Goal: Task Accomplishment & Management: Use online tool/utility

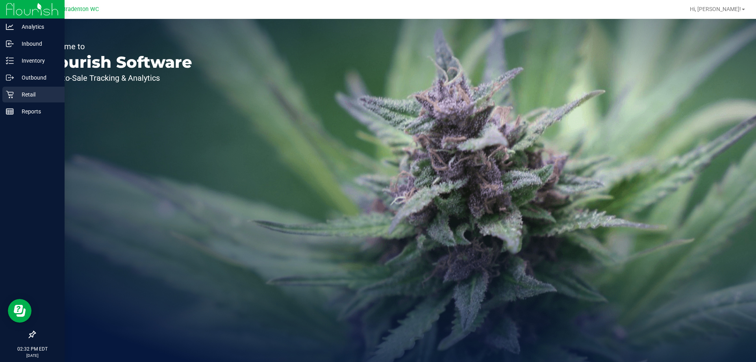
click at [11, 96] on icon at bounding box center [10, 95] width 8 height 8
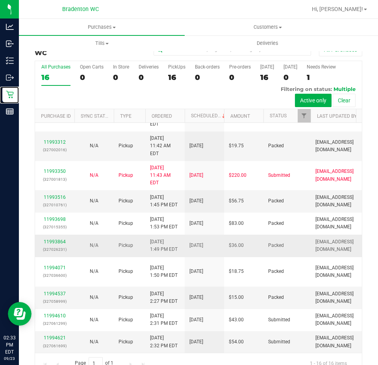
scroll to position [197, 0]
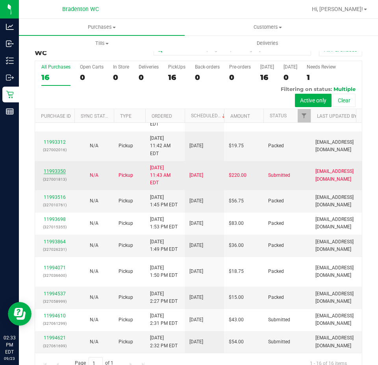
click at [61, 174] on link "11993350" at bounding box center [55, 172] width 22 height 6
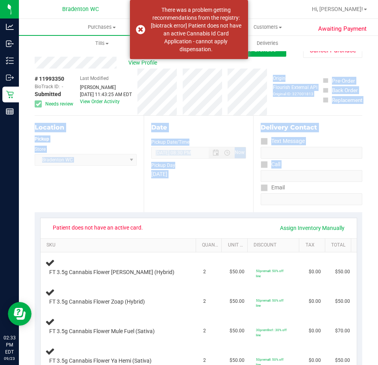
click at [378, 179] on html "Analytics Inbound Inventory Outbound Retail Reports 02:33 PM EDT [DATE] 09/23 B…" at bounding box center [189, 182] width 378 height 365
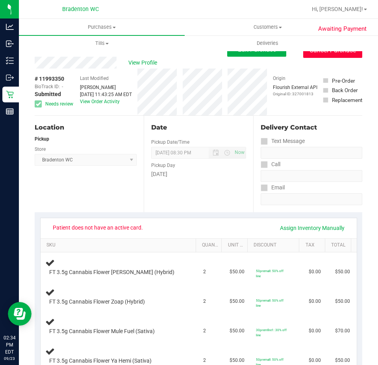
click at [328, 56] on button "Cancel Purchase" at bounding box center [332, 50] width 59 height 15
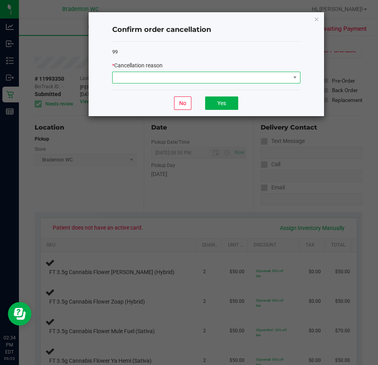
click at [231, 73] on span at bounding box center [202, 77] width 178 height 11
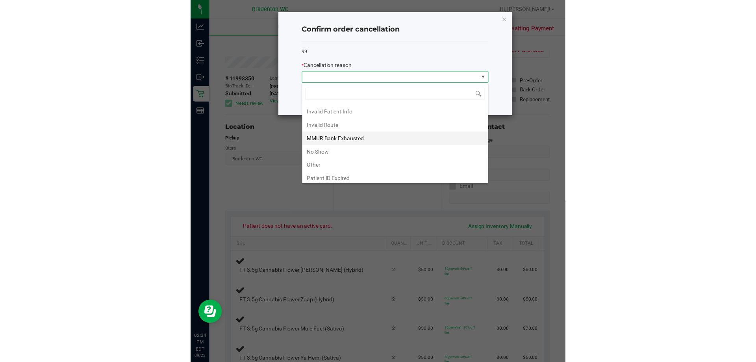
scroll to position [42, 0]
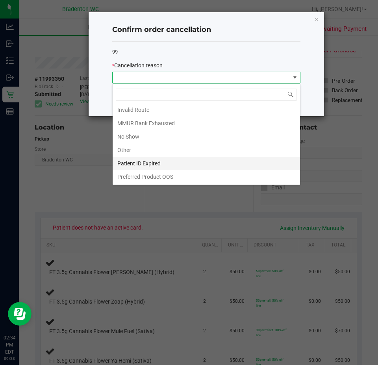
click at [173, 160] on li "Patient ID Expired" at bounding box center [206, 163] width 187 height 13
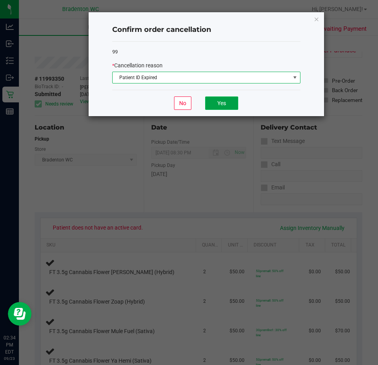
click at [224, 103] on button "Yes" at bounding box center [221, 102] width 33 height 13
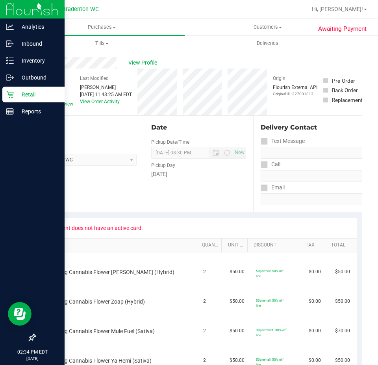
click at [13, 95] on icon at bounding box center [10, 95] width 8 height 8
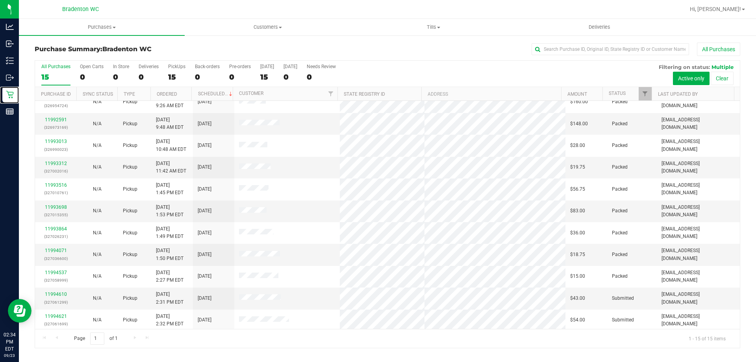
scroll to position [99, 0]
click at [60, 292] on link "11994610" at bounding box center [56, 292] width 22 height 6
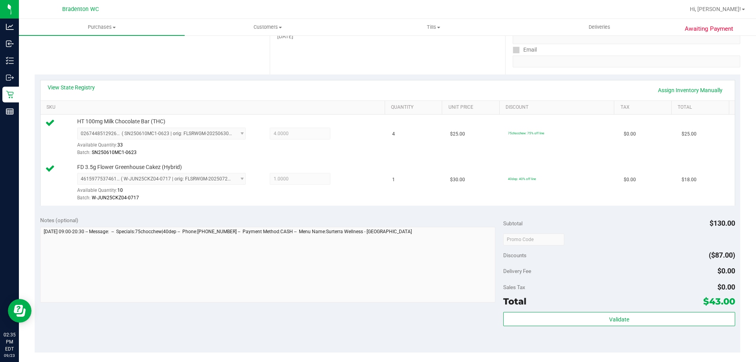
scroll to position [140, 0]
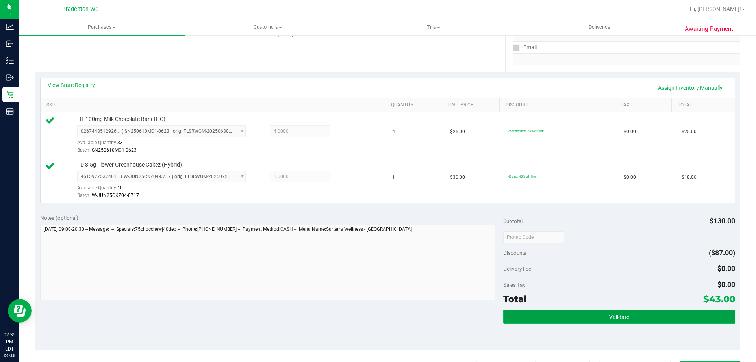
click at [552, 315] on button "Validate" at bounding box center [619, 317] width 232 height 14
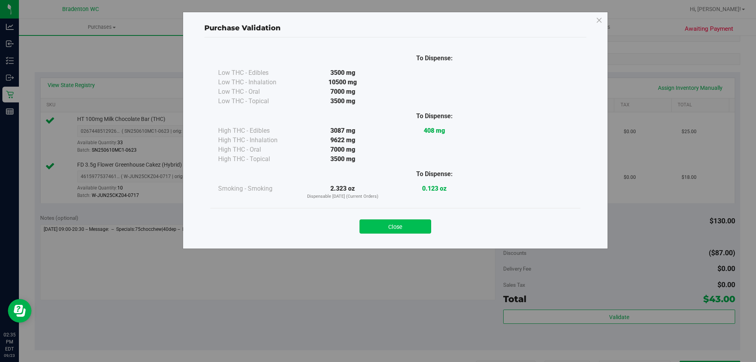
click at [390, 233] on button "Close" at bounding box center [396, 226] width 72 height 14
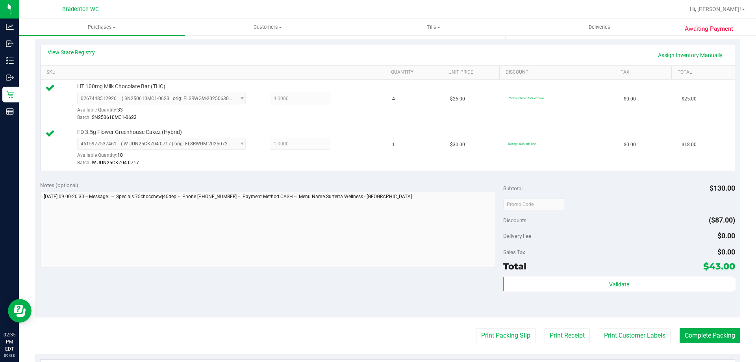
scroll to position [179, 0]
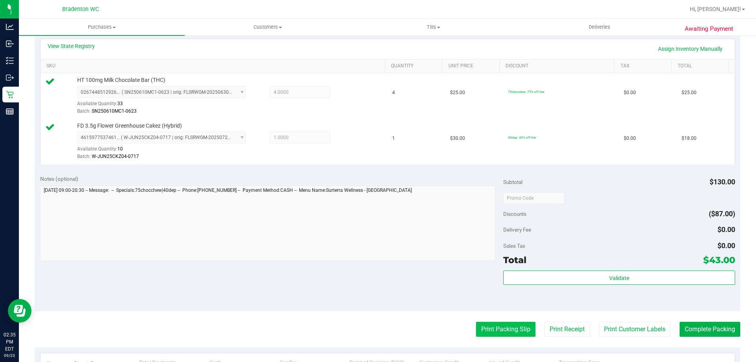
click at [510, 328] on button "Print Packing Slip" at bounding box center [505, 329] width 59 height 15
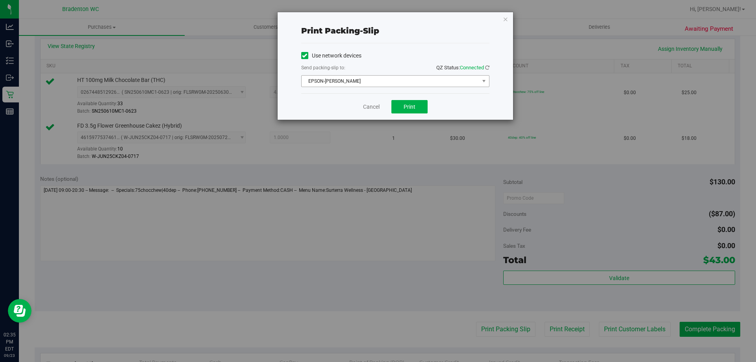
click at [380, 83] on span "EPSON-[PERSON_NAME]" at bounding box center [391, 81] width 178 height 11
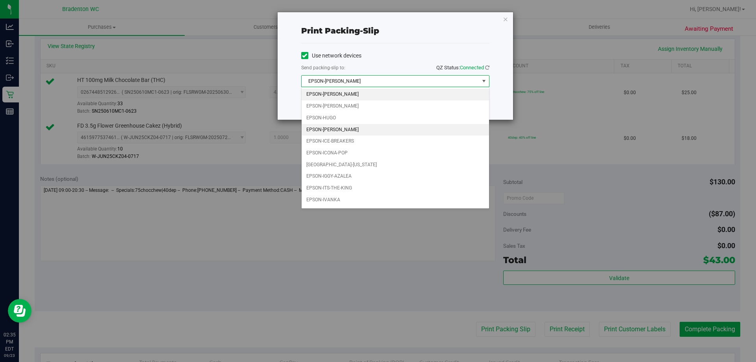
click at [359, 131] on li "EPSON-[PERSON_NAME]" at bounding box center [395, 130] width 187 height 12
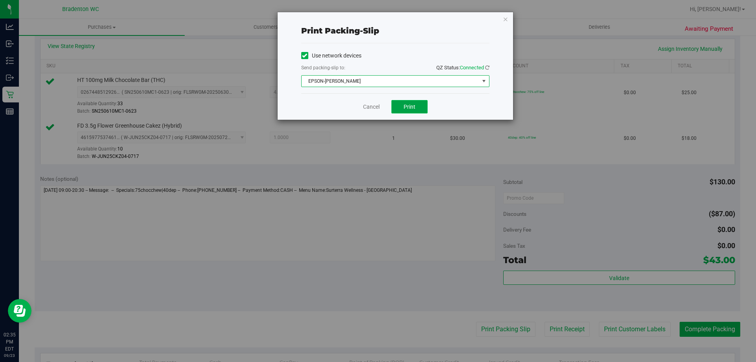
click at [414, 106] on span "Print" at bounding box center [410, 107] width 12 height 6
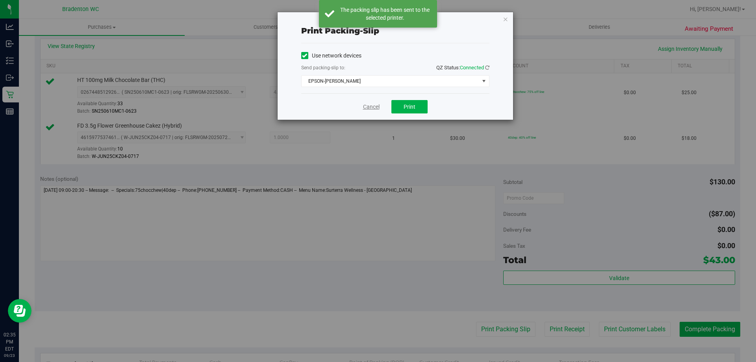
click at [373, 108] on link "Cancel" at bounding box center [371, 107] width 17 height 8
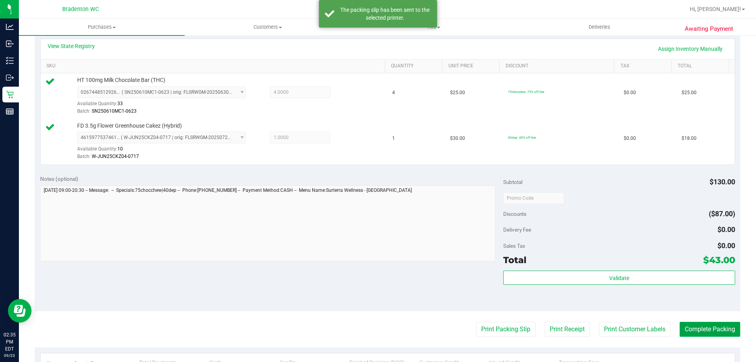
click at [698, 324] on button "Complete Packing" at bounding box center [710, 329] width 61 height 15
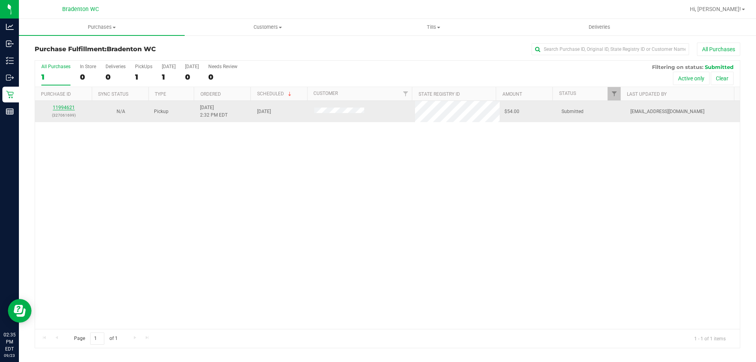
click at [65, 107] on link "11994621" at bounding box center [64, 108] width 22 height 6
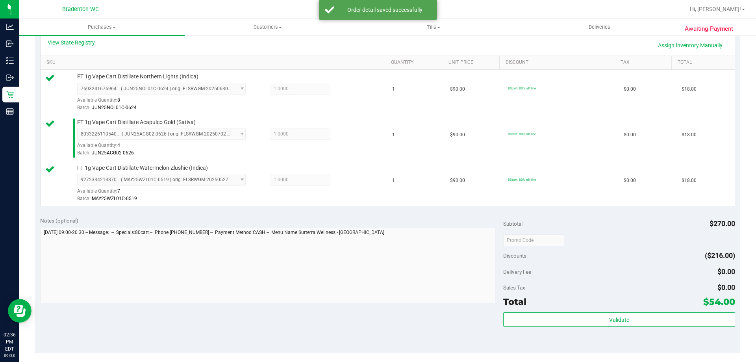
scroll to position [187, 0]
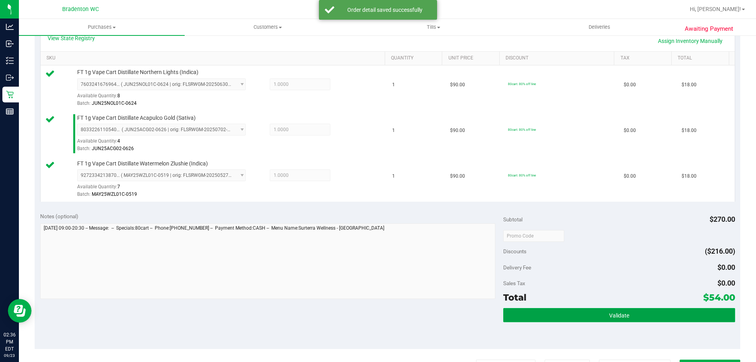
click at [544, 315] on button "Validate" at bounding box center [619, 315] width 232 height 14
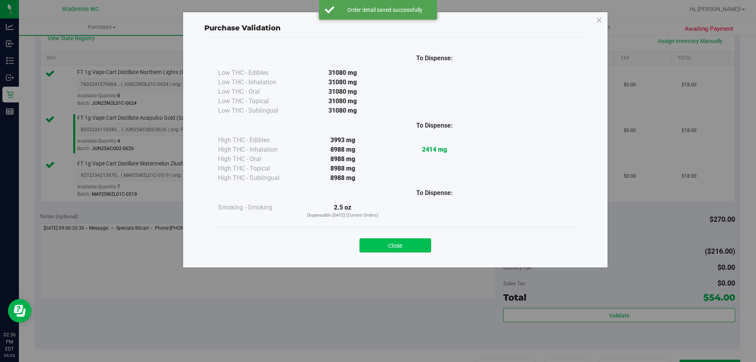
click at [405, 249] on button "Close" at bounding box center [396, 245] width 72 height 14
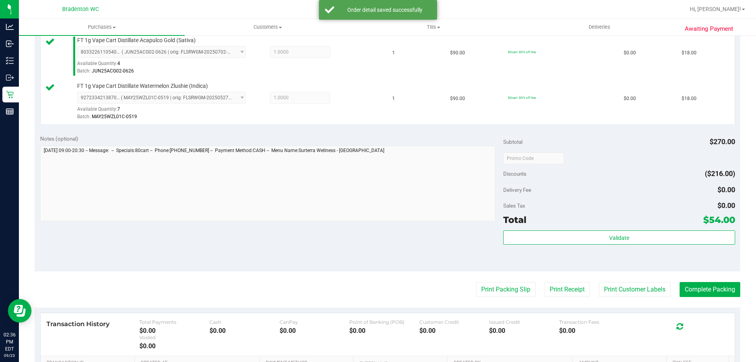
scroll to position [269, 0]
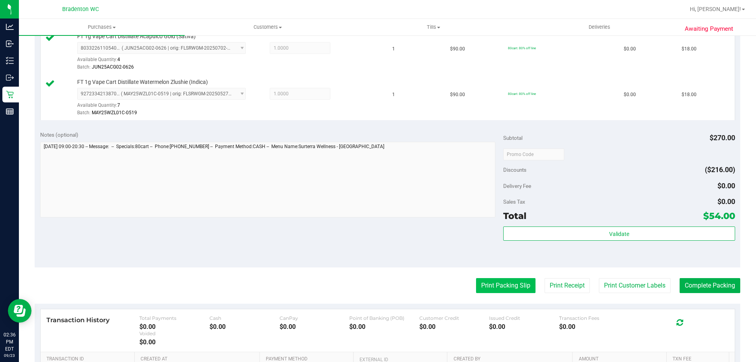
click at [495, 289] on button "Print Packing Slip" at bounding box center [505, 285] width 59 height 15
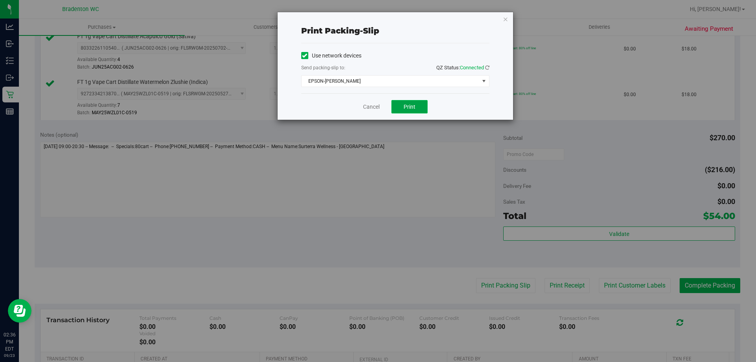
click at [411, 106] on span "Print" at bounding box center [410, 107] width 12 height 6
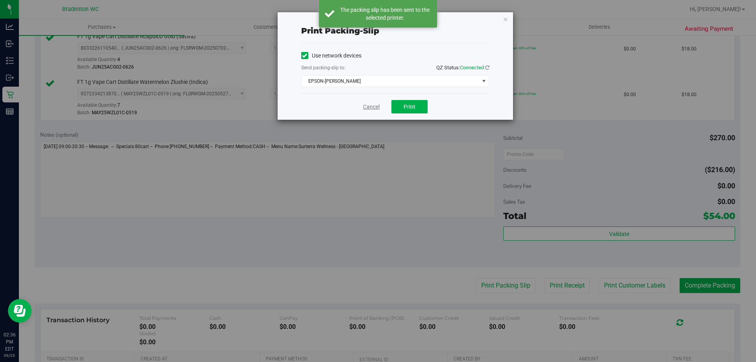
click at [373, 104] on link "Cancel" at bounding box center [371, 107] width 17 height 8
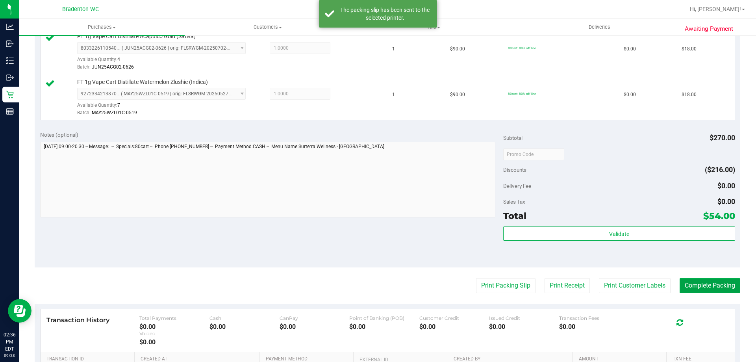
click at [688, 289] on button "Complete Packing" at bounding box center [710, 285] width 61 height 15
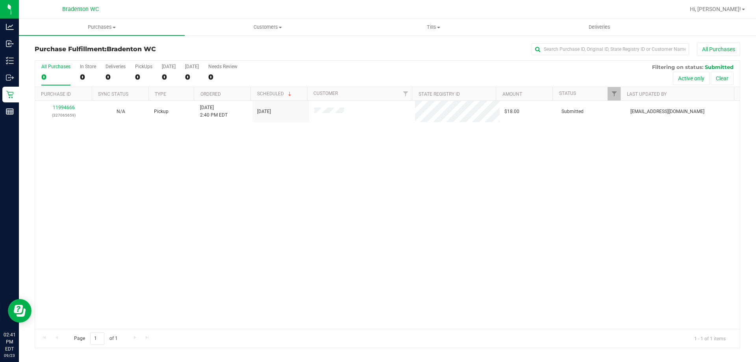
click at [132, 201] on div "11994666 (327065659) N/A Pickup [DATE] 2:40 PM EDT 9/23/2025 $18.00 Submitted […" at bounding box center [387, 215] width 705 height 228
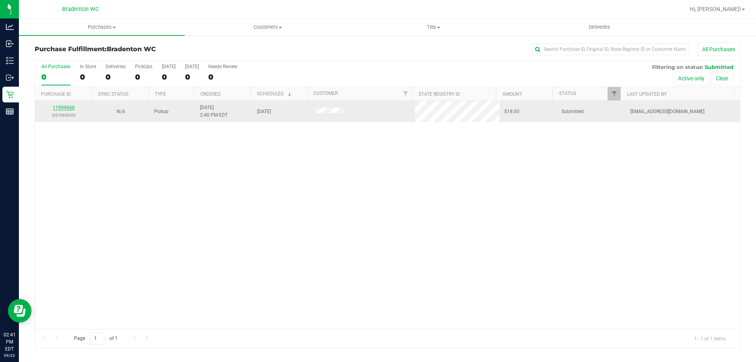
click at [64, 109] on link "11994666" at bounding box center [64, 108] width 22 height 6
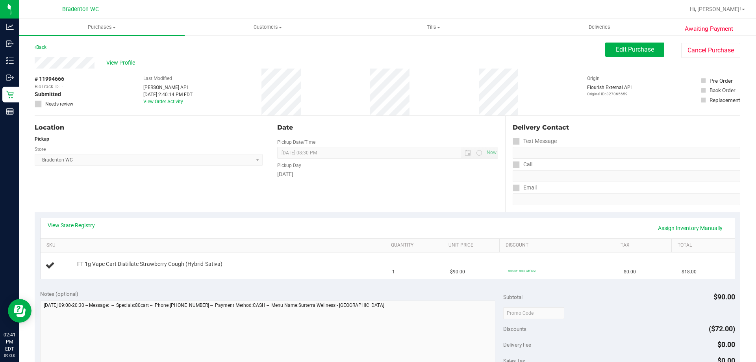
click at [189, 219] on div "View State Registry Assign Inventory Manually" at bounding box center [388, 228] width 694 height 20
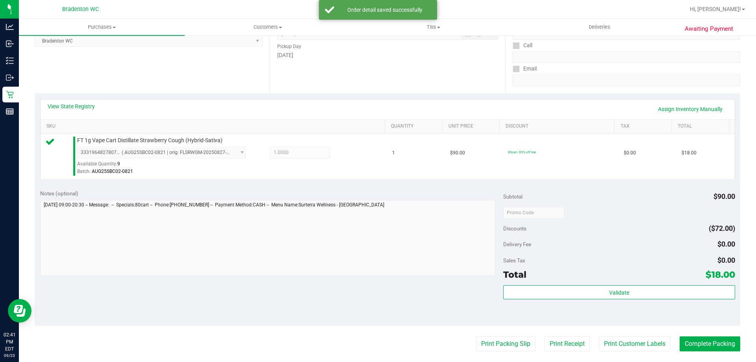
scroll to position [121, 0]
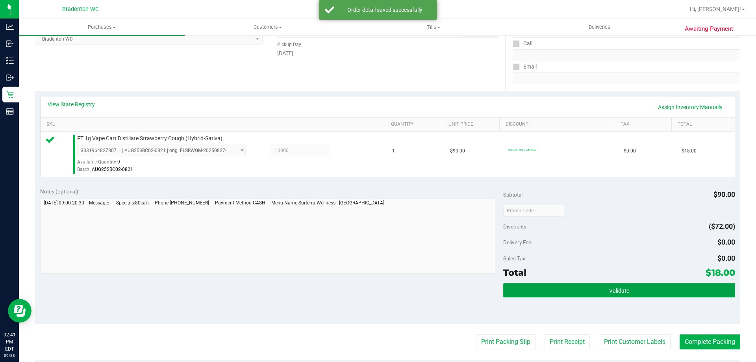
click at [540, 295] on button "Validate" at bounding box center [619, 290] width 232 height 14
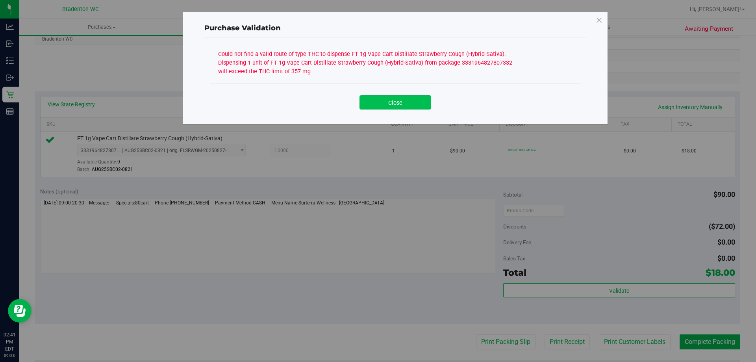
click at [388, 97] on button "Close" at bounding box center [396, 102] width 72 height 14
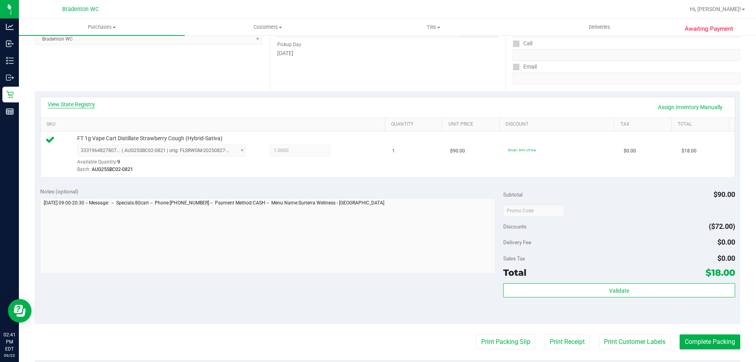
click at [86, 103] on link "View State Registry" at bounding box center [71, 104] width 47 height 8
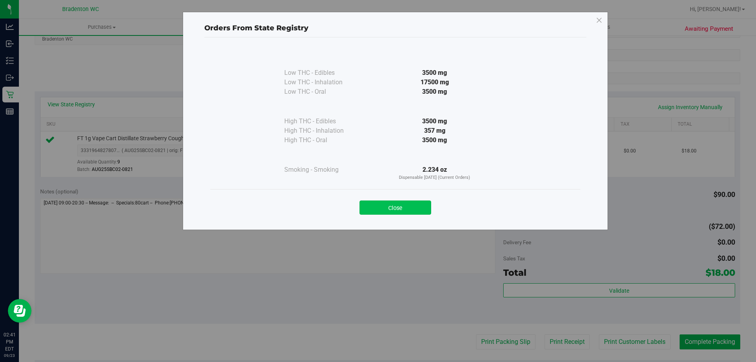
click at [386, 208] on button "Close" at bounding box center [396, 207] width 72 height 14
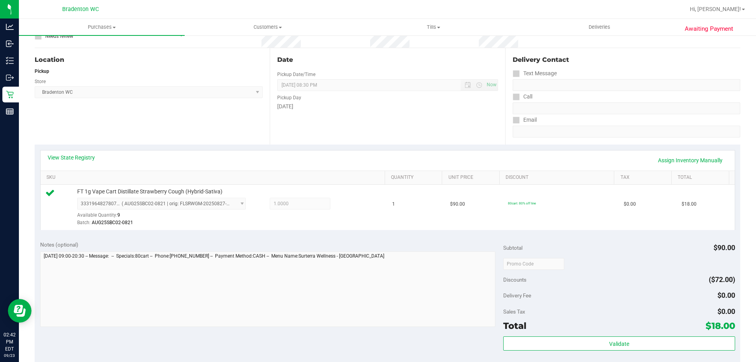
scroll to position [0, 0]
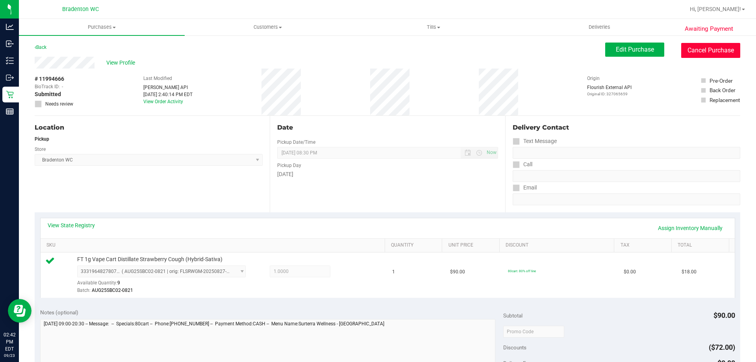
click at [698, 47] on button "Cancel Purchase" at bounding box center [710, 50] width 59 height 15
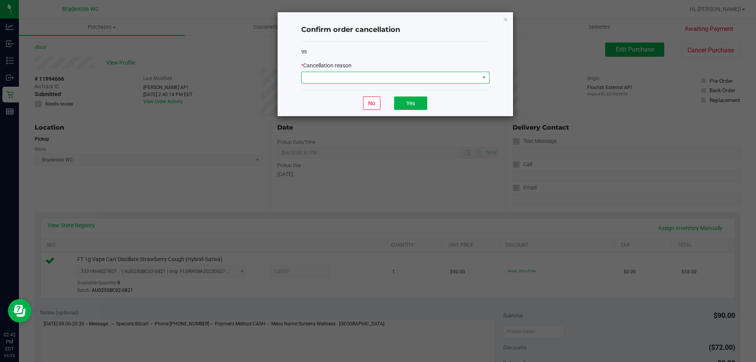
click at [445, 76] on span at bounding box center [391, 77] width 178 height 11
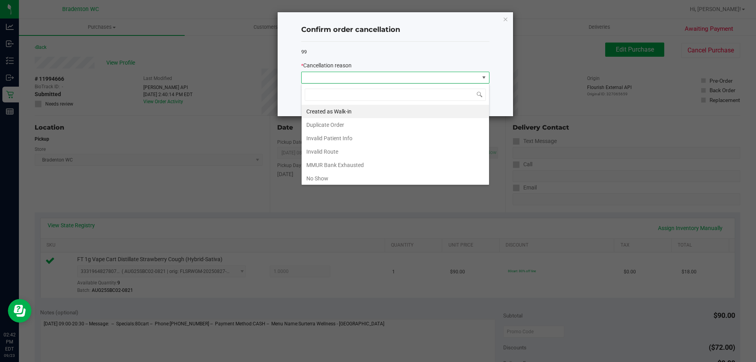
scroll to position [12, 188]
click at [372, 166] on li "MMUR Bank Exhausted" at bounding box center [395, 164] width 187 height 13
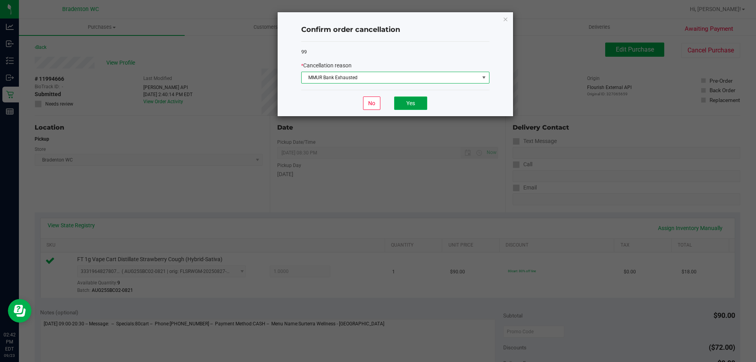
click at [410, 101] on button "Yes" at bounding box center [410, 102] width 33 height 13
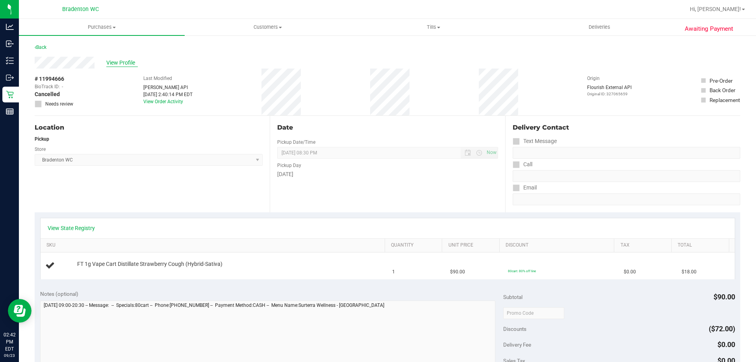
click at [122, 63] on span "View Profile" at bounding box center [122, 63] width 32 height 8
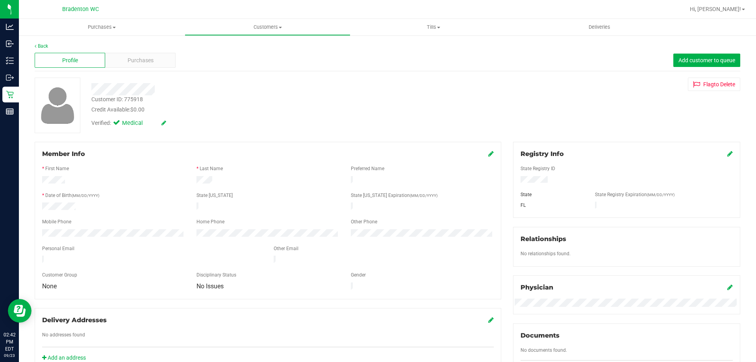
click at [134, 100] on div "Customer ID: 775918" at bounding box center [117, 99] width 52 height 8
copy div "Customer ID: 775918"
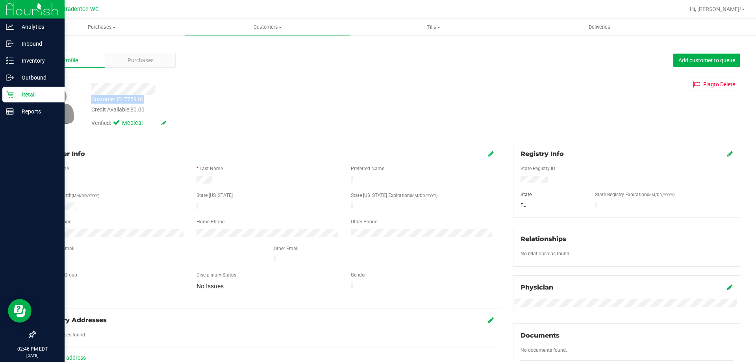
click at [19, 95] on p "Retail" at bounding box center [37, 94] width 47 height 9
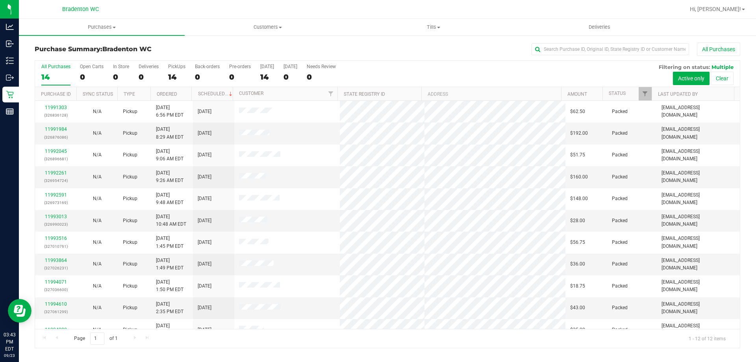
click at [293, 48] on div "All Purchases" at bounding box center [505, 49] width 471 height 13
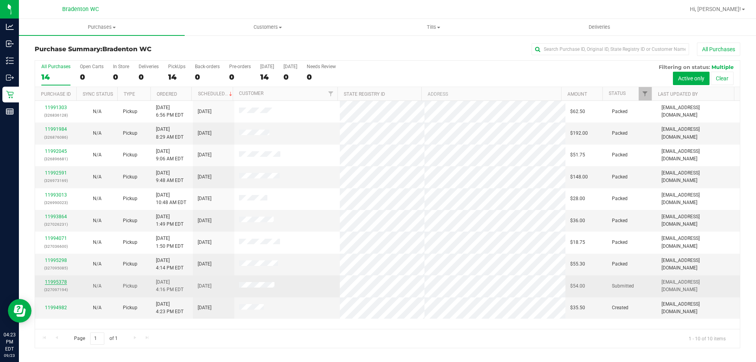
click at [57, 284] on link "11995378" at bounding box center [56, 282] width 22 height 6
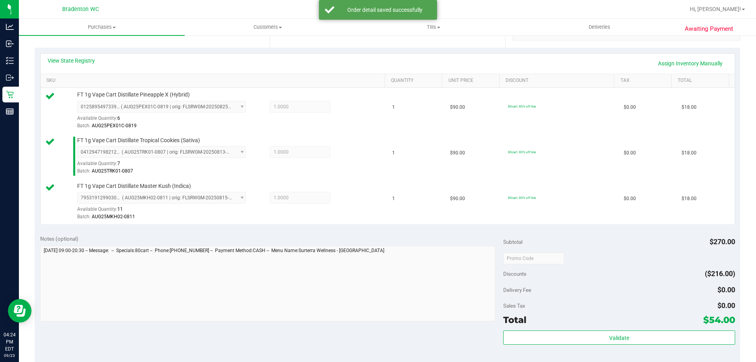
scroll to position [186, 0]
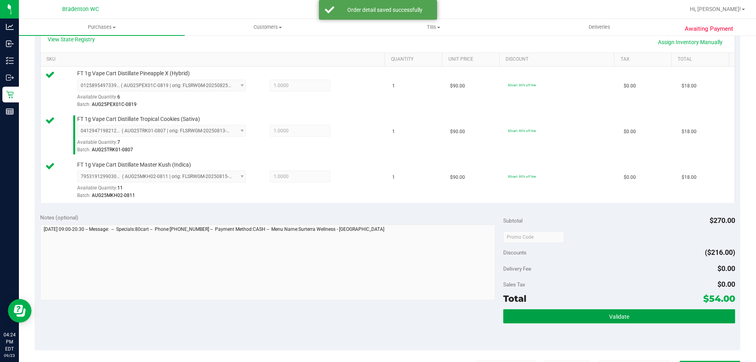
click at [574, 315] on button "Validate" at bounding box center [619, 316] width 232 height 14
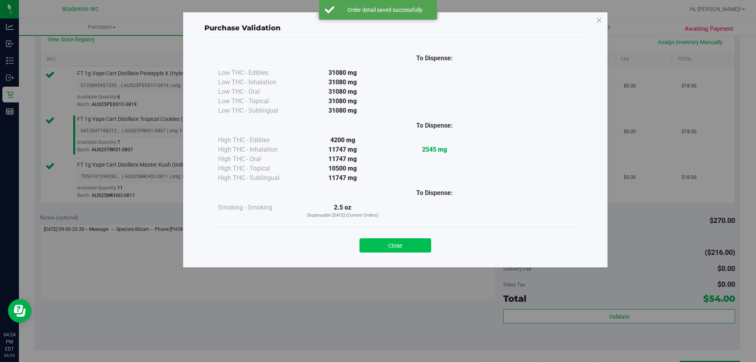
click at [406, 245] on button "Close" at bounding box center [396, 245] width 72 height 14
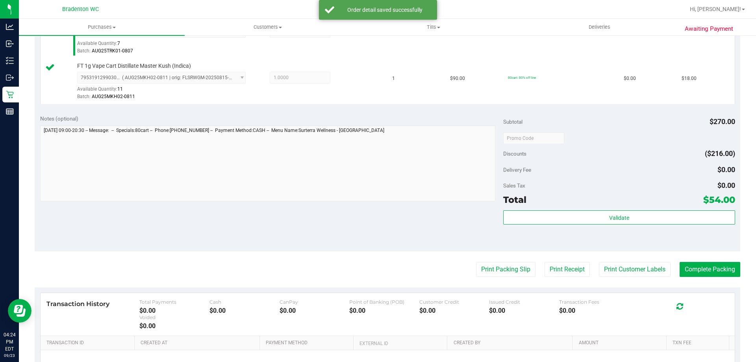
scroll to position [289, 0]
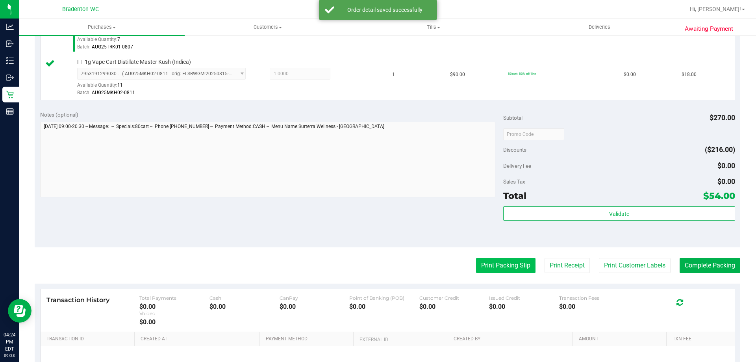
click at [482, 264] on button "Print Packing Slip" at bounding box center [505, 265] width 59 height 15
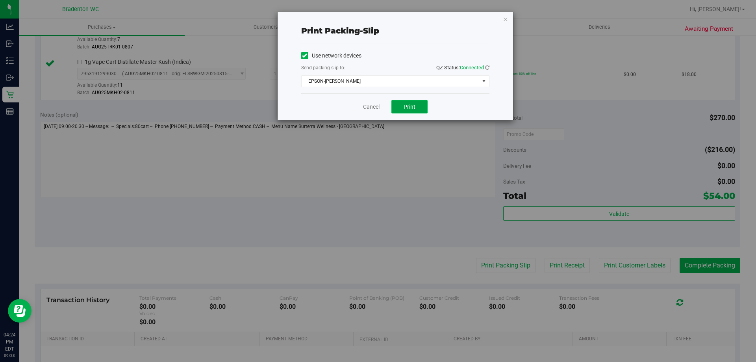
click at [410, 107] on span "Print" at bounding box center [410, 107] width 12 height 6
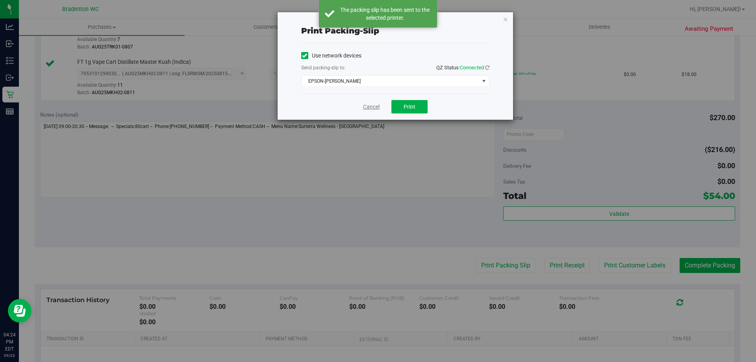
click at [368, 109] on link "Cancel" at bounding box center [371, 107] width 17 height 8
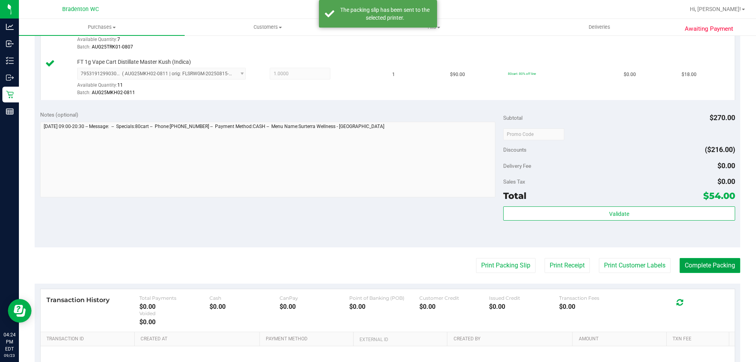
click at [688, 263] on button "Complete Packing" at bounding box center [710, 265] width 61 height 15
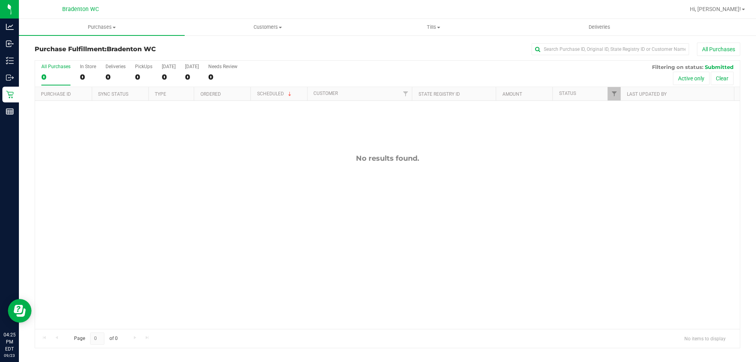
click at [480, 245] on div "No results found." at bounding box center [387, 241] width 705 height 281
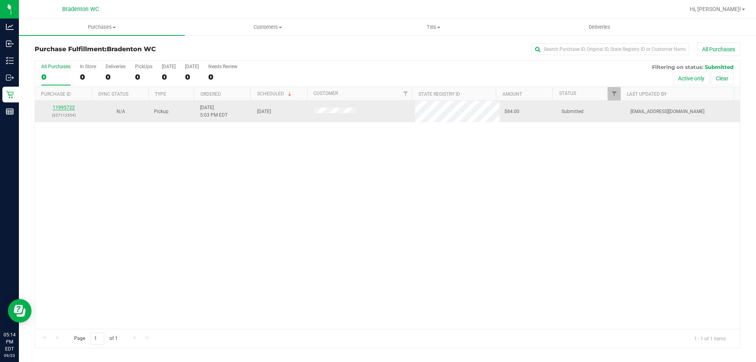
click at [58, 108] on link "11995722" at bounding box center [64, 108] width 22 height 6
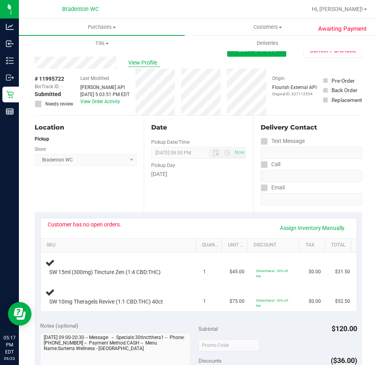
click at [134, 64] on span "View Profile" at bounding box center [144, 63] width 32 height 8
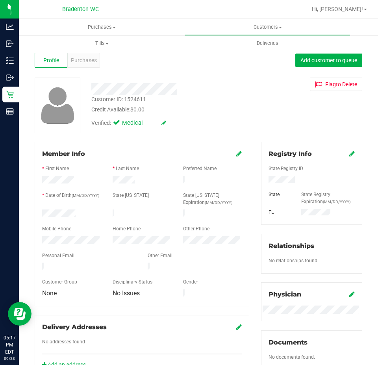
click at [126, 97] on div "Customer ID: 1524611" at bounding box center [118, 99] width 55 height 8
copy div "Customer ID: 1524611"
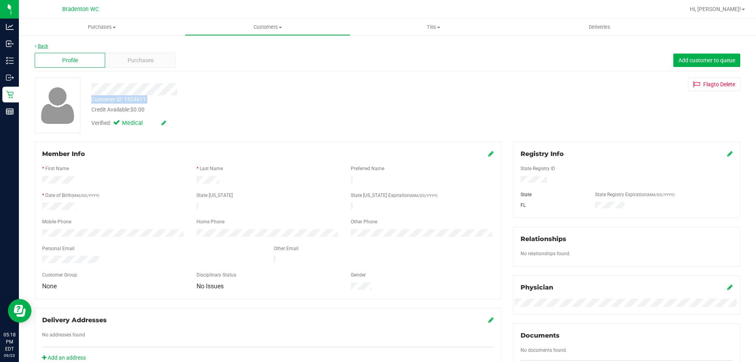
click at [40, 46] on link "Back" at bounding box center [41, 46] width 13 height 6
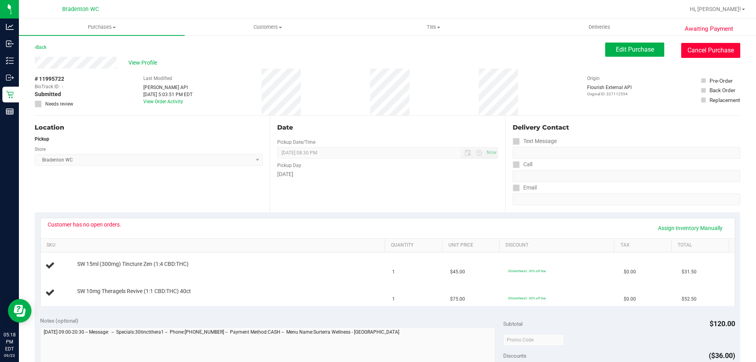
click at [696, 48] on button "Cancel Purchase" at bounding box center [710, 50] width 59 height 15
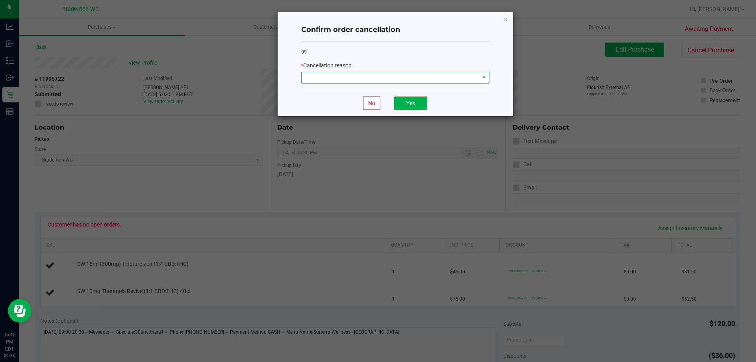
click at [384, 78] on span at bounding box center [391, 77] width 178 height 11
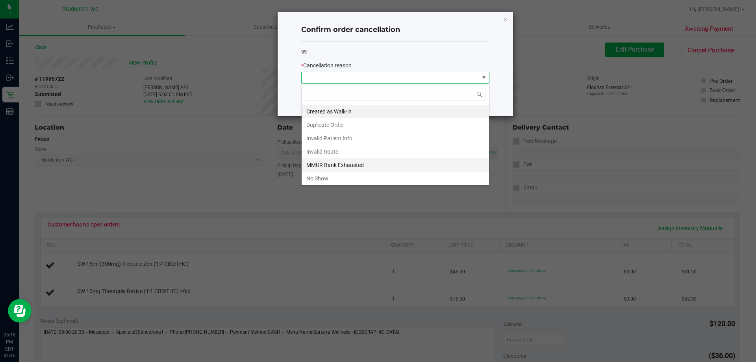
scroll to position [42, 0]
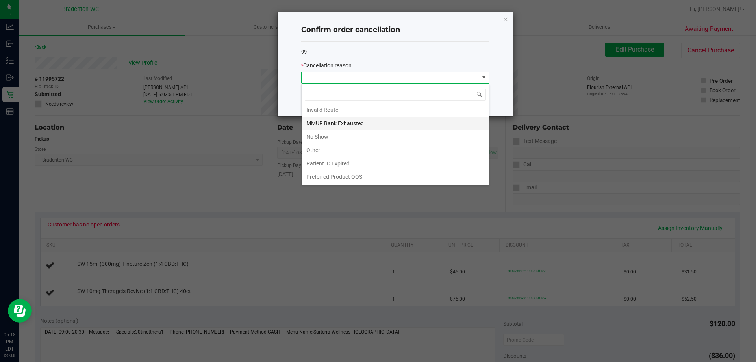
click at [376, 123] on li "MMUR Bank Exhausted" at bounding box center [395, 123] width 187 height 13
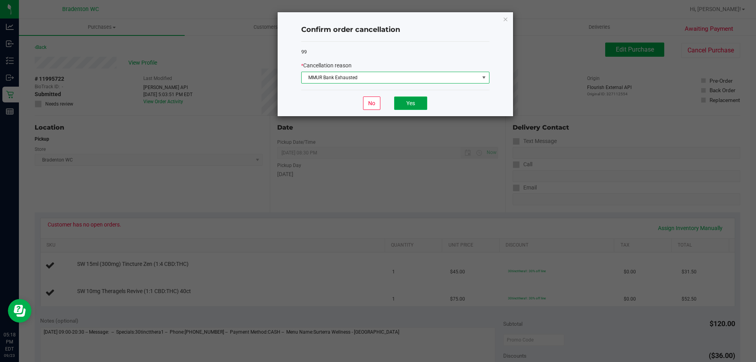
click at [411, 104] on button "Yes" at bounding box center [410, 102] width 33 height 13
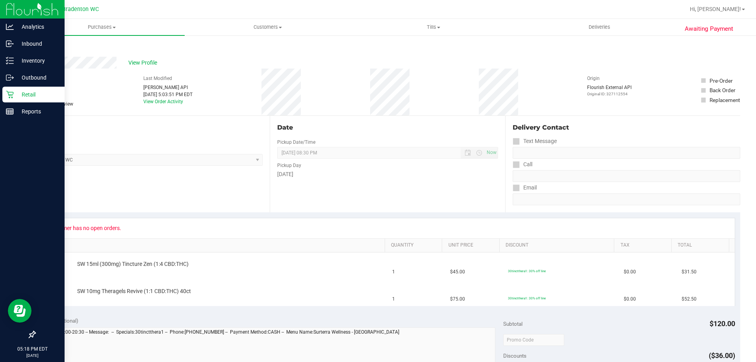
click at [12, 96] on icon at bounding box center [10, 95] width 8 height 8
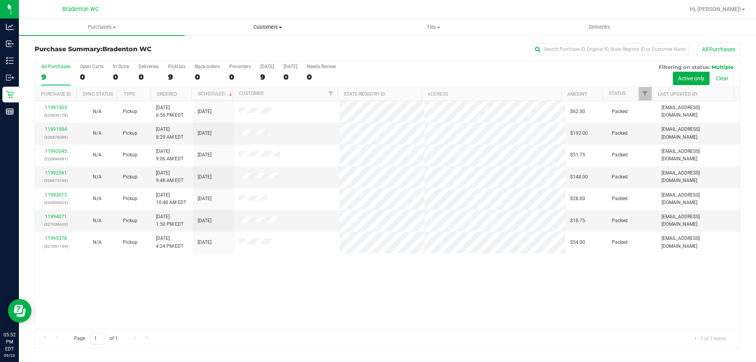
click at [258, 24] on span "Customers" at bounding box center [267, 27] width 165 height 7
click at [263, 51] on li "All customers" at bounding box center [268, 47] width 166 height 9
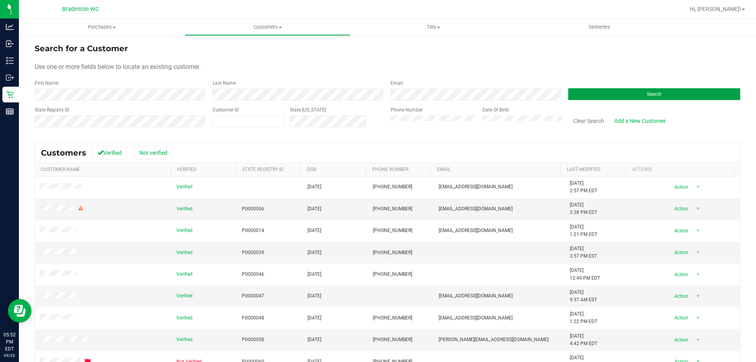
click at [568, 88] on button "Search" at bounding box center [654, 94] width 172 height 12
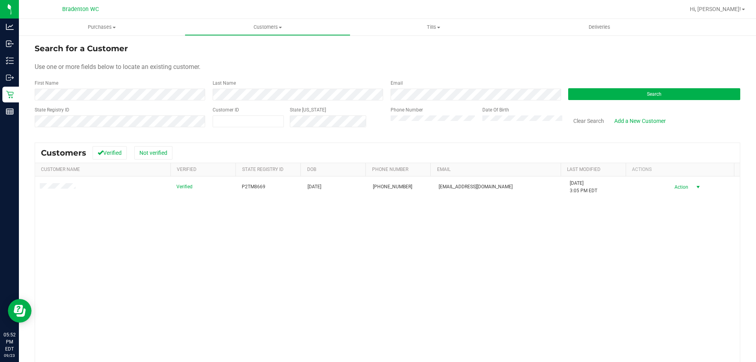
click at [673, 187] on span "Action" at bounding box center [681, 187] width 26 height 11
click at [678, 221] on li "Create new purchase" at bounding box center [684, 217] width 54 height 22
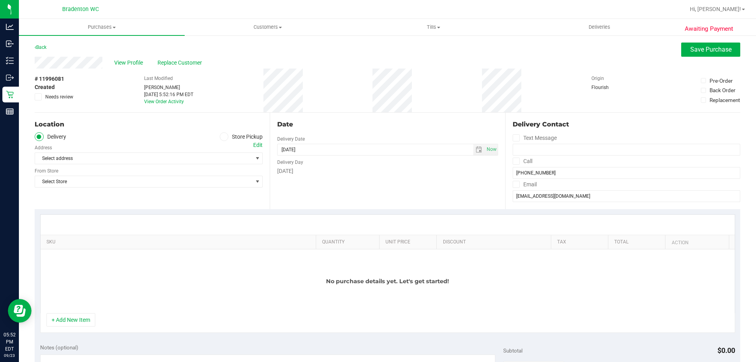
click at [222, 137] on icon at bounding box center [224, 137] width 5 height 0
click at [0, 0] on input "Store Pickup" at bounding box center [0, 0] width 0 height 0
click at [233, 158] on span "Select Store" at bounding box center [143, 158] width 217 height 11
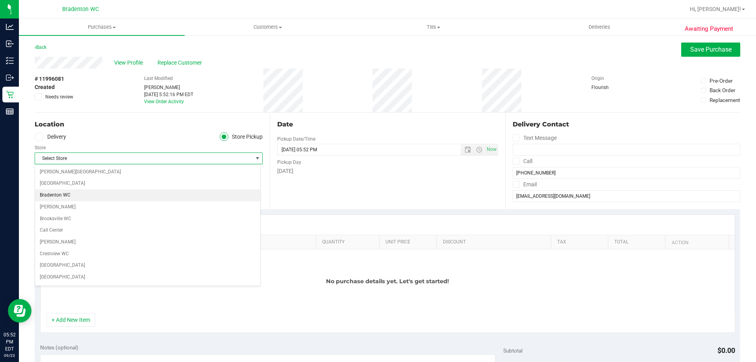
click at [141, 194] on li "Bradenton WC" at bounding box center [147, 195] width 225 height 12
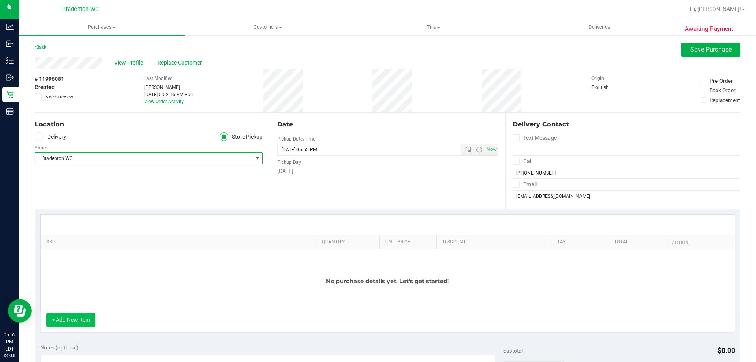
click at [85, 320] on button "+ Add New Item" at bounding box center [70, 319] width 49 height 13
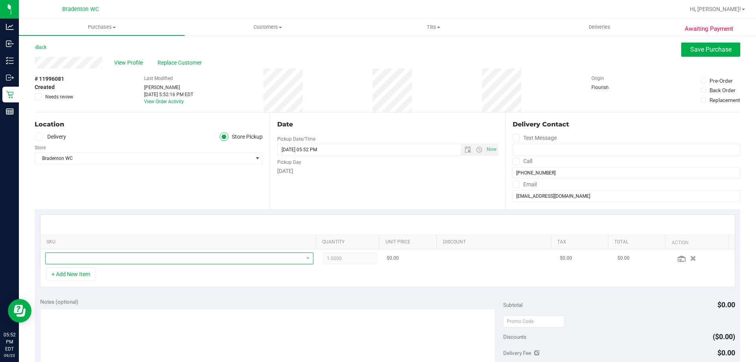
click at [130, 259] on span "NO DATA FOUND" at bounding box center [175, 258] width 258 height 11
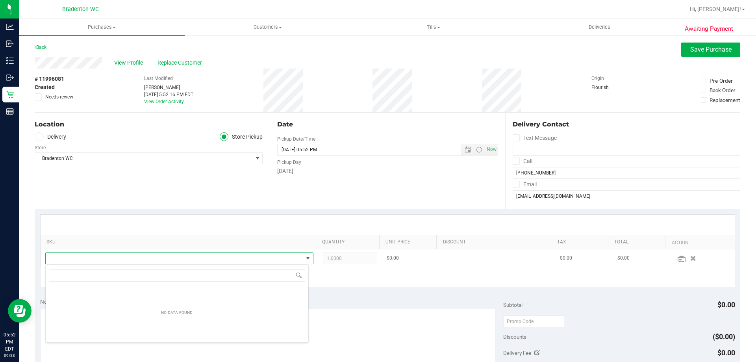
scroll to position [12, 261]
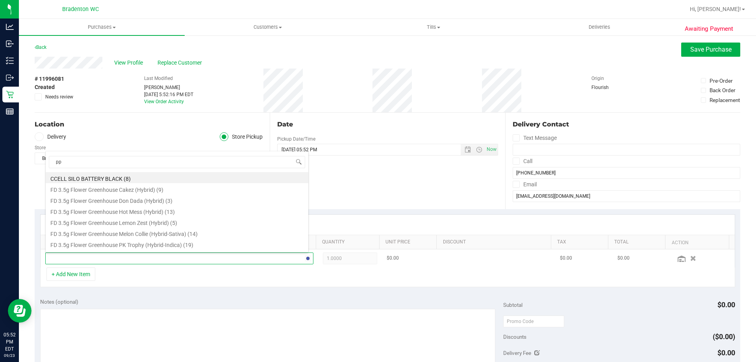
type input "ppu"
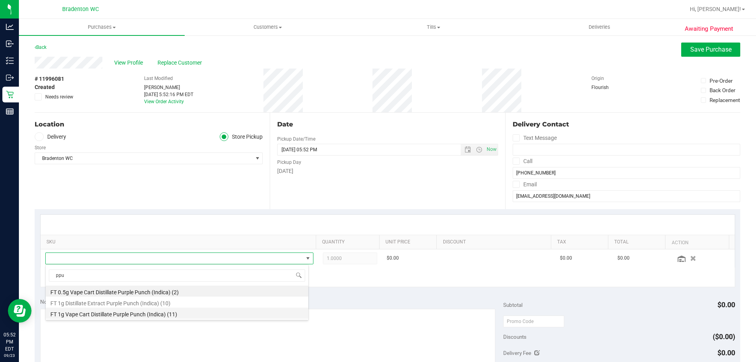
click at [127, 312] on li "FT 1g Vape Cart Distillate Purple Punch (Indica) (11)" at bounding box center [177, 313] width 263 height 11
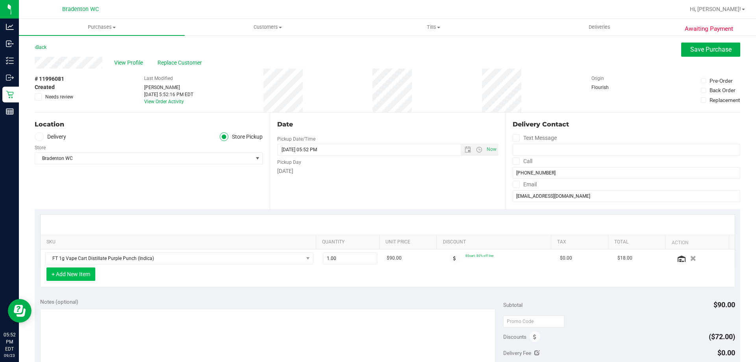
click at [89, 275] on button "+ Add New Item" at bounding box center [70, 273] width 49 height 13
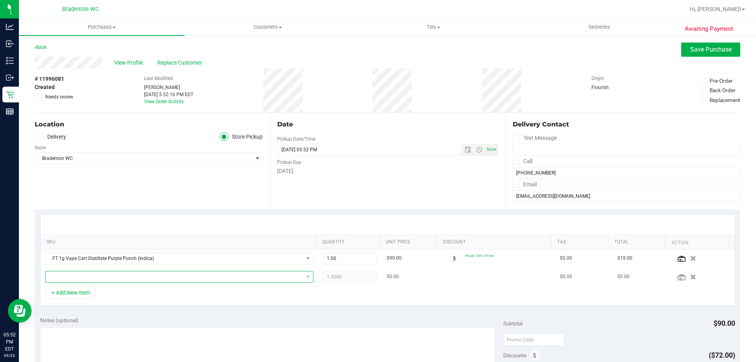
click at [93, 278] on span "NO DATA FOUND" at bounding box center [175, 276] width 258 height 11
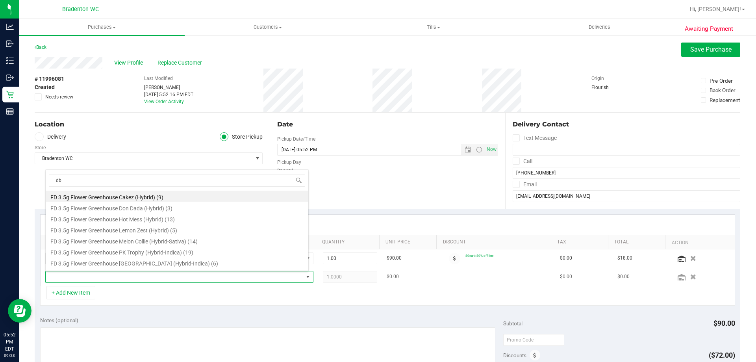
type input "dbp"
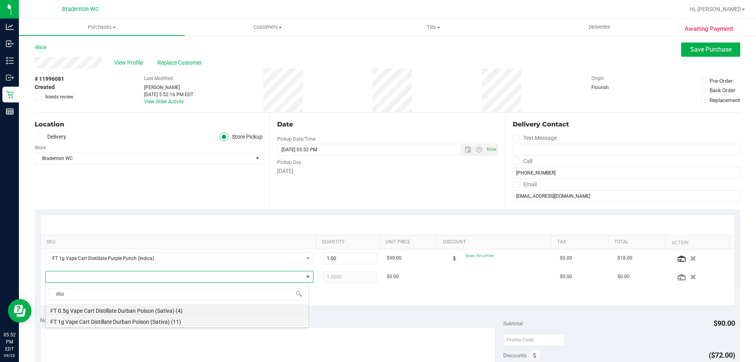
click at [130, 321] on li "FT 1g Vape Cart Distillate Durban Poison (Sativa) (11)" at bounding box center [177, 320] width 263 height 11
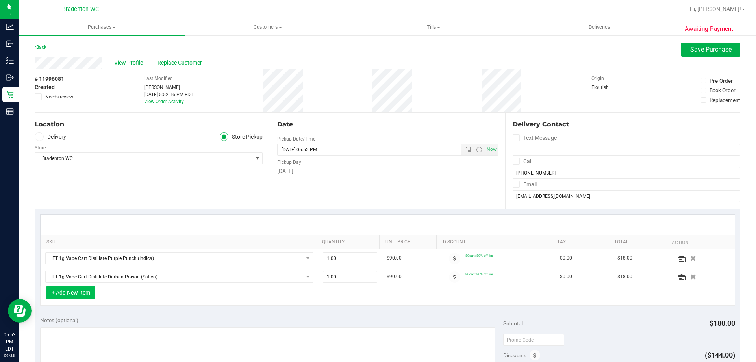
click at [79, 288] on button "+ Add New Item" at bounding box center [70, 292] width 49 height 13
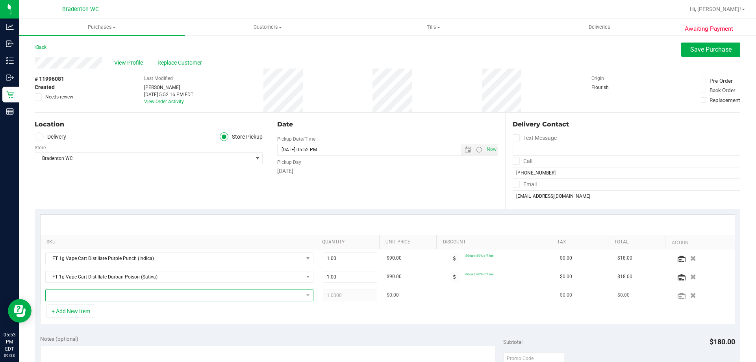
click at [111, 294] on span "NO DATA FOUND" at bounding box center [175, 295] width 258 height 11
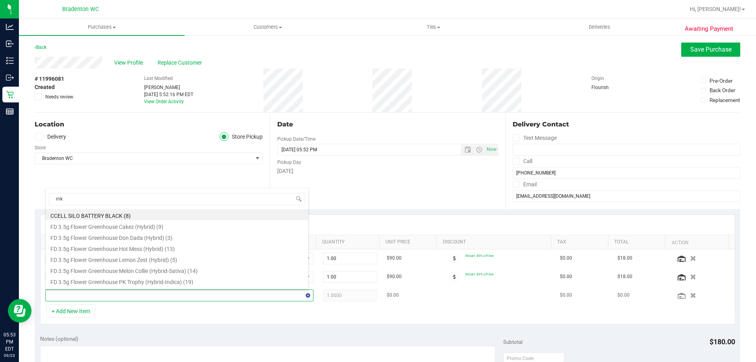
type input "mkh"
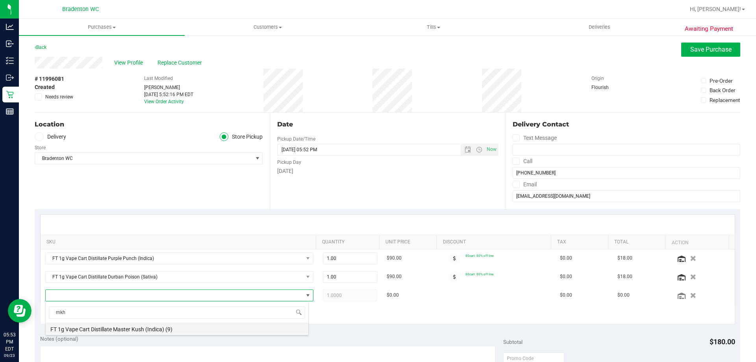
click at [119, 326] on li "FT 1g Vape Cart Distillate Master Kush (Indica) (9)" at bounding box center [177, 328] width 263 height 11
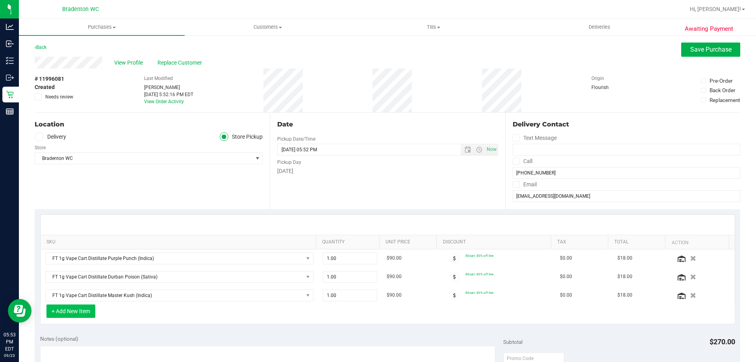
click at [90, 309] on button "+ Add New Item" at bounding box center [70, 310] width 49 height 13
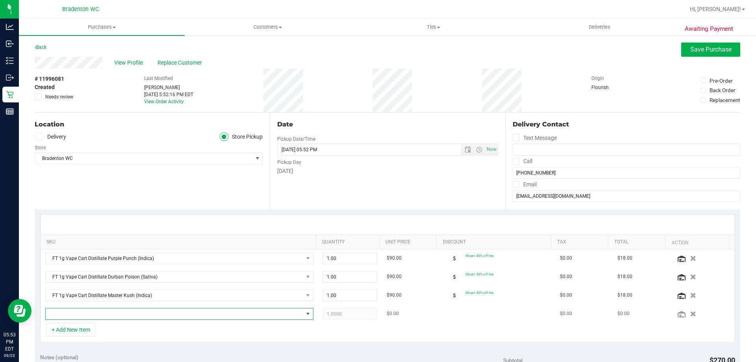
click at [145, 314] on span "NO DATA FOUND" at bounding box center [175, 313] width 258 height 11
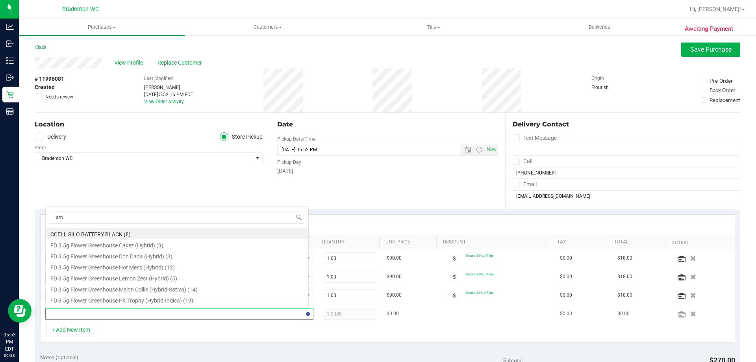
type input "amn"
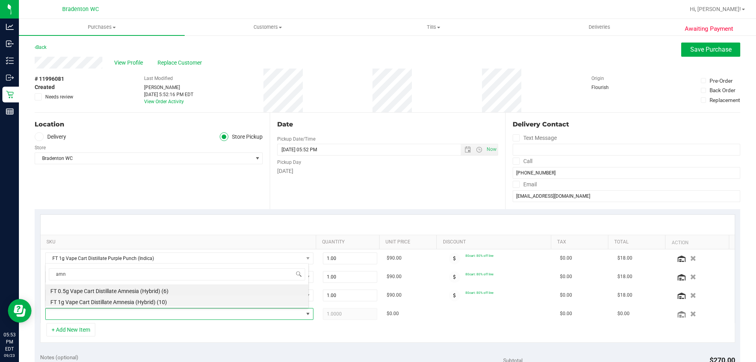
click at [147, 300] on li "FT 1g Vape Cart Distillate Amnesia (Hybrid) (10)" at bounding box center [177, 300] width 263 height 11
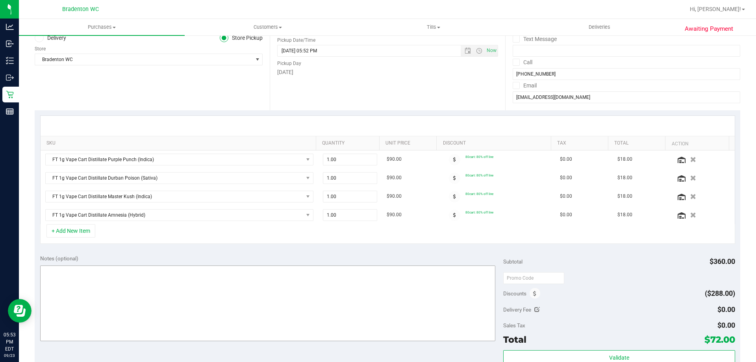
scroll to position [158, 0]
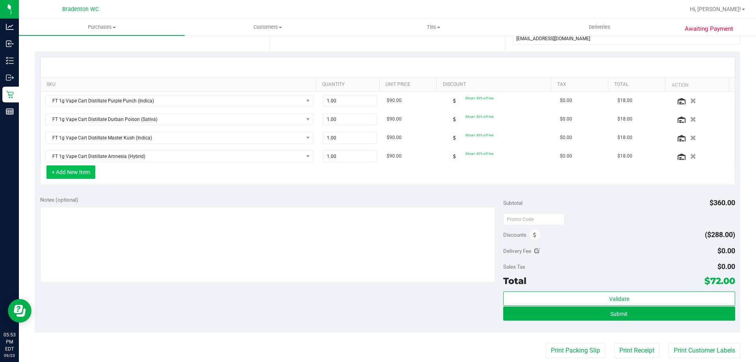
click at [87, 173] on button "+ Add New Item" at bounding box center [70, 171] width 49 height 13
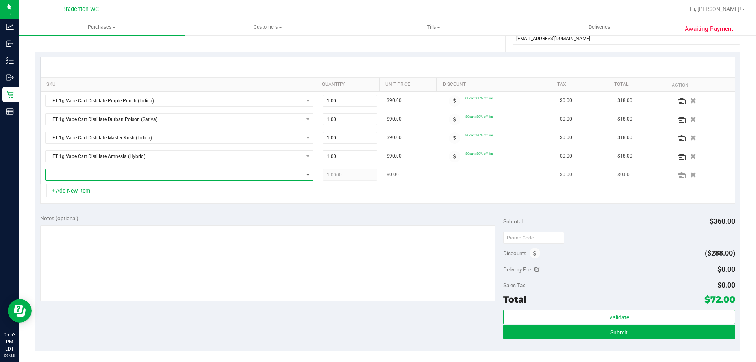
click at [112, 177] on span "NO DATA FOUND" at bounding box center [175, 174] width 258 height 11
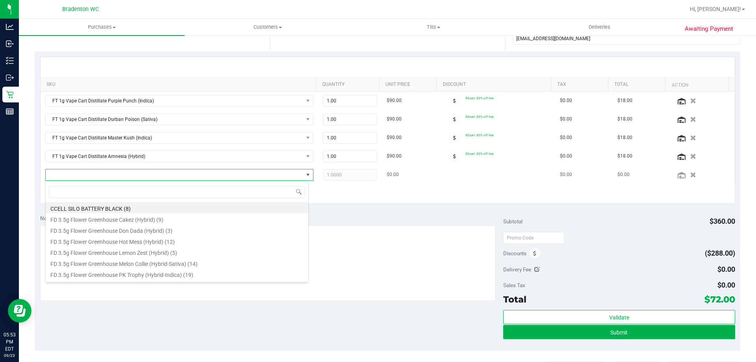
scroll to position [12, 263]
type input "tropical"
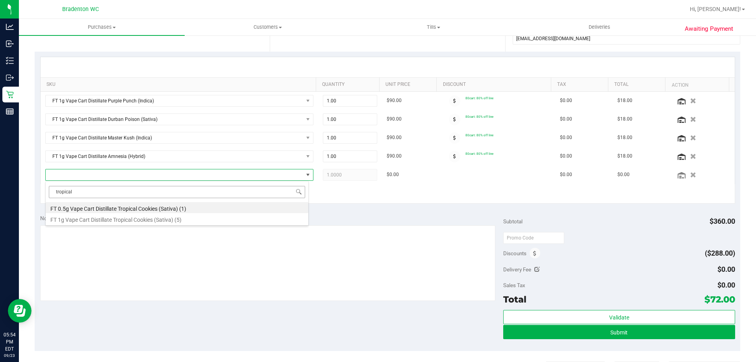
click at [186, 192] on input "tropical" at bounding box center [177, 192] width 256 height 12
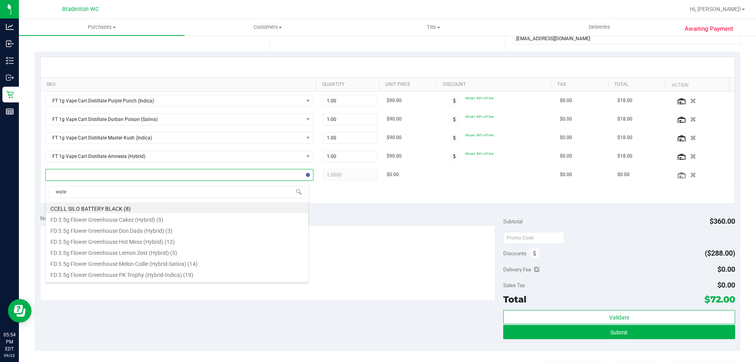
type input "water"
click at [219, 265] on li "HT 5mg Watermelon Chews (Hybrid) 20ct (17)" at bounding box center [177, 262] width 263 height 11
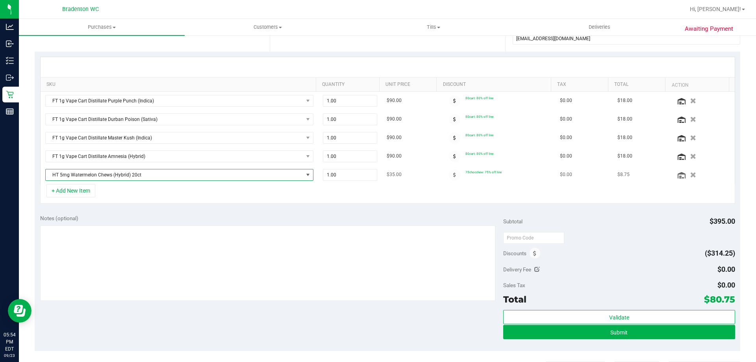
click at [305, 173] on span "NO DATA FOUND" at bounding box center [308, 175] width 6 height 6
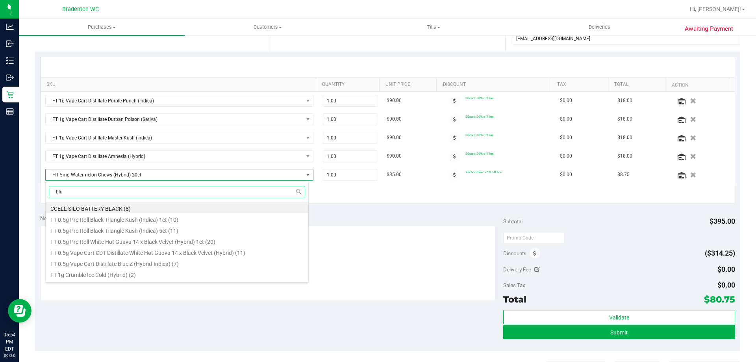
type input "blue"
click at [200, 255] on li "HT 10mg Blue Raspberry Chews Hybrid (1:1 CBD:THC) 20ct (9)" at bounding box center [177, 251] width 263 height 11
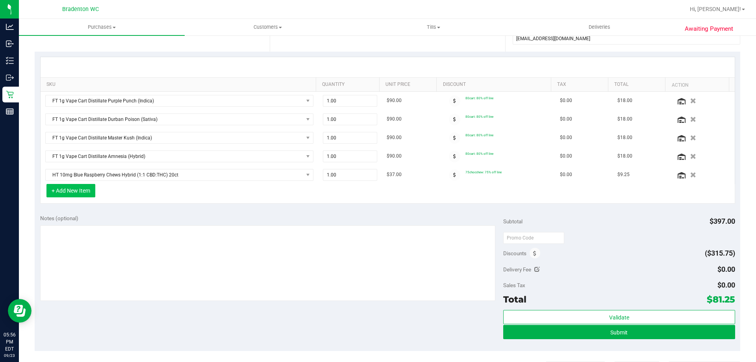
click at [87, 191] on button "+ Add New Item" at bounding box center [70, 190] width 49 height 13
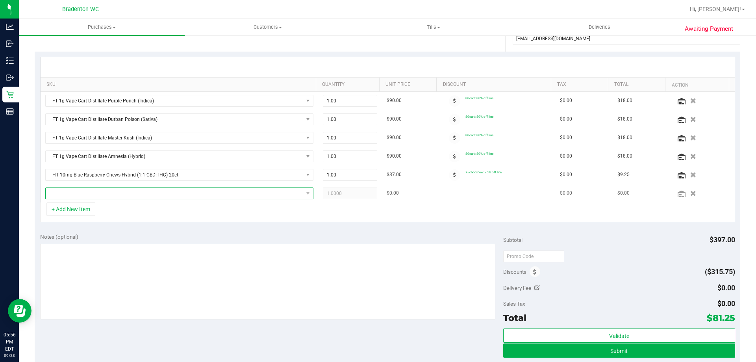
click at [111, 191] on span "NO DATA FOUND" at bounding box center [175, 193] width 258 height 11
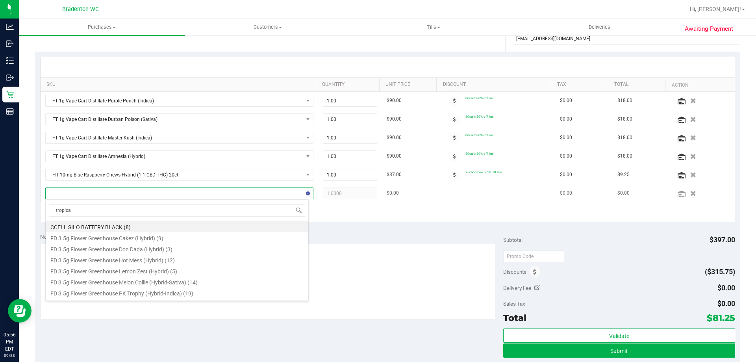
type input "tropical"
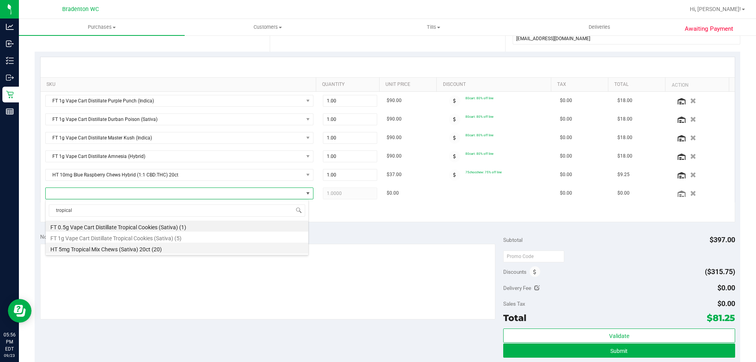
click at [147, 250] on li "HT 5mg Tropical Mix Chews (Sativa) 20ct (20)" at bounding box center [177, 248] width 263 height 11
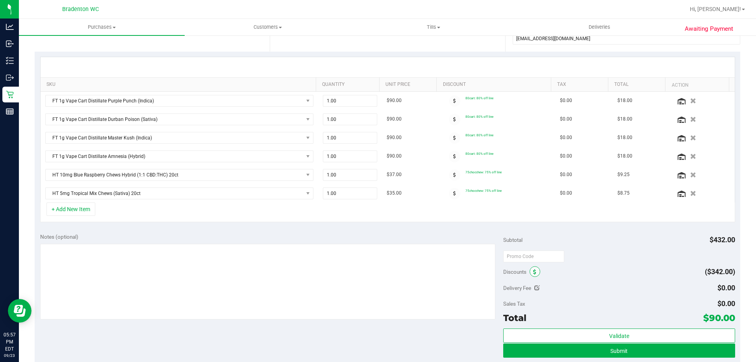
click at [530, 272] on span at bounding box center [535, 271] width 11 height 11
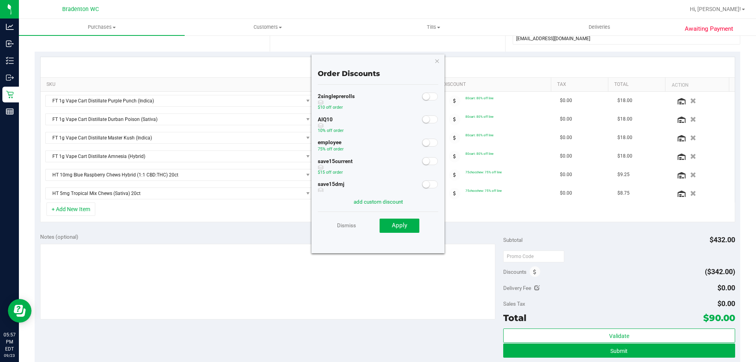
click at [425, 117] on span at bounding box center [430, 119] width 16 height 8
click at [408, 224] on button "Apply" at bounding box center [400, 226] width 40 height 14
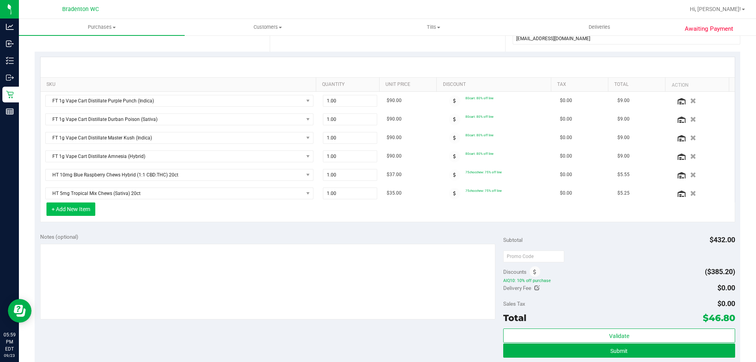
click at [76, 213] on button "+ Add New Item" at bounding box center [70, 208] width 49 height 13
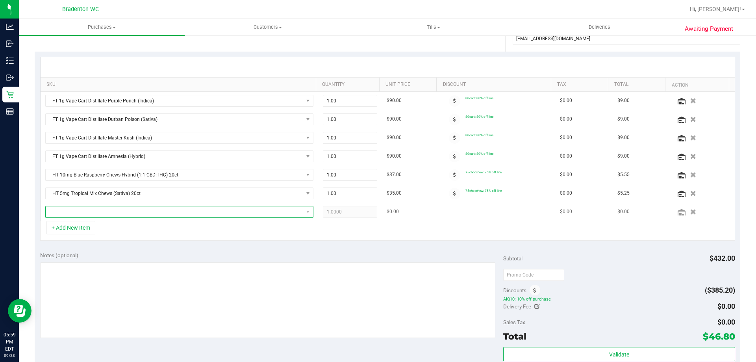
click at [99, 212] on span "NO DATA FOUND" at bounding box center [175, 211] width 258 height 11
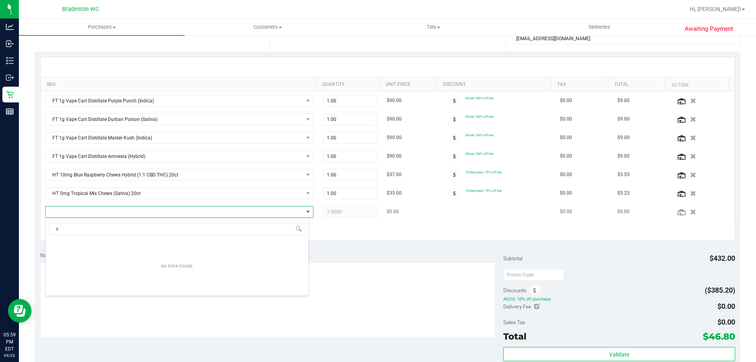
scroll to position [12, 261]
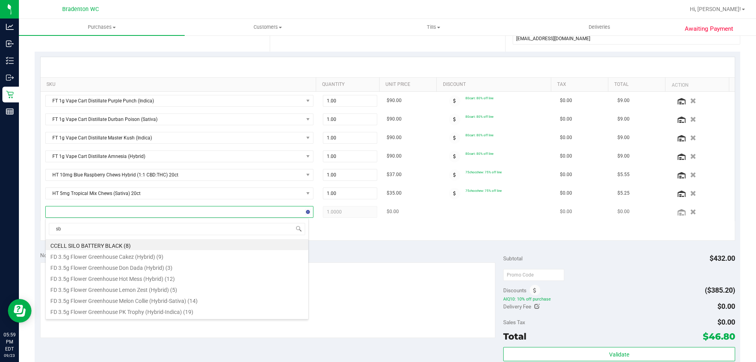
type input "sbc"
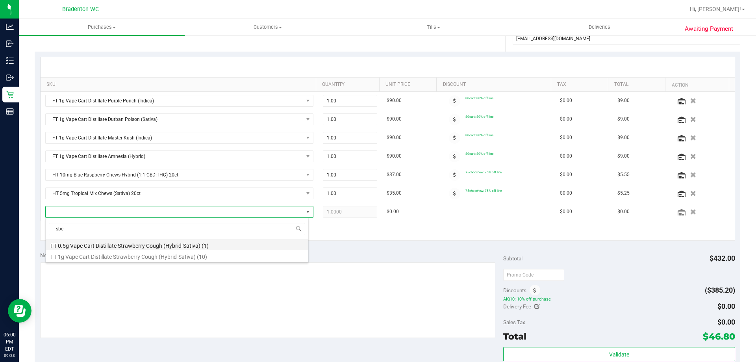
click at [132, 244] on li "FT 0.5g Vape Cart Distillate Strawberry Cough (Hybrid-Sativa) (1)" at bounding box center [177, 244] width 263 height 11
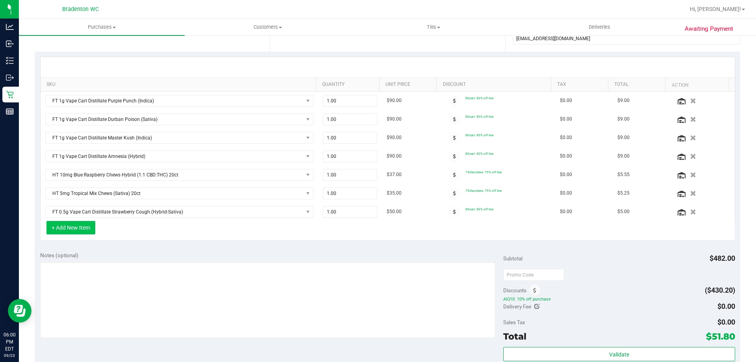
click at [56, 229] on button "+ Add New Item" at bounding box center [70, 227] width 49 height 13
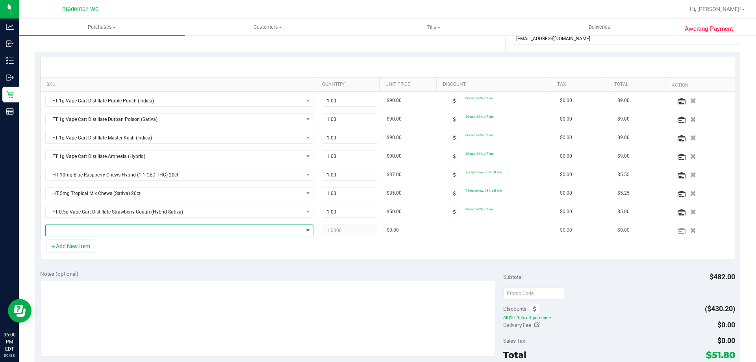
click at [58, 231] on span "NO DATA FOUND" at bounding box center [175, 230] width 258 height 11
click at [126, 233] on span "NO DATA FOUND" at bounding box center [175, 230] width 258 height 11
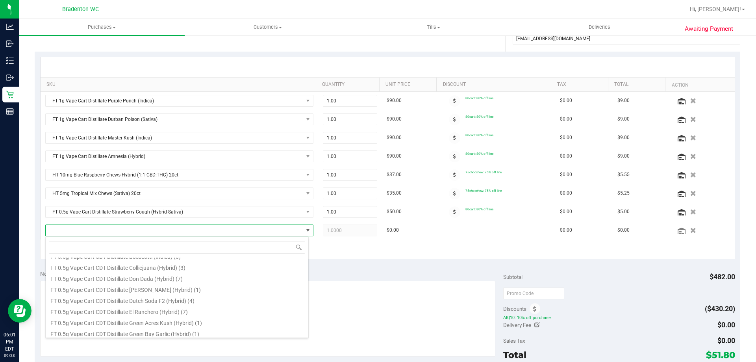
scroll to position [473, 0]
click at [154, 249] on input at bounding box center [177, 247] width 256 height 12
type input "[PERSON_NAME]"
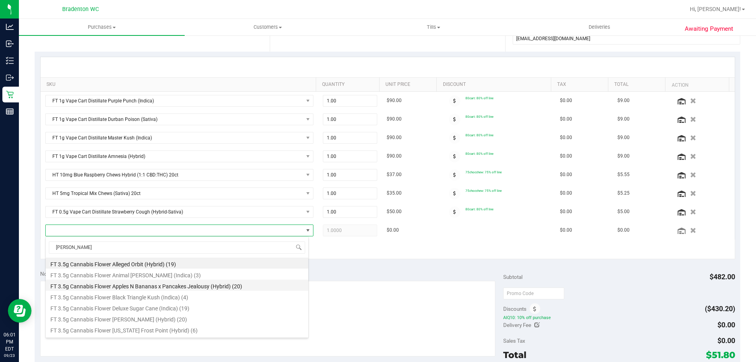
click at [159, 282] on li "FT 3.5g Cannabis Flower Apples N Bananas x Pancakes Jealousy (Hybrid) (20)" at bounding box center [177, 285] width 263 height 11
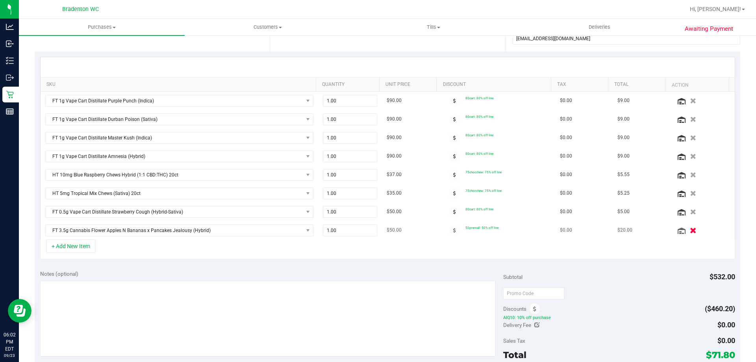
click at [686, 233] on button "button" at bounding box center [692, 230] width 13 height 8
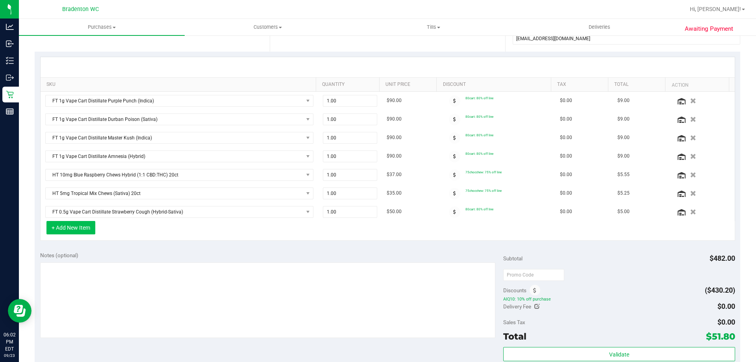
click at [87, 232] on button "+ Add New Item" at bounding box center [70, 227] width 49 height 13
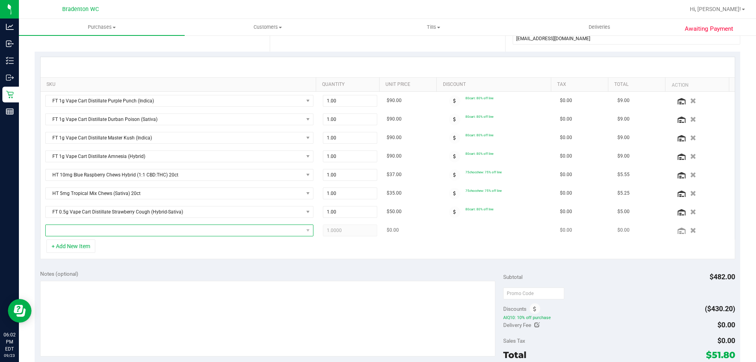
click at [110, 230] on span "NO DATA FOUND" at bounding box center [175, 230] width 258 height 11
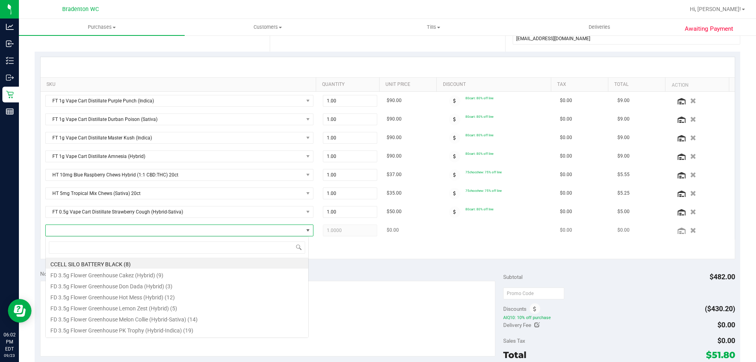
scroll to position [12, 261]
type input "mot"
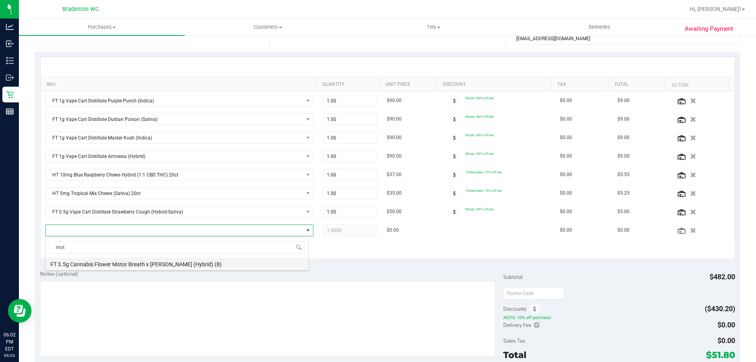
click at [114, 260] on li "FT 3.5g Cannabis Flower Motor Breath x [PERSON_NAME] (Hybrid) (8)" at bounding box center [177, 263] width 263 height 11
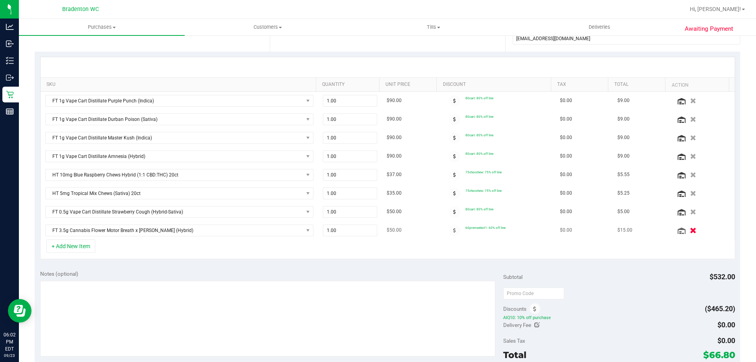
click at [690, 230] on icon "button" at bounding box center [693, 230] width 7 height 6
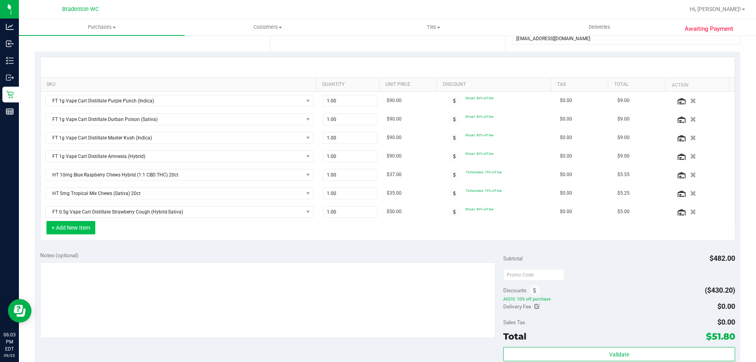
click at [89, 227] on button "+ Add New Item" at bounding box center [70, 227] width 49 height 13
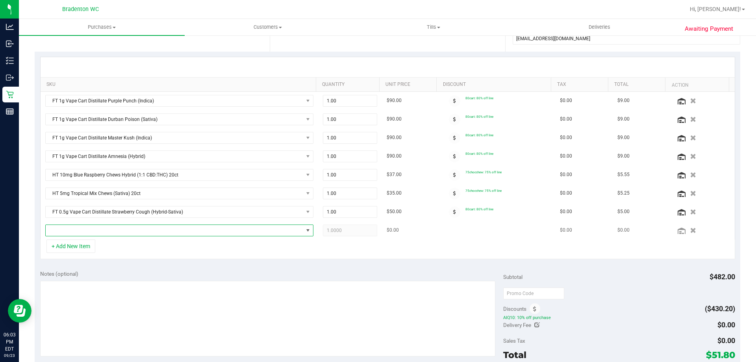
click at [93, 228] on span "NO DATA FOUND" at bounding box center [175, 230] width 258 height 11
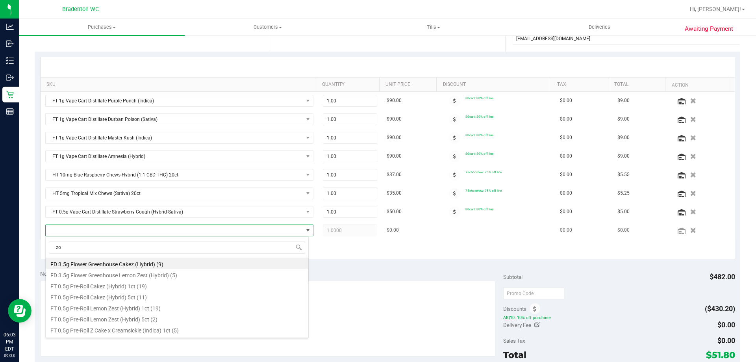
type input "zoa"
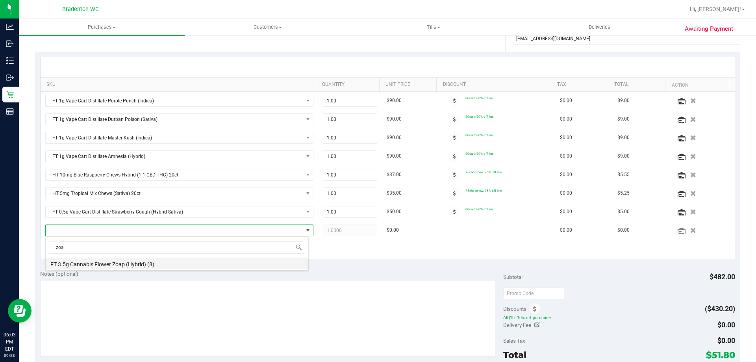
click at [106, 260] on li "FT 3.5g Cannabis Flower Zoap (Hybrid) (8)" at bounding box center [177, 263] width 263 height 11
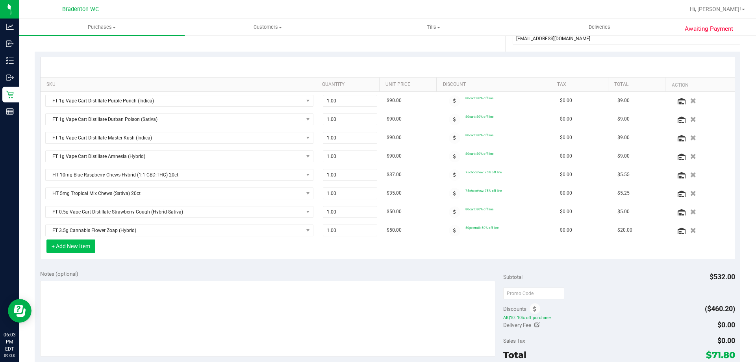
click at [88, 244] on button "+ Add New Item" at bounding box center [70, 245] width 49 height 13
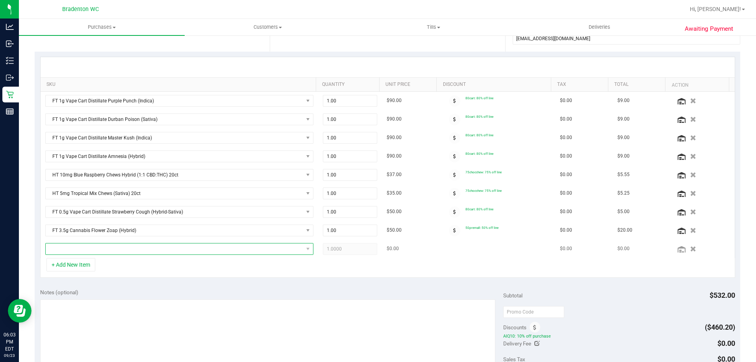
click at [109, 248] on span "NO DATA FOUND" at bounding box center [175, 248] width 258 height 11
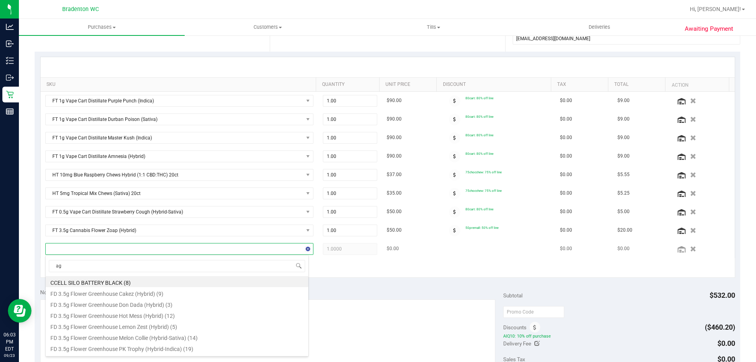
type input "a"
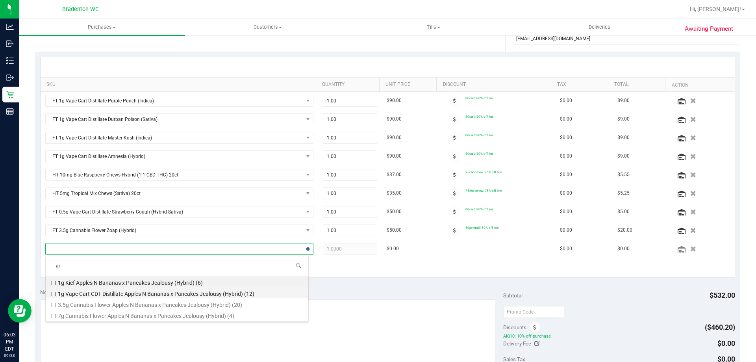
type input "arz"
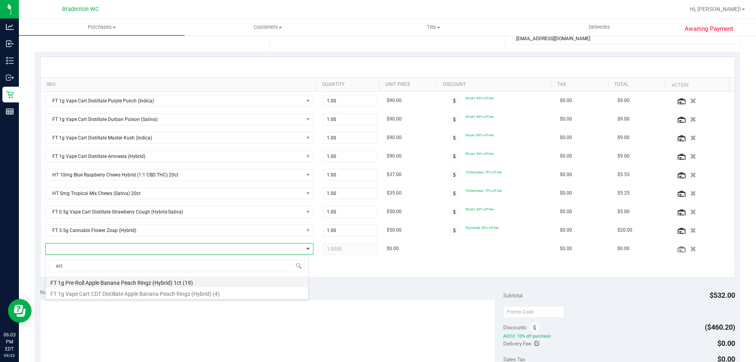
click at [151, 283] on li "FT 1g Pre-Roll Apple Banana Peach Ringz (Hybrid) 1ct (19)" at bounding box center [177, 281] width 263 height 11
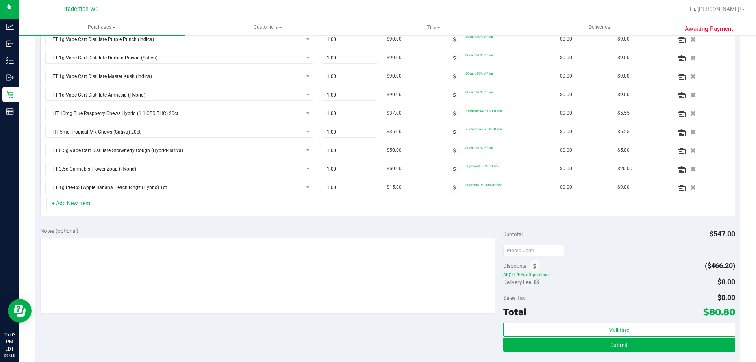
scroll to position [236, 0]
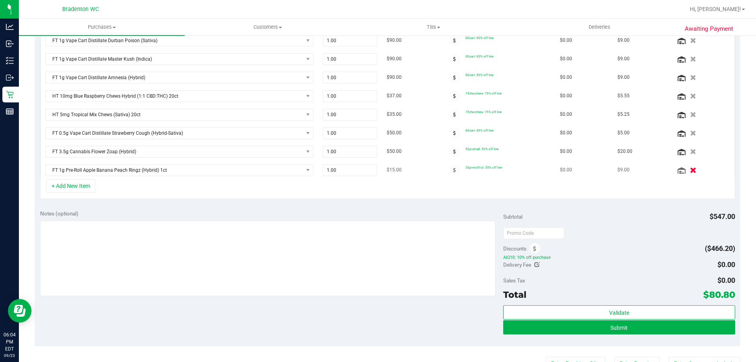
click at [690, 171] on icon "button" at bounding box center [693, 170] width 7 height 6
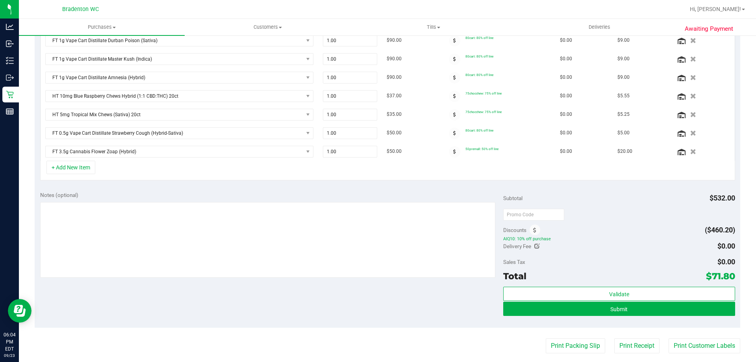
scroll to position [224, 0]
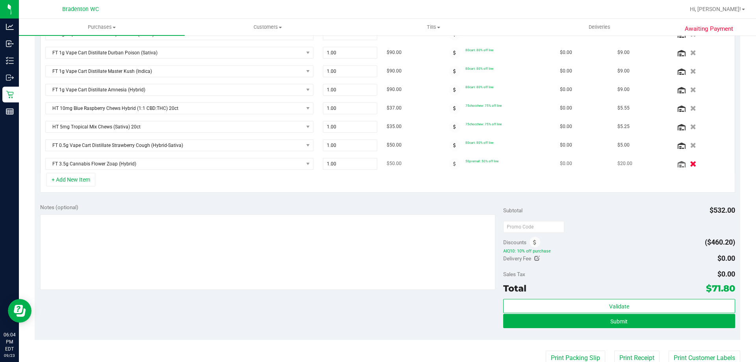
click at [690, 164] on icon "button" at bounding box center [693, 164] width 7 height 6
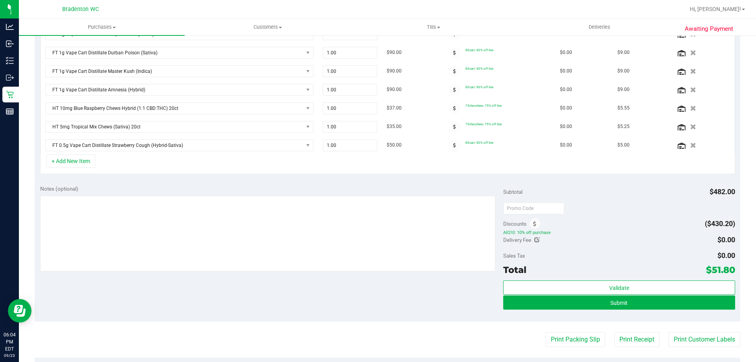
scroll to position [226, 0]
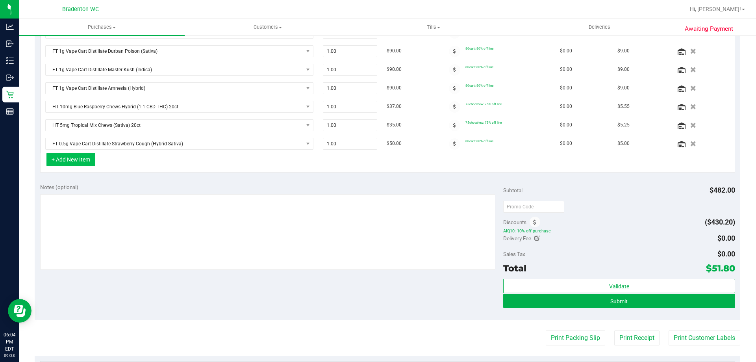
click at [88, 158] on button "+ Add New Item" at bounding box center [70, 159] width 49 height 13
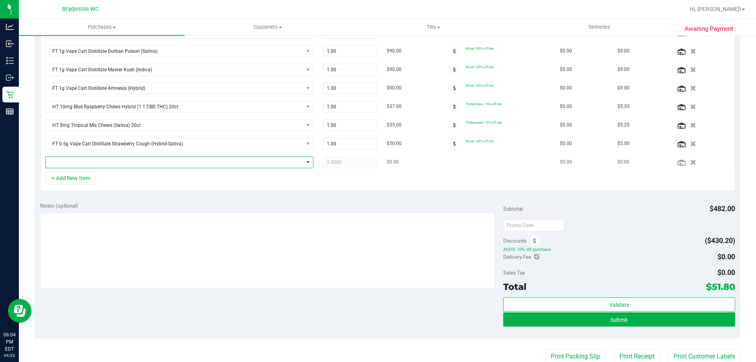
click at [126, 161] on span "NO DATA FOUND" at bounding box center [175, 162] width 258 height 11
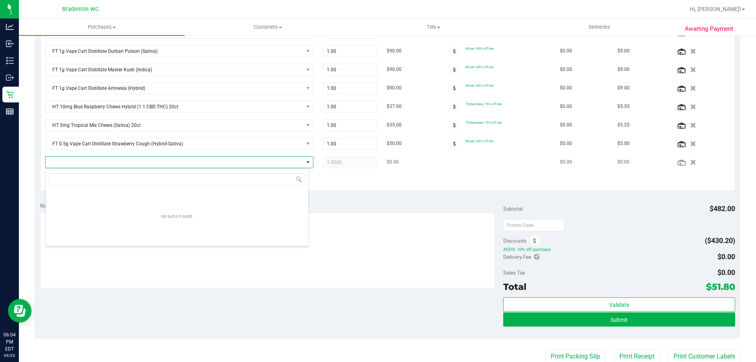
scroll to position [12, 263]
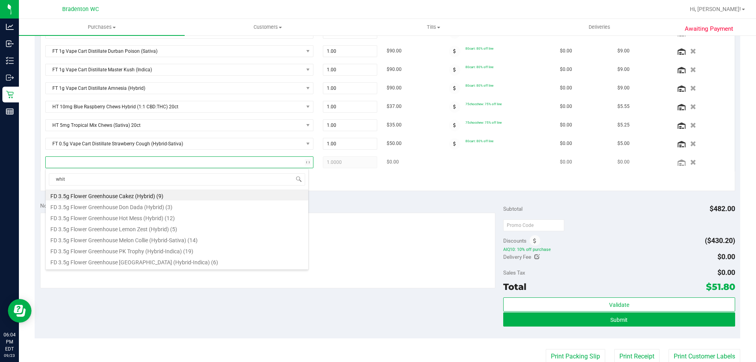
type input "white"
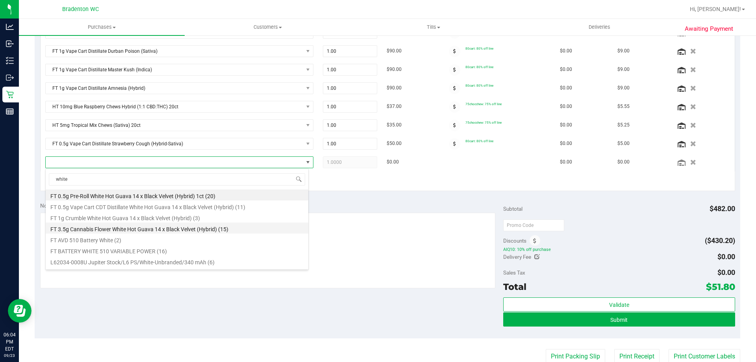
click at [131, 227] on li "FT 3.5g Cannabis Flower White Hot Guava 14 x Black Velvet (Hybrid) (15)" at bounding box center [177, 228] width 263 height 11
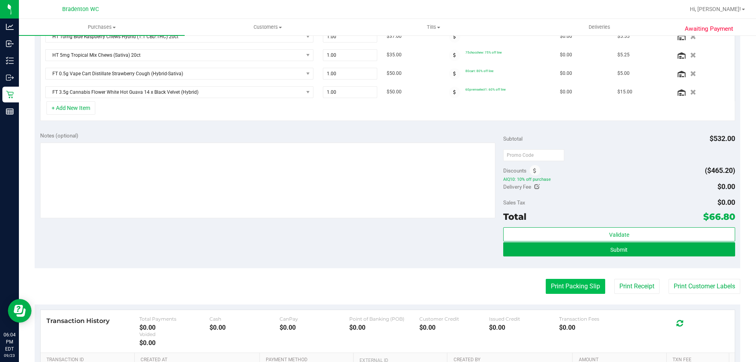
scroll to position [345, 0]
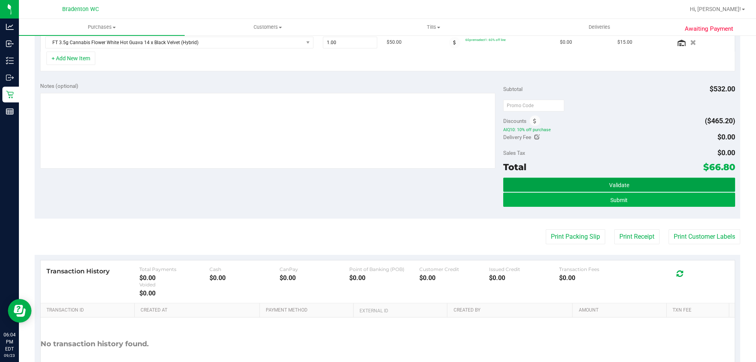
click at [591, 187] on button "Validate" at bounding box center [619, 185] width 232 height 14
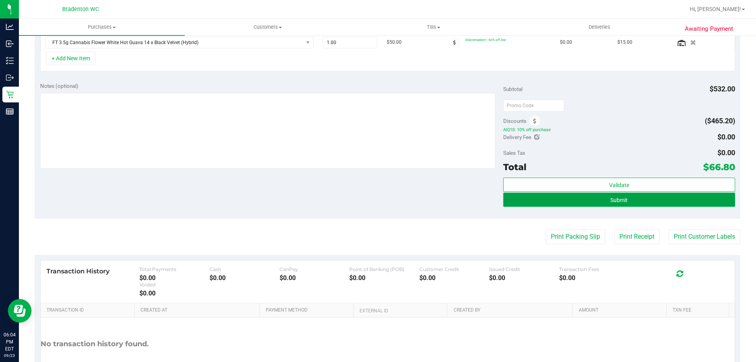
click at [580, 198] on button "Submit" at bounding box center [619, 200] width 232 height 14
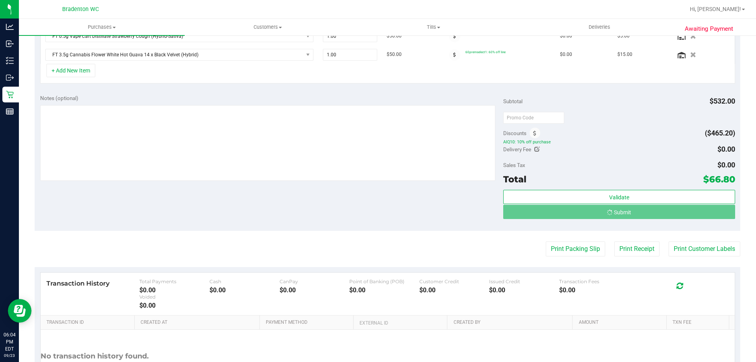
scroll to position [321, 0]
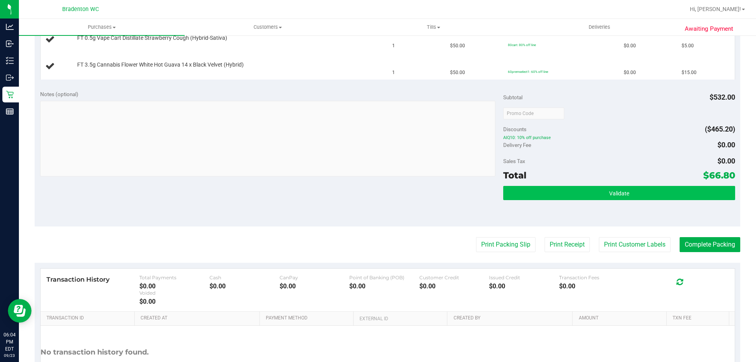
scroll to position [400, 0]
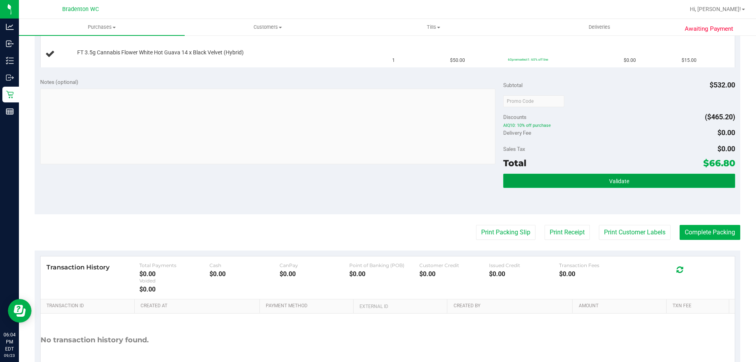
click at [633, 185] on button "Validate" at bounding box center [619, 181] width 232 height 14
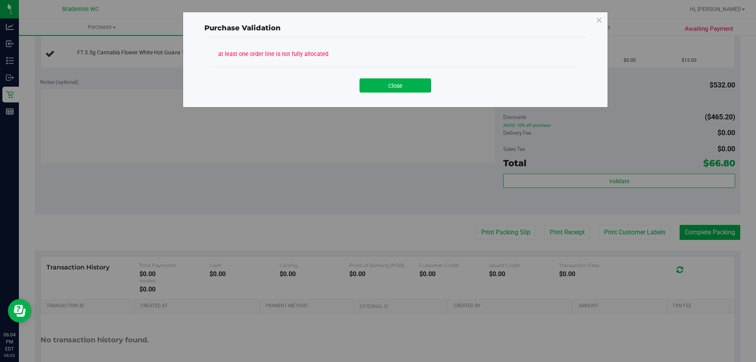
drag, startPoint x: 411, startPoint y: 81, endPoint x: 412, endPoint y: 89, distance: 7.9
click at [411, 83] on button "Close" at bounding box center [396, 85] width 72 height 14
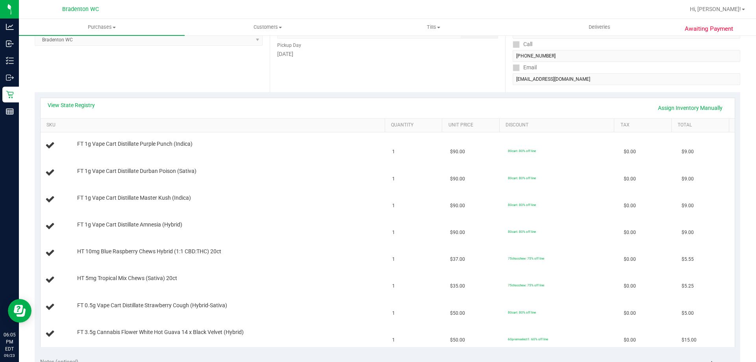
scroll to position [0, 0]
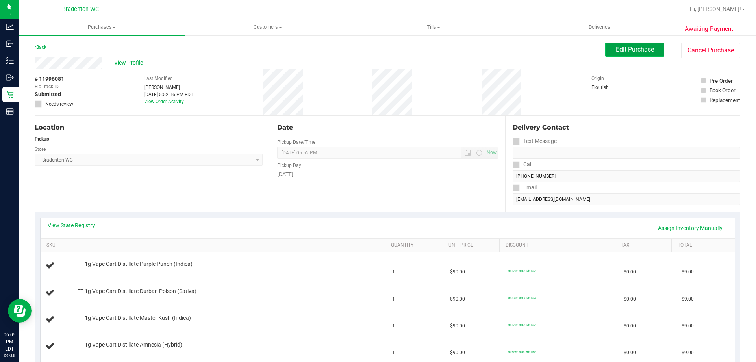
click at [634, 55] on button "Edit Purchase" at bounding box center [634, 50] width 59 height 14
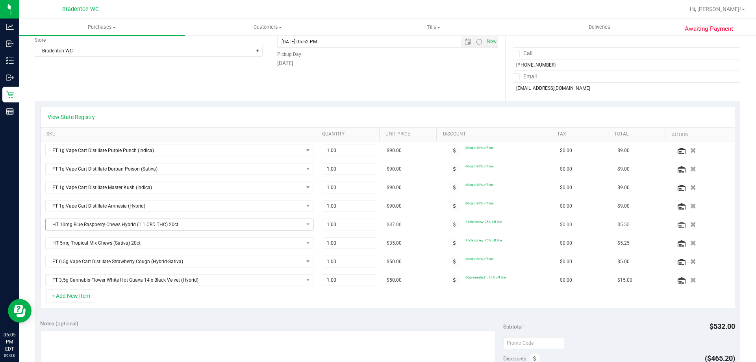
scroll to position [118, 0]
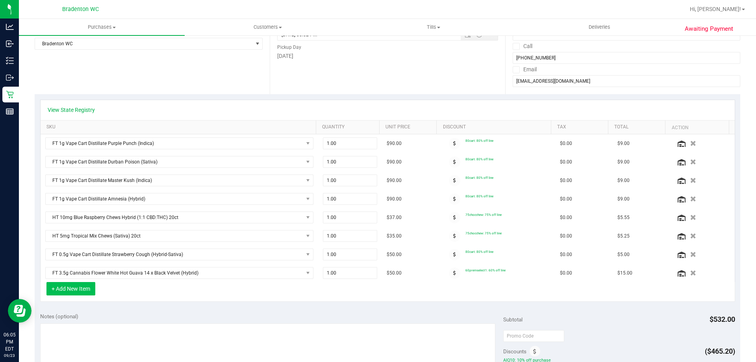
click at [84, 287] on button "+ Add New Item" at bounding box center [70, 288] width 49 height 13
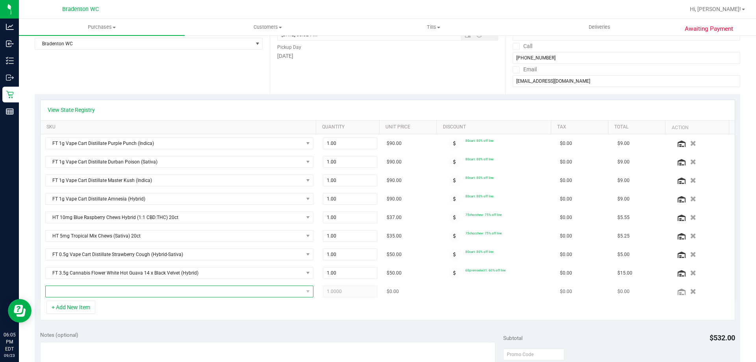
click at [106, 289] on span "NO DATA FOUND" at bounding box center [175, 291] width 258 height 11
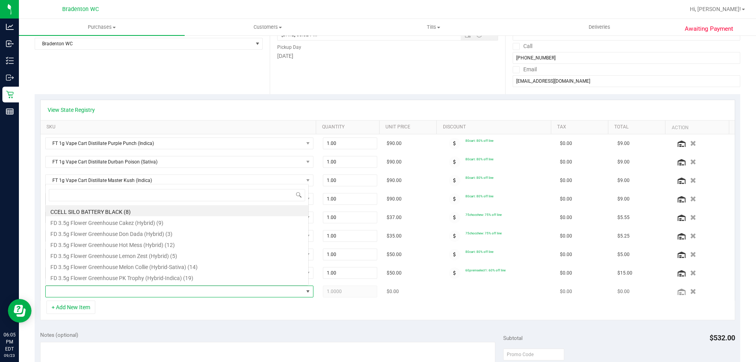
scroll to position [12, 261]
type input "kief"
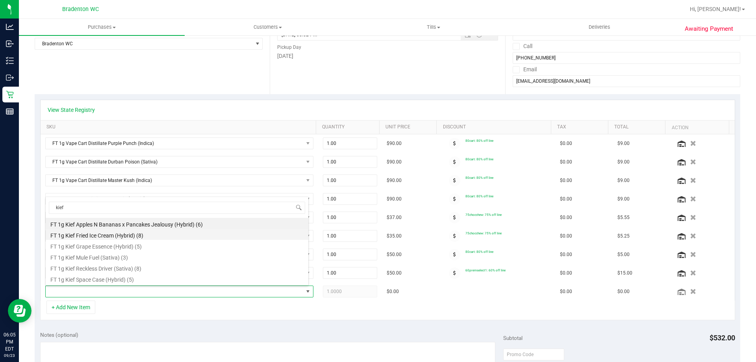
click at [123, 232] on li "FT 1g Kief Fried Ice Cream (Hybrid) (8)" at bounding box center [177, 234] width 263 height 11
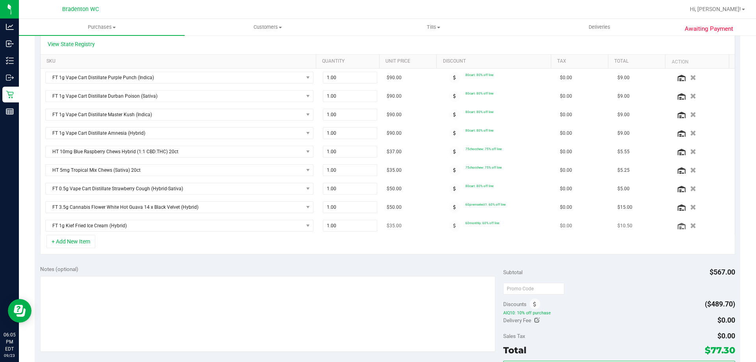
scroll to position [197, 0]
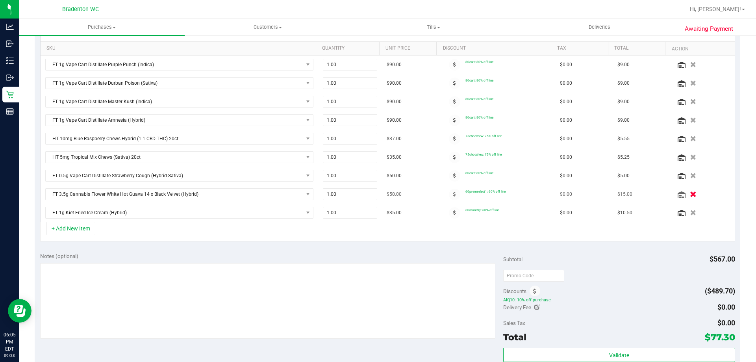
click at [686, 197] on button "button" at bounding box center [692, 194] width 13 height 8
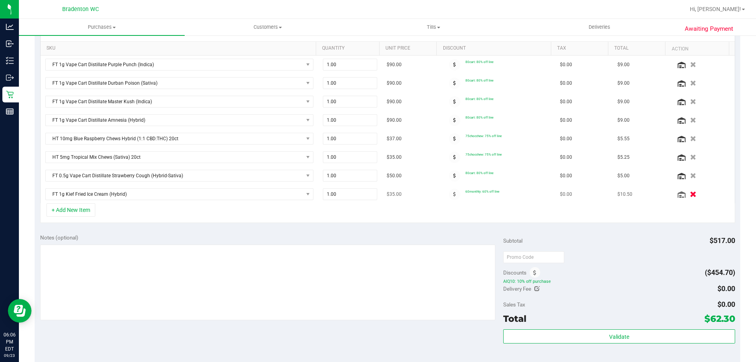
click at [690, 193] on icon "button" at bounding box center [693, 194] width 7 height 6
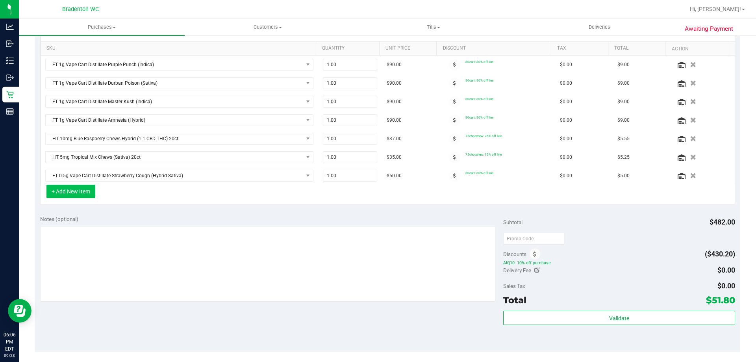
click at [81, 191] on button "+ Add New Item" at bounding box center [70, 191] width 49 height 13
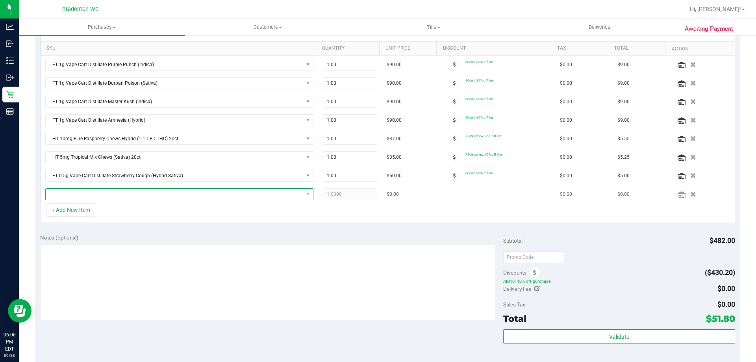
click at [86, 196] on span "NO DATA FOUND" at bounding box center [175, 194] width 258 height 11
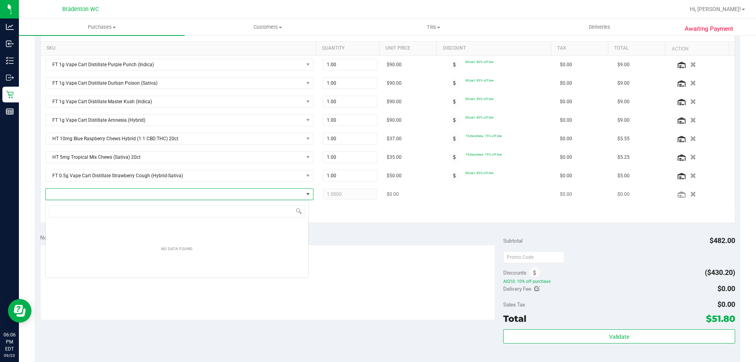
scroll to position [12, 263]
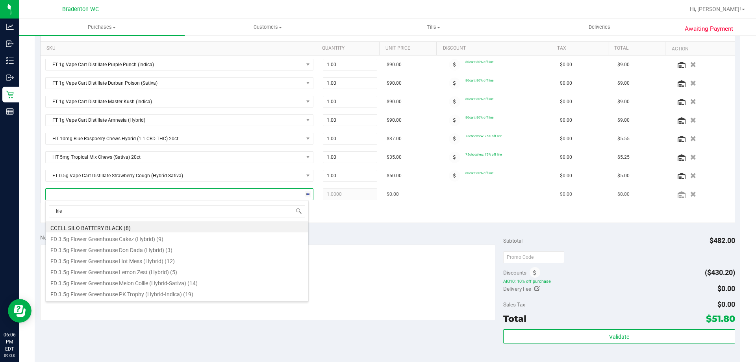
type input "kief"
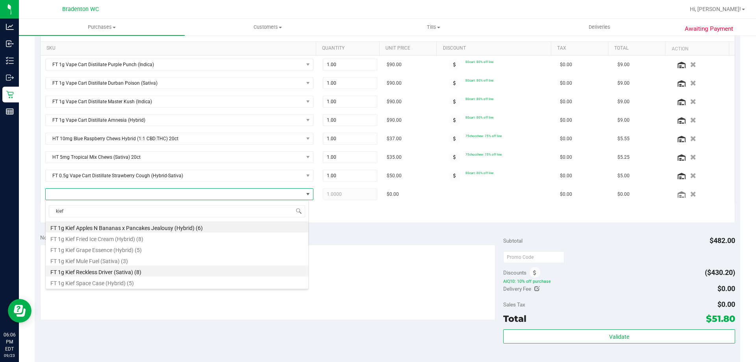
click at [129, 272] on li "FT 1g Kief Reckless Driver (Sativa) (8)" at bounding box center [177, 270] width 263 height 11
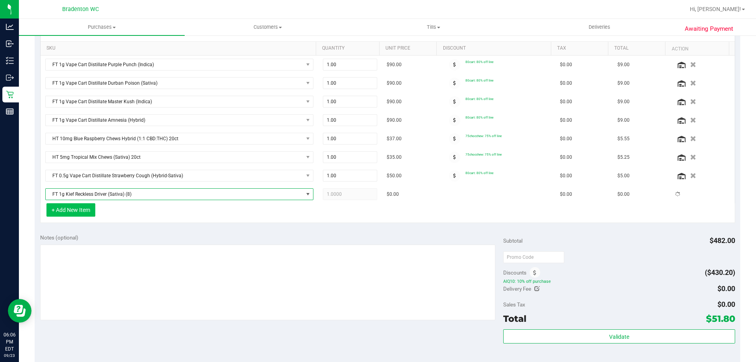
click at [76, 208] on button "+ Add New Item" at bounding box center [70, 209] width 49 height 13
click at [86, 210] on button "+ Add New Item" at bounding box center [70, 209] width 49 height 13
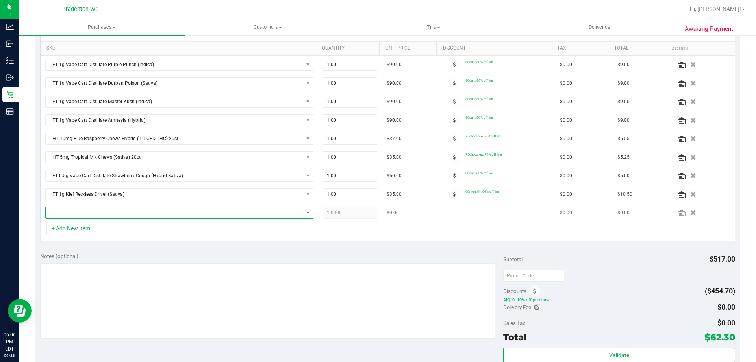
click at [92, 213] on span "NO DATA FOUND" at bounding box center [175, 212] width 258 height 11
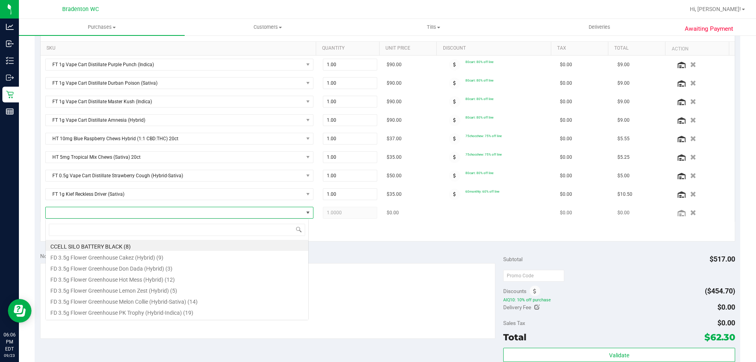
scroll to position [12, 261]
type input "kief"
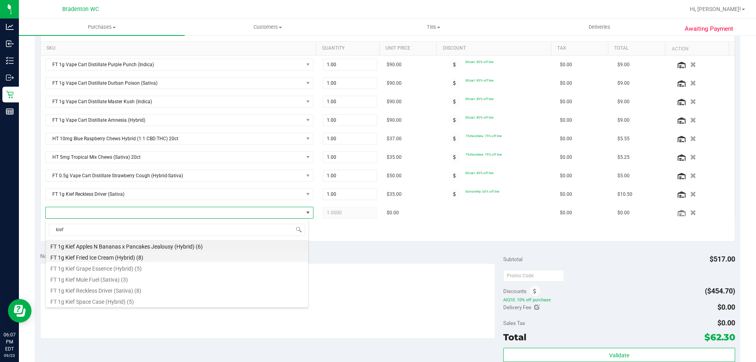
click at [152, 256] on li "FT 1g Kief Fried Ice Cream (Hybrid) (8)" at bounding box center [177, 256] width 263 height 11
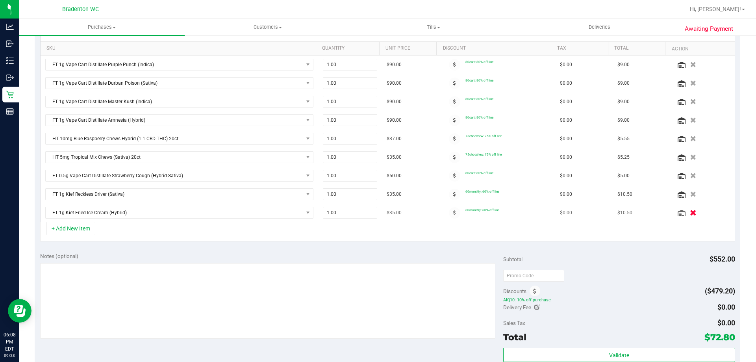
click at [690, 214] on icon "button" at bounding box center [693, 213] width 7 height 6
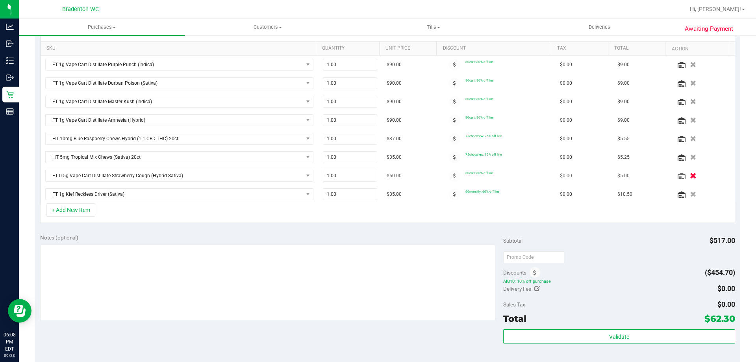
click at [686, 174] on button "button" at bounding box center [692, 175] width 13 height 8
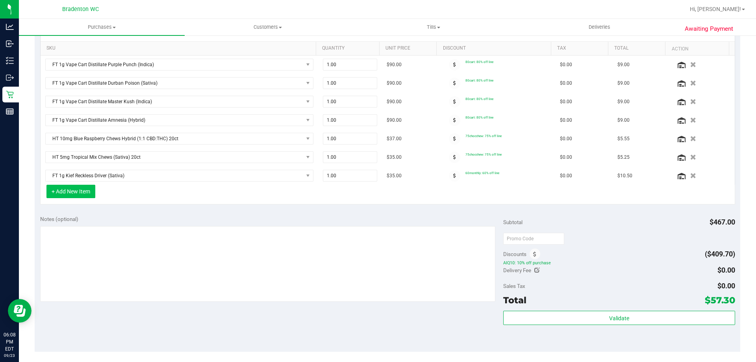
click at [79, 191] on button "+ Add New Item" at bounding box center [70, 191] width 49 height 13
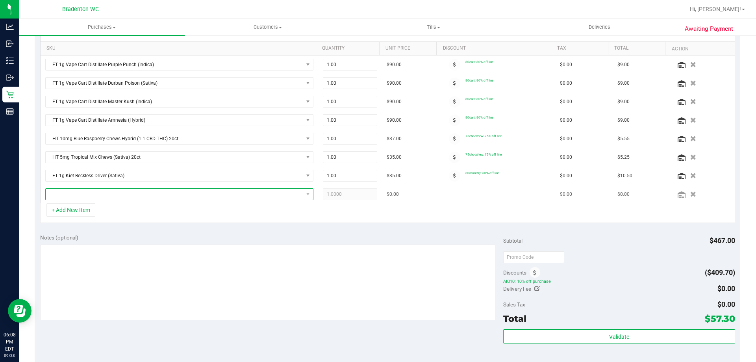
click at [80, 191] on span "NO DATA FOUND" at bounding box center [175, 194] width 258 height 11
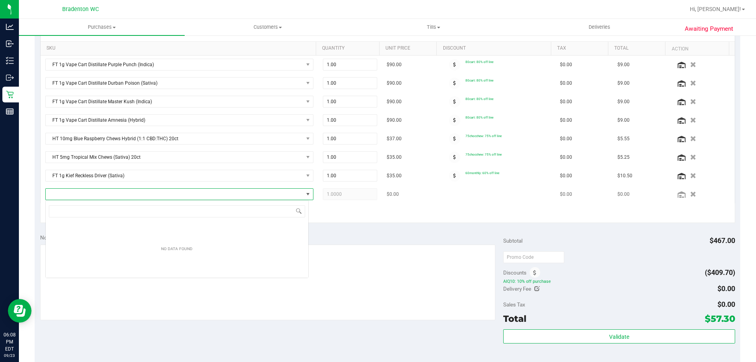
scroll to position [12, 263]
type input "white"
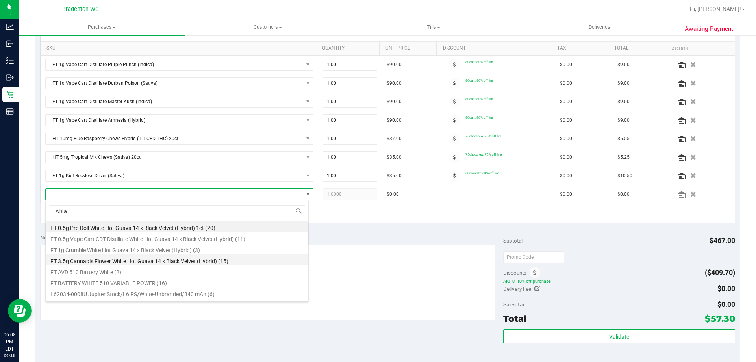
click at [102, 259] on li "FT 3.5g Cannabis Flower White Hot Guava 14 x Black Velvet (Hybrid) (15)" at bounding box center [177, 259] width 263 height 11
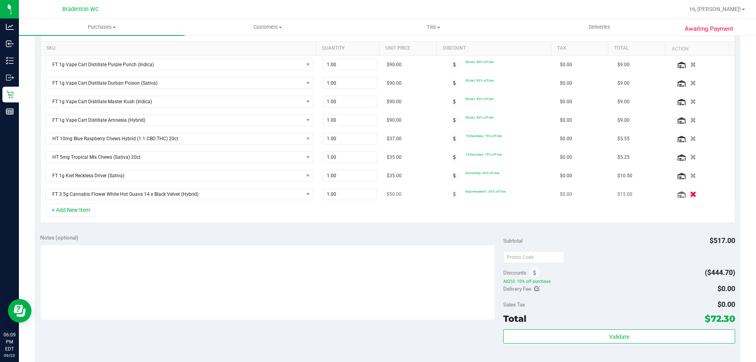
click at [690, 194] on icon "button" at bounding box center [693, 194] width 7 height 6
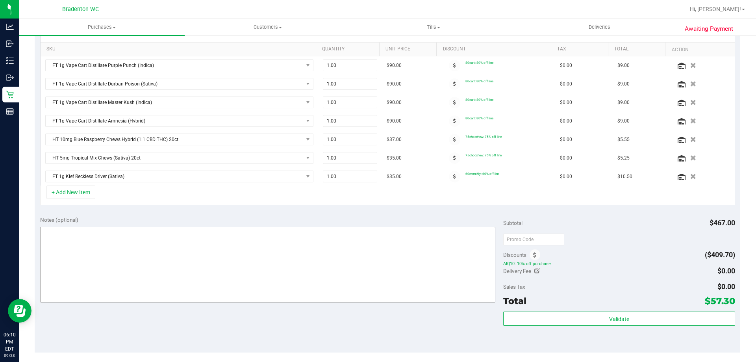
scroll to position [197, 0]
click at [83, 190] on button "+ Add New Item" at bounding box center [70, 191] width 49 height 13
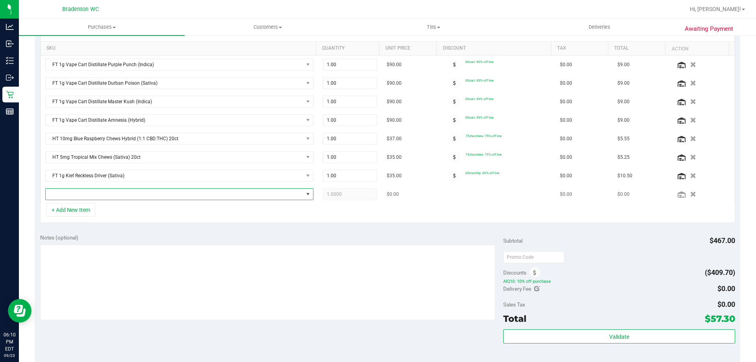
click at [87, 192] on span "NO DATA FOUND" at bounding box center [175, 194] width 258 height 11
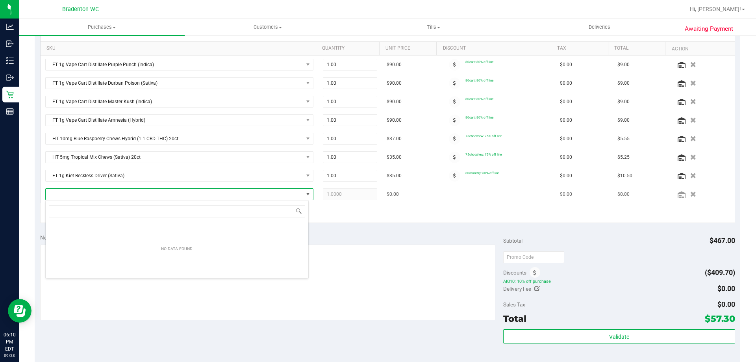
scroll to position [12, 263]
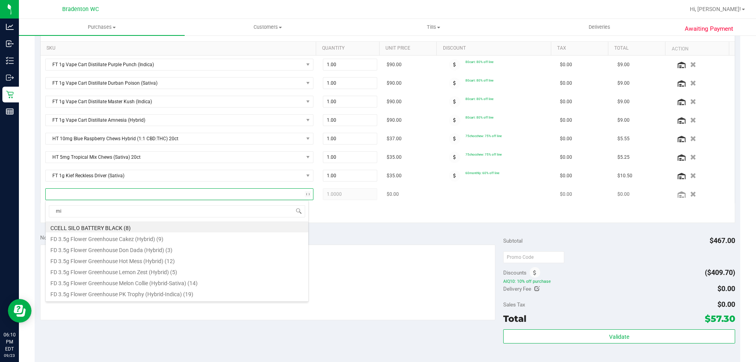
type input "mil"
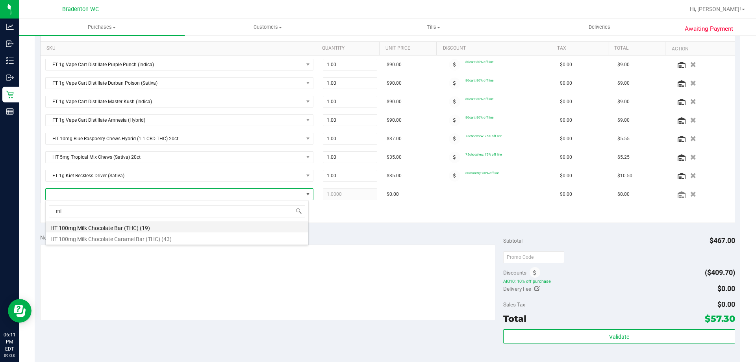
click at [133, 228] on li "HT 100mg Milk Chocolate Bar (THC) (19)" at bounding box center [177, 226] width 263 height 11
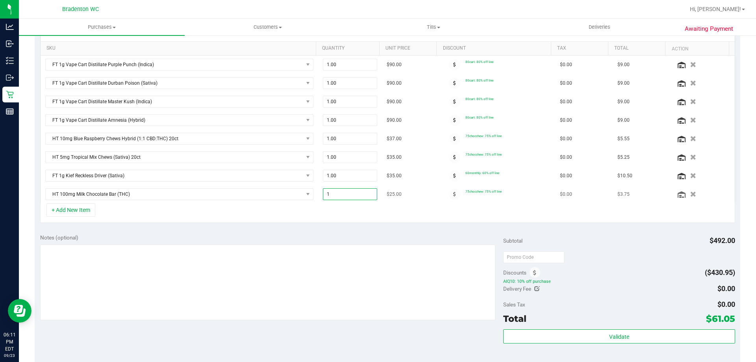
click at [323, 194] on span "1.00 1" at bounding box center [350, 194] width 55 height 12
click at [324, 193] on input "1" at bounding box center [350, 194] width 54 height 11
type input "2"
type input "2.00"
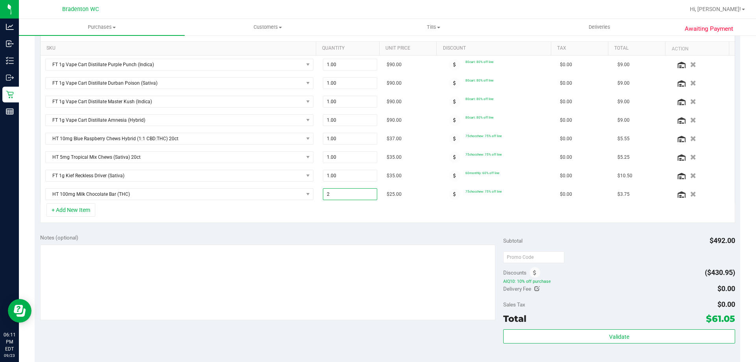
click at [340, 217] on div "+ Add New Item" at bounding box center [387, 213] width 695 height 20
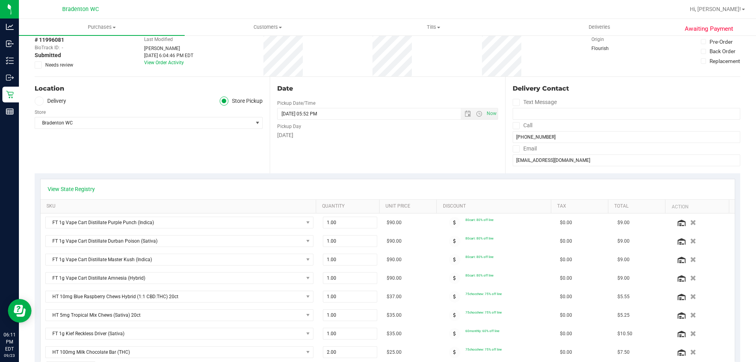
scroll to position [0, 0]
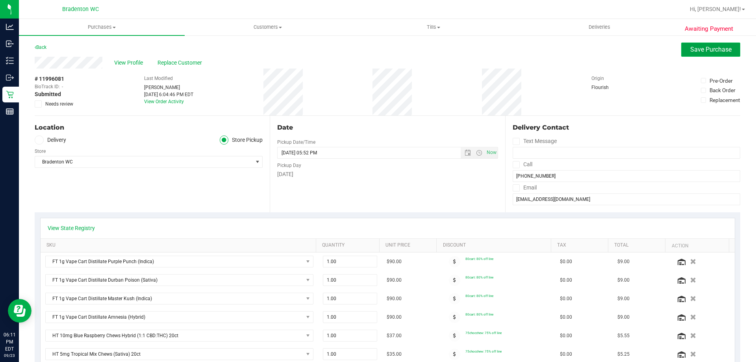
click at [712, 50] on span "Save Purchase" at bounding box center [710, 49] width 41 height 7
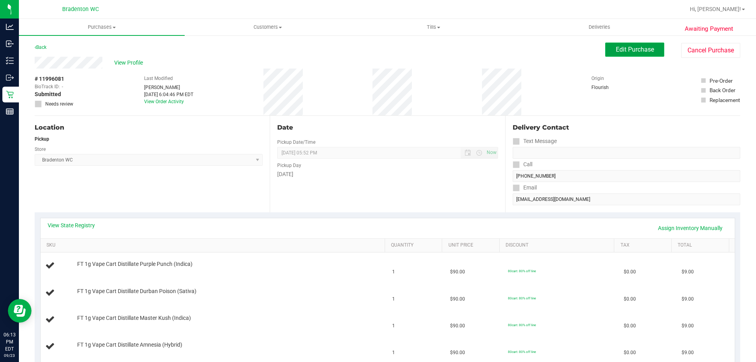
click at [635, 47] on span "Edit Purchase" at bounding box center [635, 49] width 38 height 7
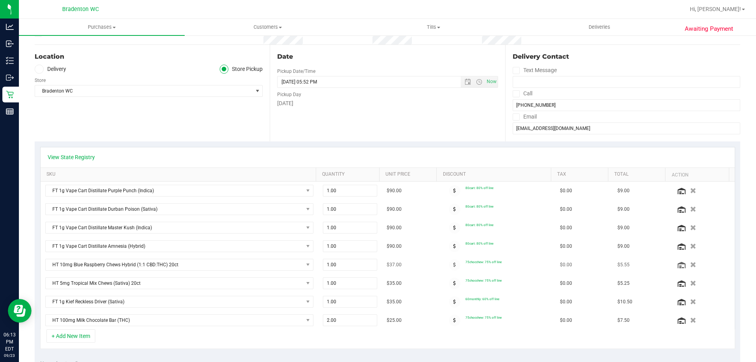
scroll to position [79, 0]
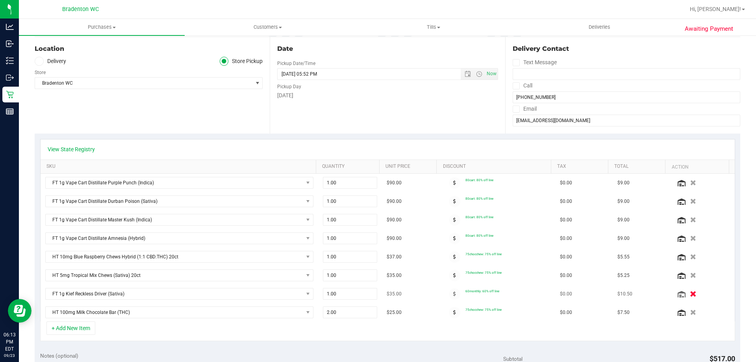
click at [690, 293] on icon "button" at bounding box center [693, 294] width 7 height 6
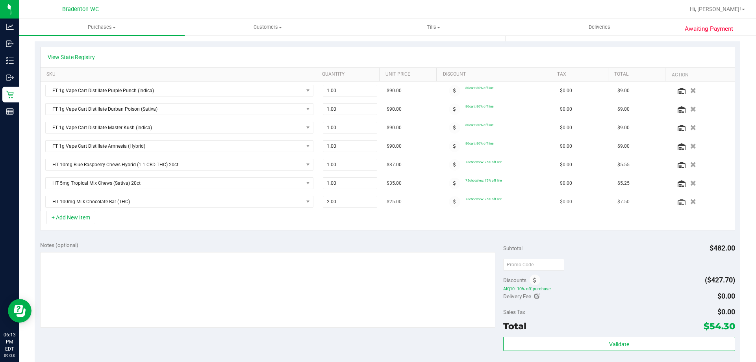
scroll to position [158, 0]
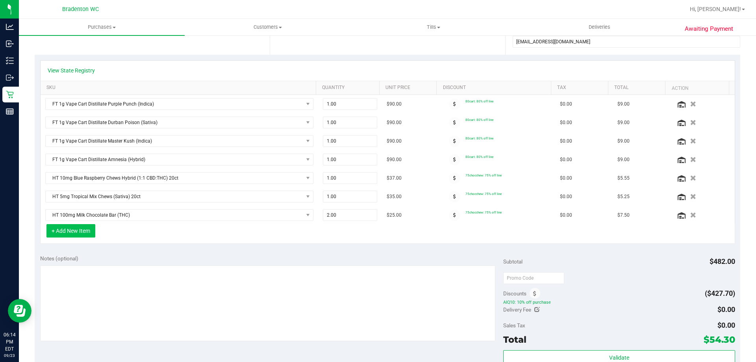
click at [77, 231] on button "+ Add New Item" at bounding box center [70, 230] width 49 height 13
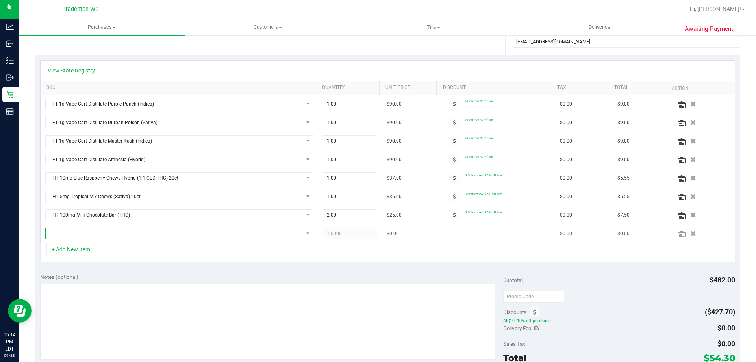
click at [91, 231] on span "NO DATA FOUND" at bounding box center [175, 233] width 258 height 11
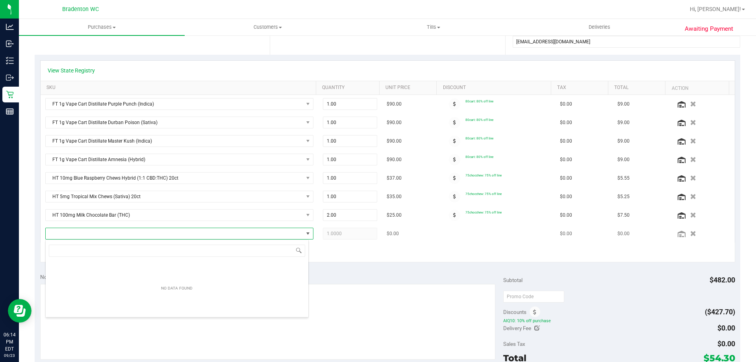
scroll to position [12, 261]
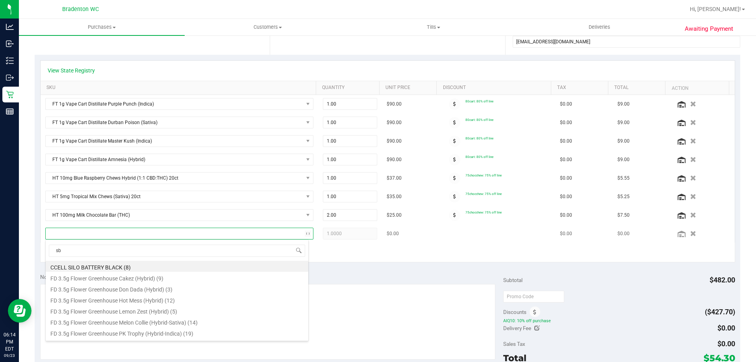
type input "sbc"
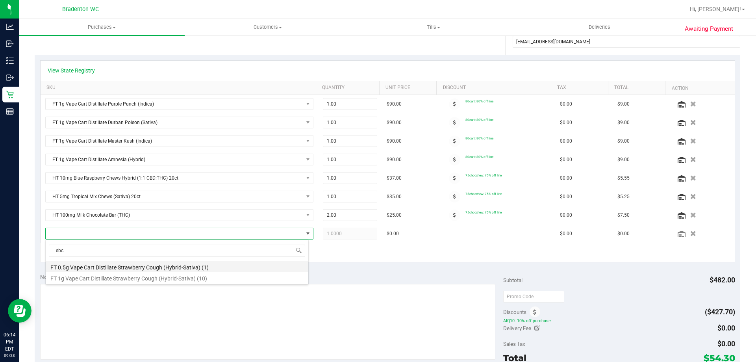
click at [97, 263] on li "FT 0.5g Vape Cart Distillate Strawberry Cough (Hybrid-Sativa) (1)" at bounding box center [177, 266] width 263 height 11
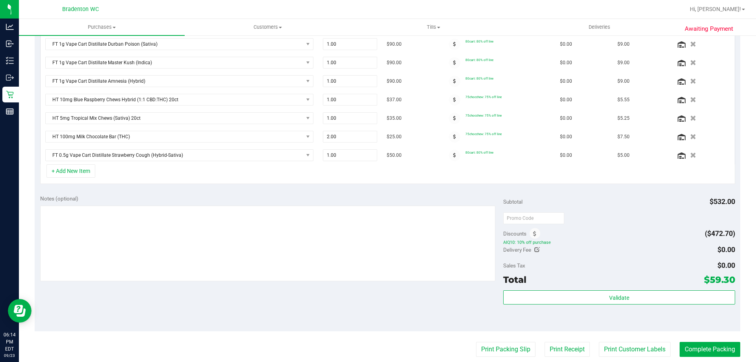
scroll to position [236, 0]
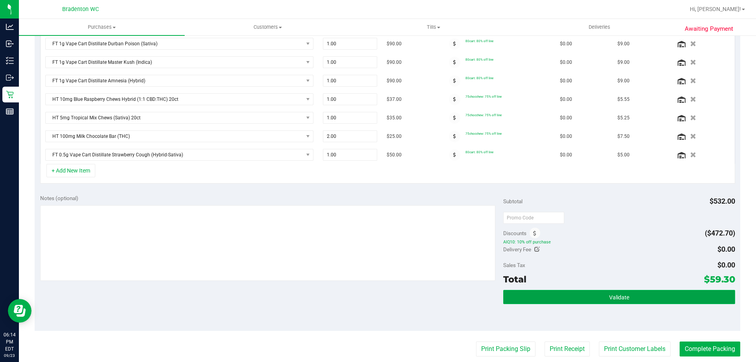
click at [636, 293] on button "Validate" at bounding box center [619, 297] width 232 height 14
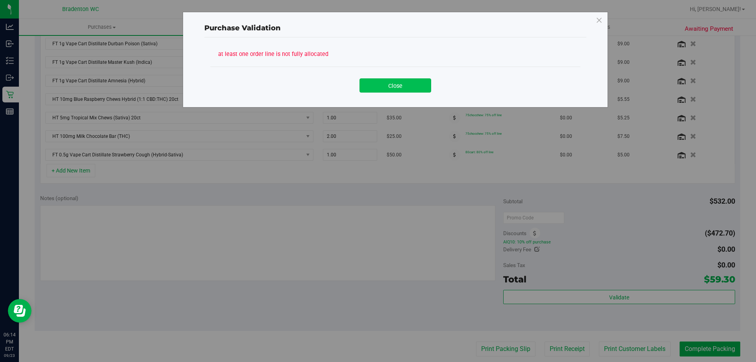
click at [390, 84] on button "Close" at bounding box center [396, 85] width 72 height 14
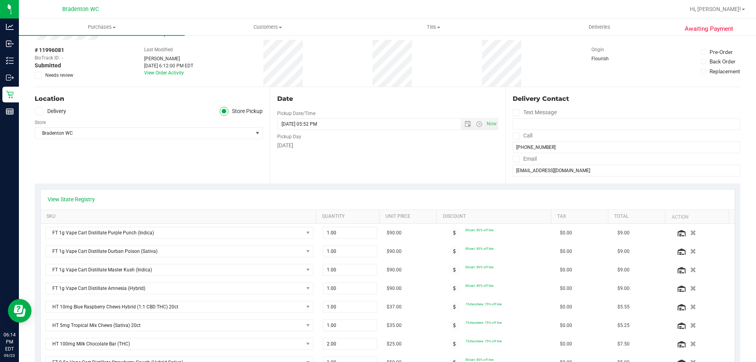
scroll to position [0, 0]
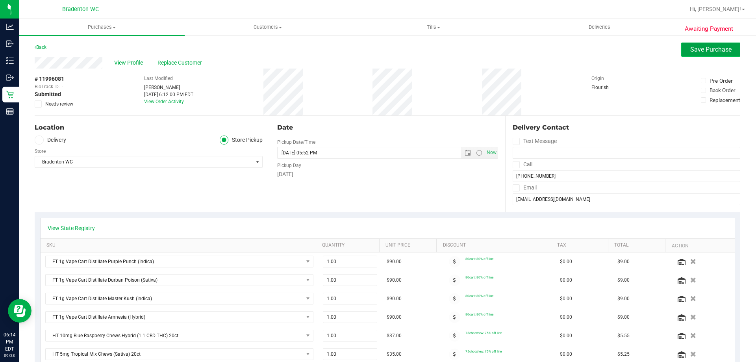
click at [716, 48] on span "Save Purchase" at bounding box center [710, 49] width 41 height 7
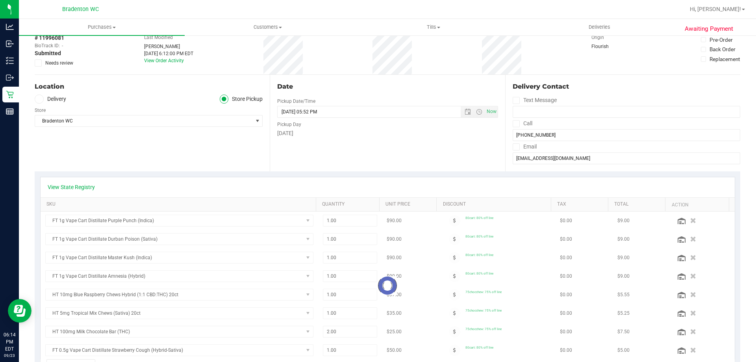
scroll to position [79, 0]
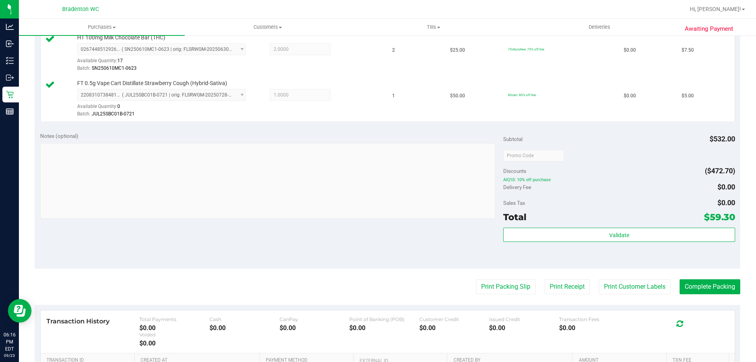
scroll to position [512, 0]
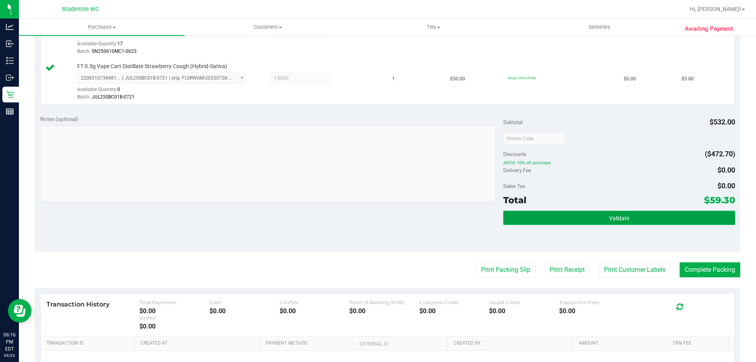
click at [551, 220] on button "Validate" at bounding box center [619, 218] width 232 height 14
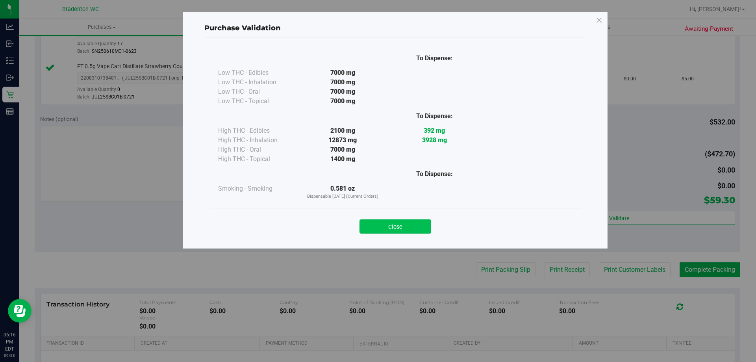
click at [403, 225] on button "Close" at bounding box center [396, 226] width 72 height 14
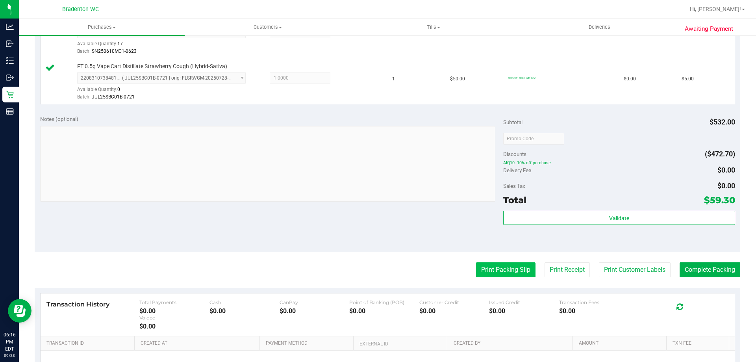
click at [510, 264] on button "Print Packing Slip" at bounding box center [505, 269] width 59 height 15
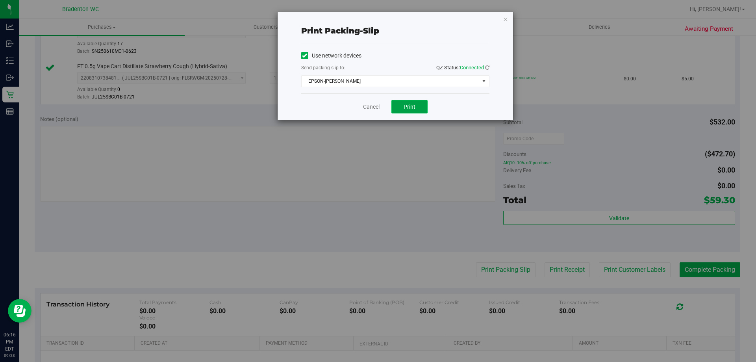
drag, startPoint x: 403, startPoint y: 108, endPoint x: 399, endPoint y: 108, distance: 4.4
click at [403, 108] on button "Print" at bounding box center [409, 106] width 36 height 13
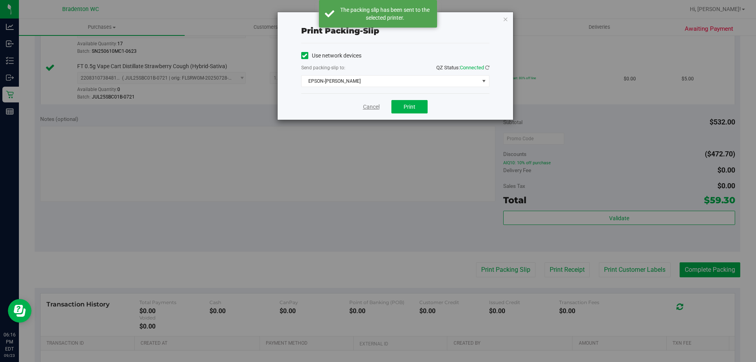
click at [375, 106] on link "Cancel" at bounding box center [371, 107] width 17 height 8
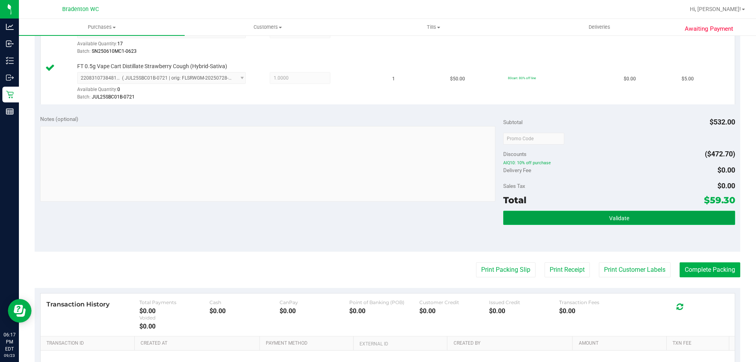
click at [594, 217] on button "Validate" at bounding box center [619, 218] width 232 height 14
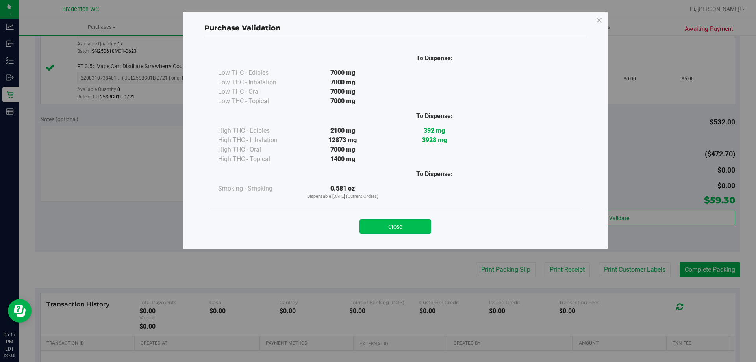
click at [403, 227] on button "Close" at bounding box center [396, 226] width 72 height 14
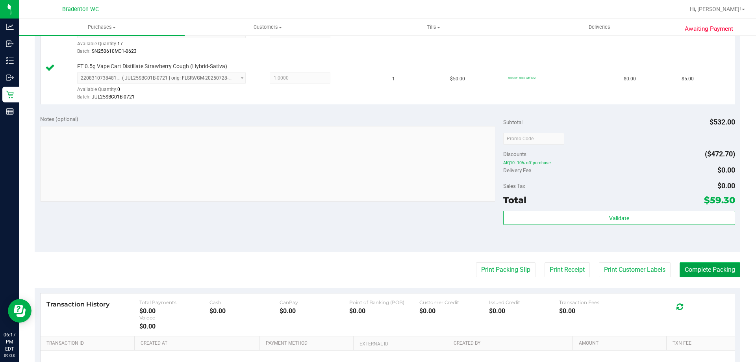
click at [721, 273] on button "Complete Packing" at bounding box center [710, 269] width 61 height 15
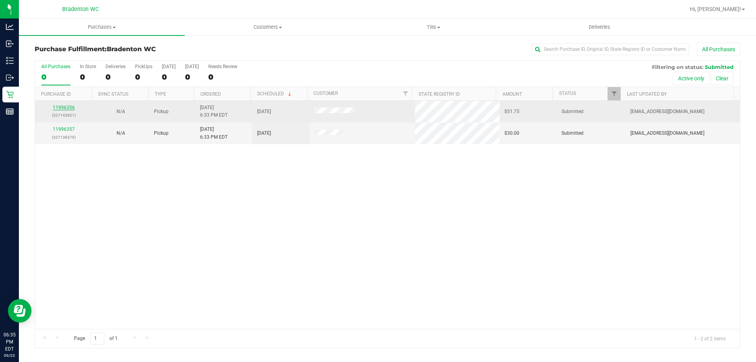
click at [65, 108] on link "11996356" at bounding box center [64, 108] width 22 height 6
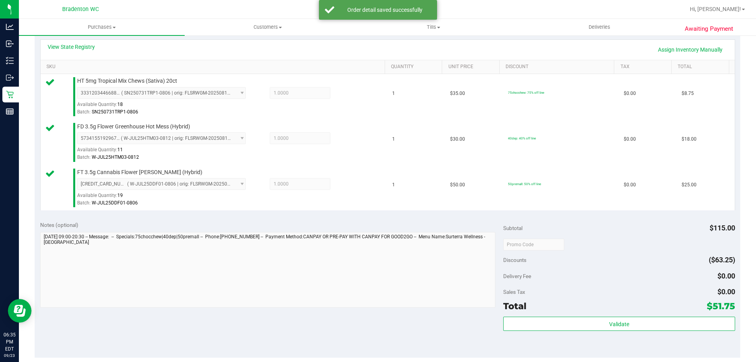
scroll to position [178, 0]
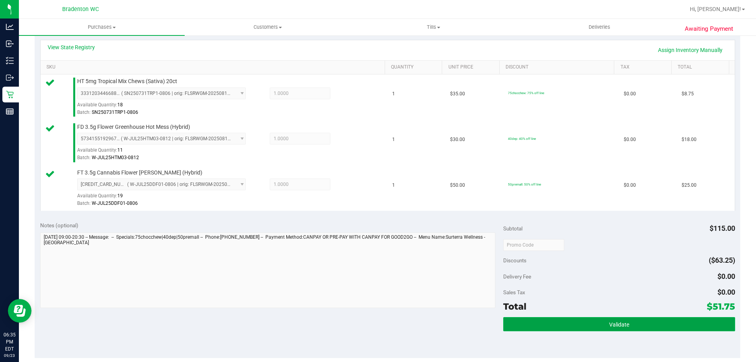
click at [571, 327] on button "Validate" at bounding box center [619, 324] width 232 height 14
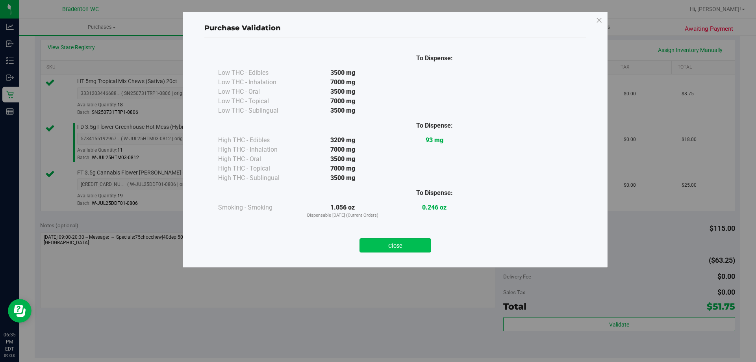
click at [385, 248] on button "Close" at bounding box center [396, 245] width 72 height 14
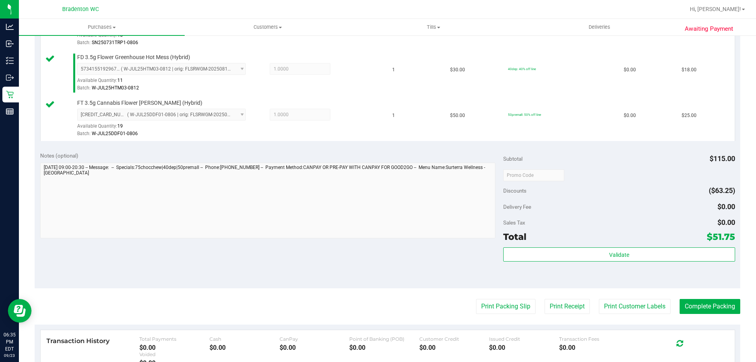
scroll to position [258, 0]
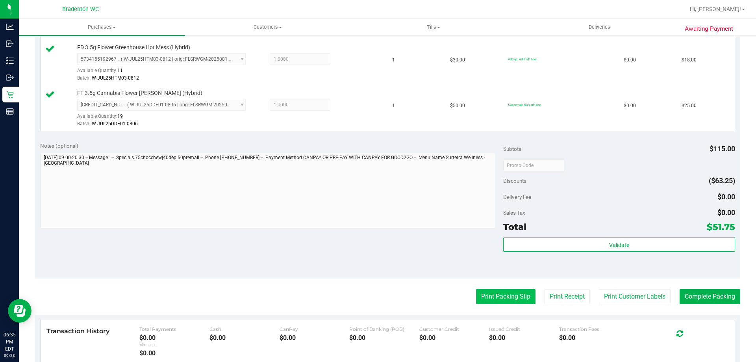
click at [511, 303] on button "Print Packing Slip" at bounding box center [505, 296] width 59 height 15
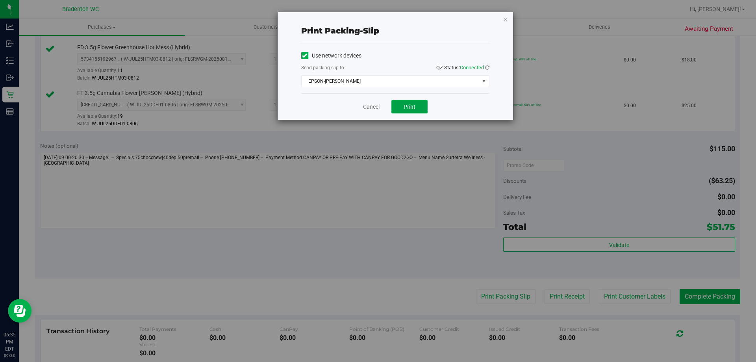
click at [407, 106] on span "Print" at bounding box center [410, 107] width 12 height 6
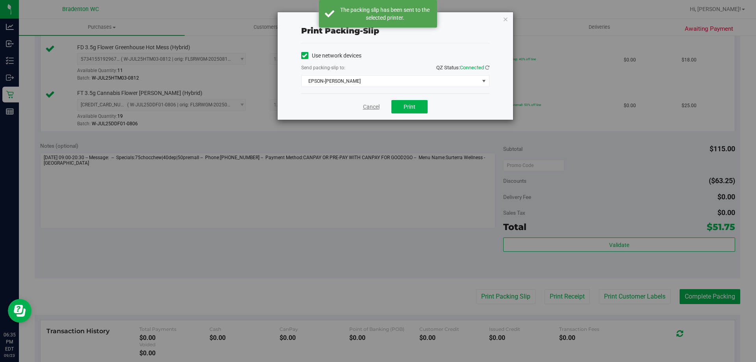
click at [372, 106] on link "Cancel" at bounding box center [371, 107] width 17 height 8
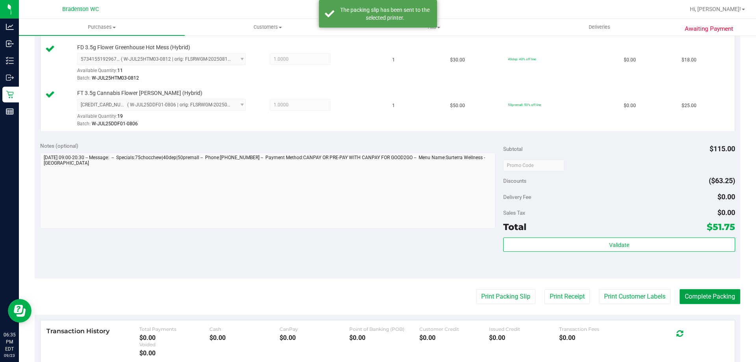
click at [703, 300] on button "Complete Packing" at bounding box center [710, 296] width 61 height 15
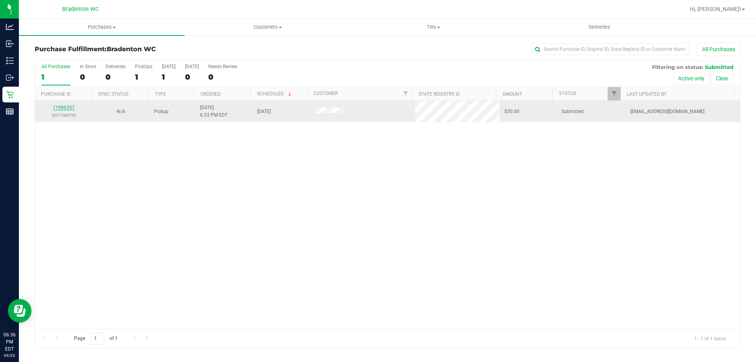
click at [62, 108] on link "11996357" at bounding box center [64, 108] width 22 height 6
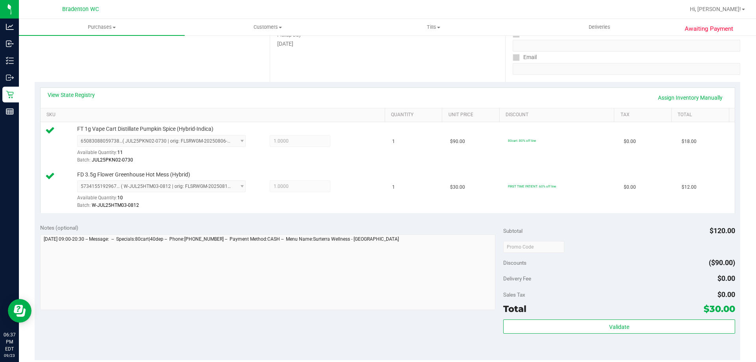
scroll to position [132, 0]
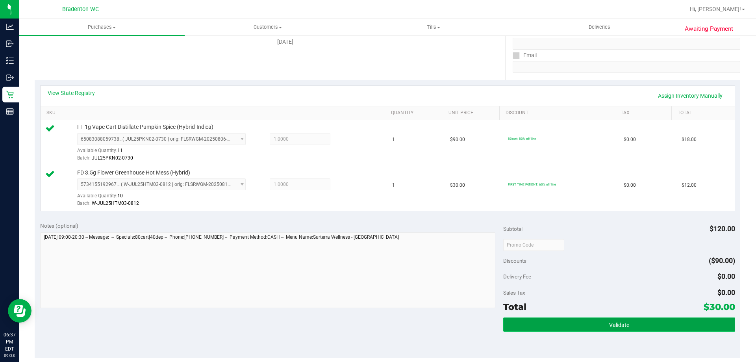
click at [548, 328] on button "Validate" at bounding box center [619, 324] width 232 height 14
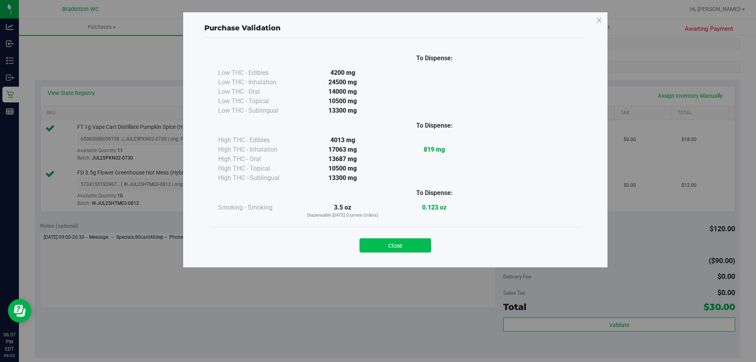
click at [404, 248] on button "Close" at bounding box center [396, 245] width 72 height 14
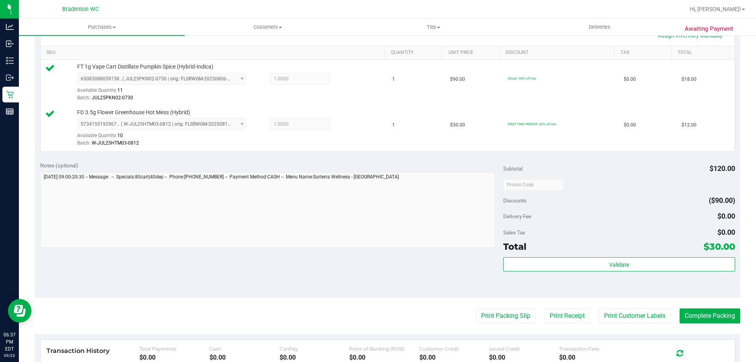
scroll to position [223, 0]
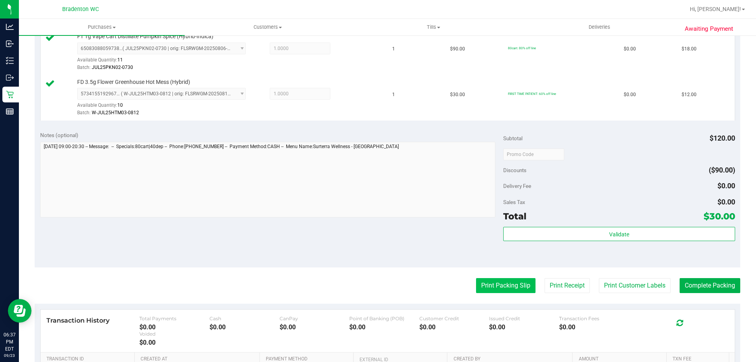
click at [496, 288] on button "Print Packing Slip" at bounding box center [505, 285] width 59 height 15
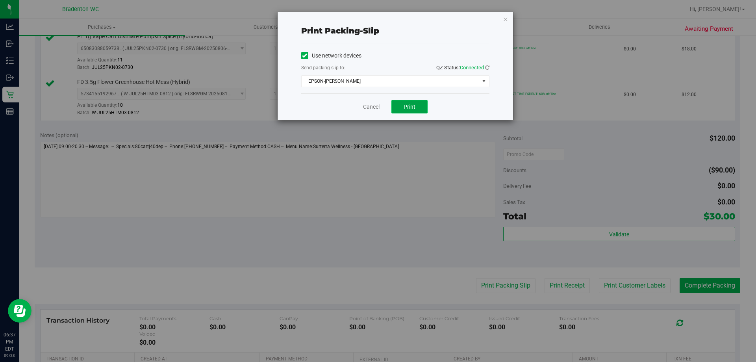
click at [414, 112] on button "Print" at bounding box center [409, 106] width 36 height 13
click at [372, 109] on link "Cancel" at bounding box center [371, 107] width 17 height 8
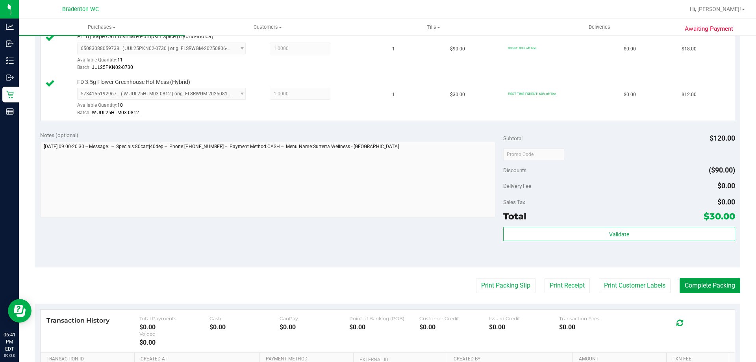
click at [701, 288] on button "Complete Packing" at bounding box center [710, 285] width 61 height 15
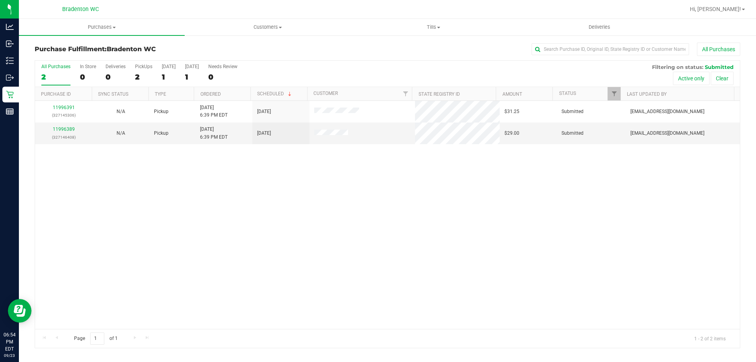
click at [212, 208] on div "11996391 (327145306) N/A Pickup [DATE] 6:39 PM EDT 9/24/2025 $31.25 Submitted […" at bounding box center [387, 215] width 705 height 228
click at [67, 130] on link "11996389" at bounding box center [64, 129] width 22 height 6
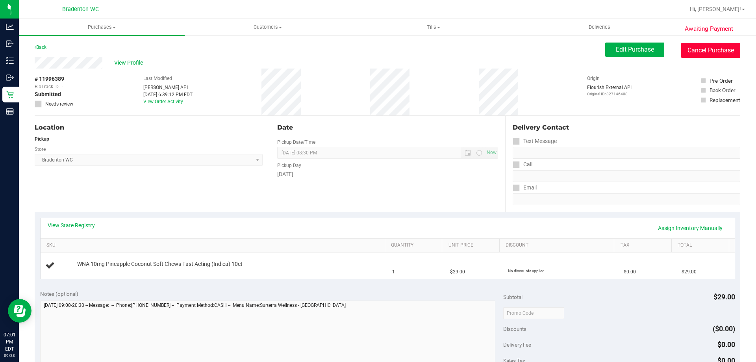
click at [702, 54] on button "Cancel Purchase" at bounding box center [710, 50] width 59 height 15
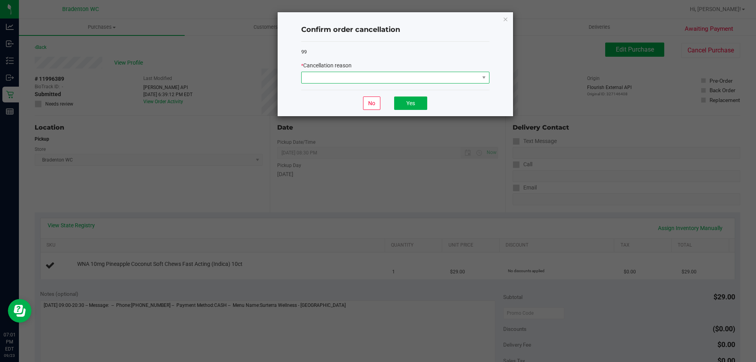
click at [377, 73] on span at bounding box center [391, 77] width 178 height 11
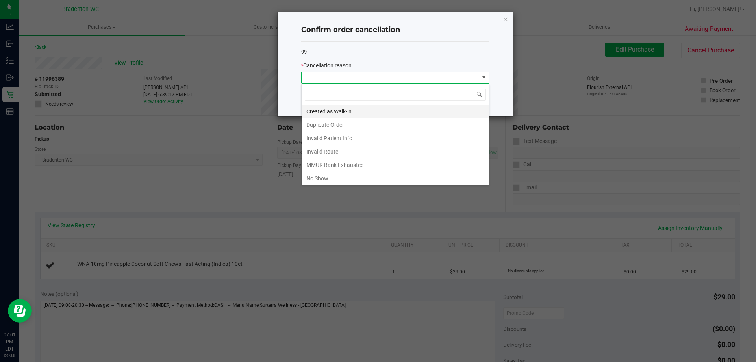
click at [364, 110] on li "Created as Walk-in" at bounding box center [395, 111] width 187 height 13
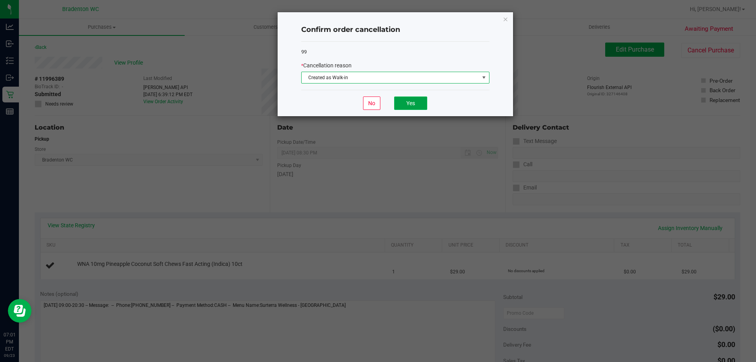
click at [413, 105] on button "Yes" at bounding box center [410, 102] width 33 height 13
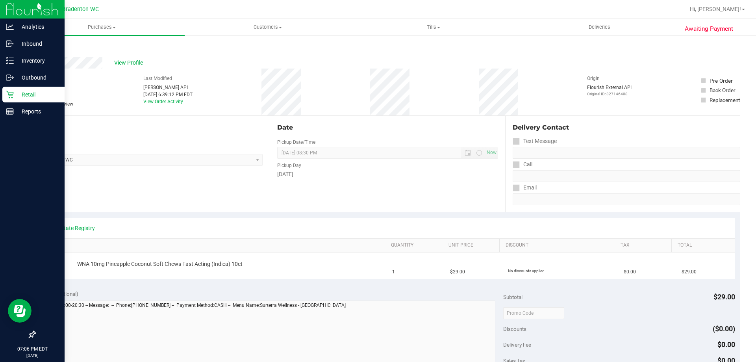
click at [28, 91] on p "Retail" at bounding box center [37, 94] width 47 height 9
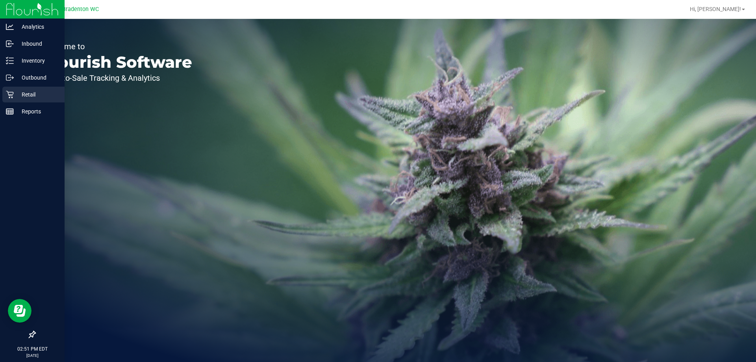
click at [32, 95] on p "Retail" at bounding box center [37, 94] width 47 height 9
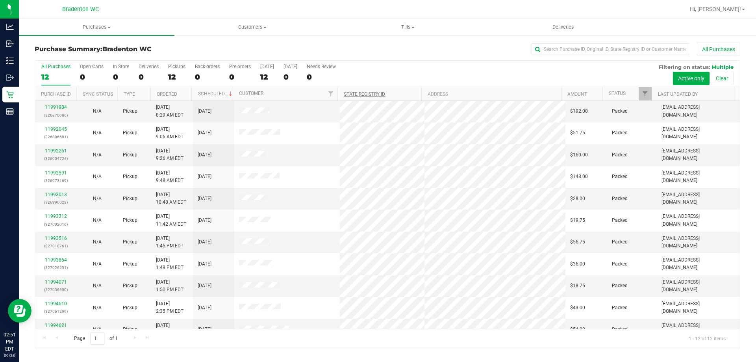
scroll to position [33, 0]
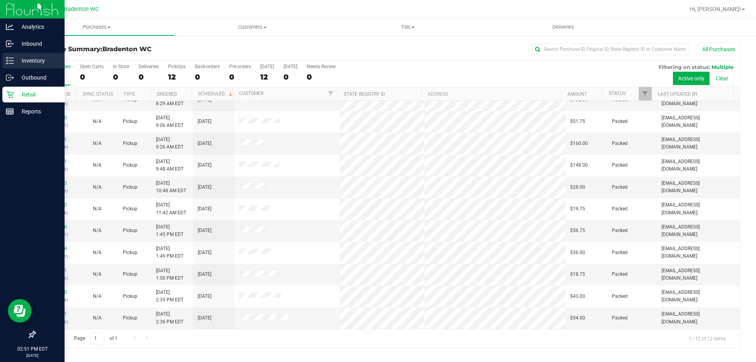
click at [11, 63] on line at bounding box center [11, 63] width 4 height 0
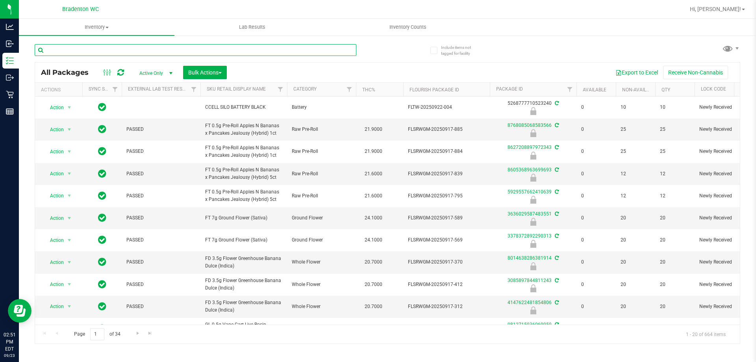
click at [258, 50] on input "text" at bounding box center [196, 50] width 322 height 12
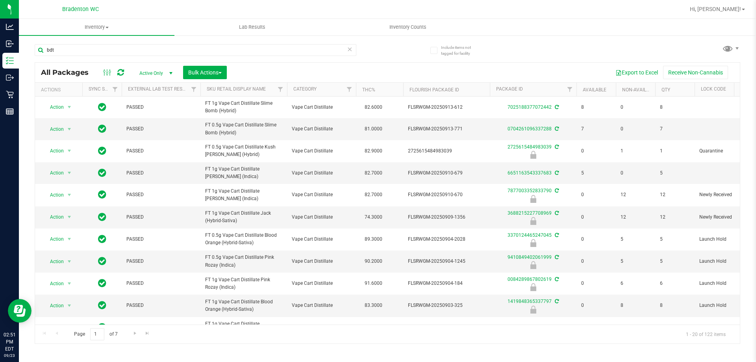
click at [382, 93] on th "THC%" at bounding box center [379, 90] width 47 height 14
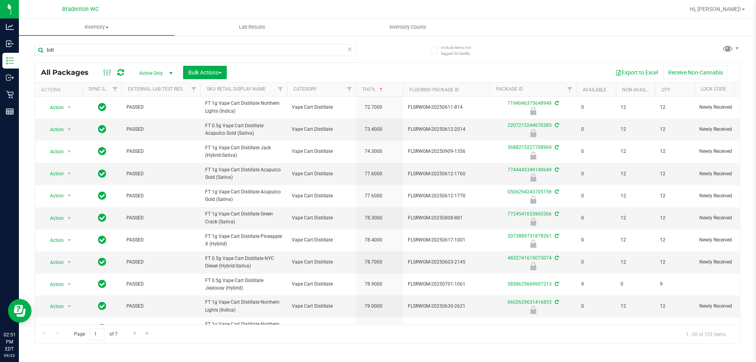
click at [382, 93] on th "THC%" at bounding box center [379, 90] width 47 height 14
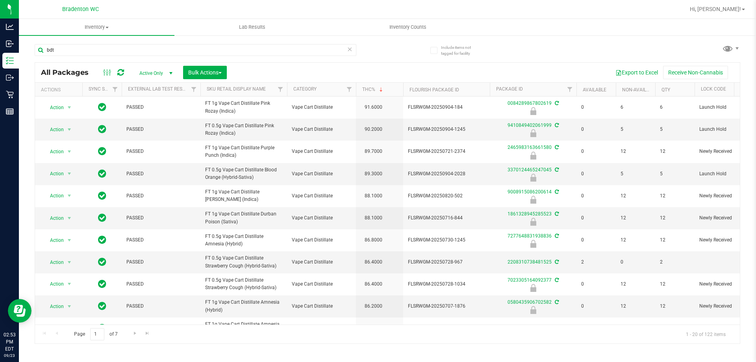
click at [267, 91] on th "Sku Retail Display Name" at bounding box center [243, 90] width 87 height 14
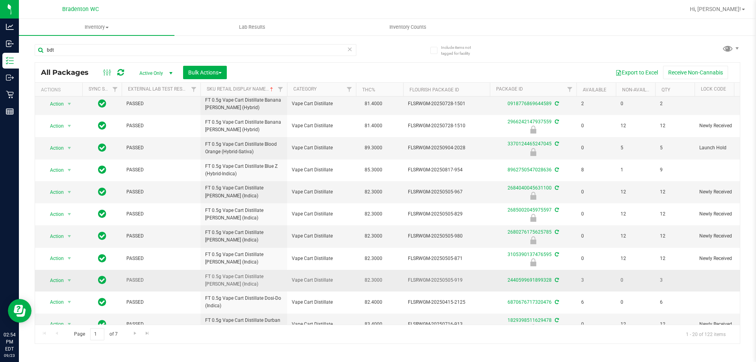
scroll to position [197, 0]
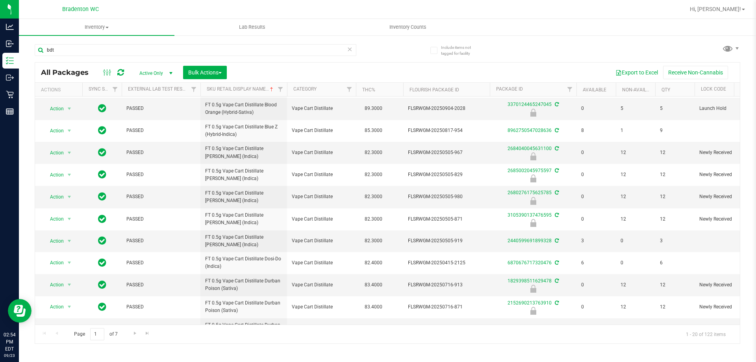
click at [380, 89] on th "THC%" at bounding box center [379, 90] width 47 height 14
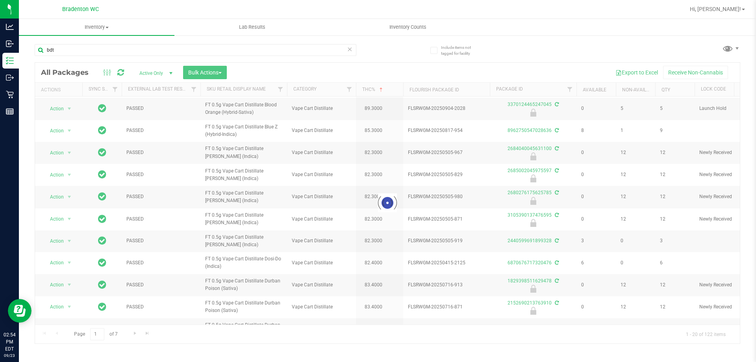
scroll to position [0, 0]
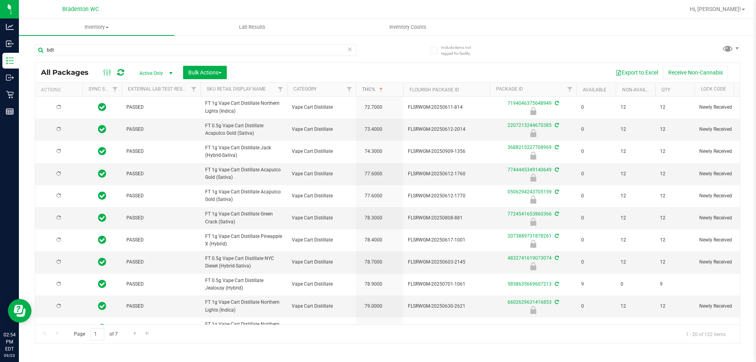
click at [380, 89] on span at bounding box center [381, 90] width 6 height 6
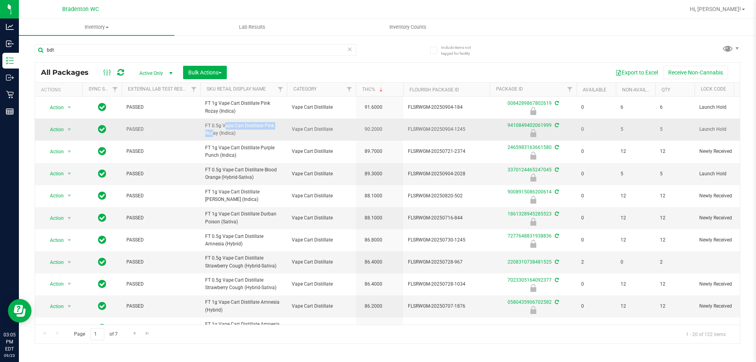
drag, startPoint x: 205, startPoint y: 125, endPoint x: 262, endPoint y: 126, distance: 56.7
click at [262, 126] on span "FT 0.5g Vape Cart Distillate Pink Rozay (Indica)" at bounding box center [243, 129] width 77 height 15
copy span "FT 0.5g Vape Cart Distillate"
click at [170, 50] on input "bdt" at bounding box center [196, 50] width 322 height 12
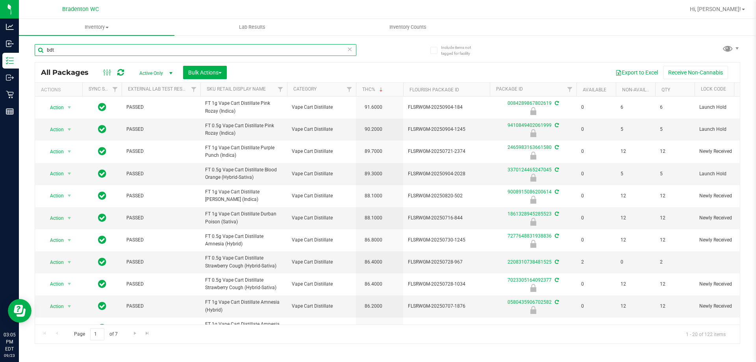
paste input "FT 0.5g Vape Cart Distillate"
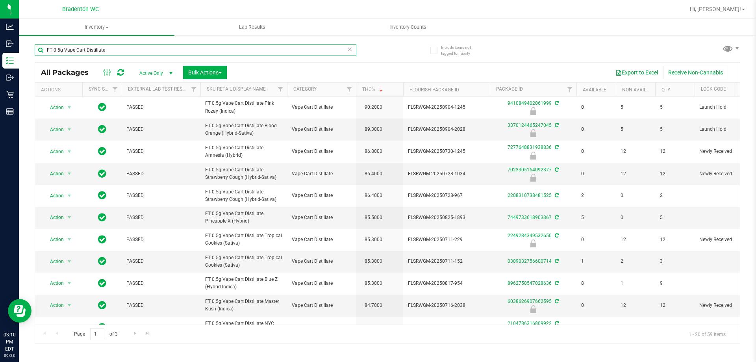
click at [196, 50] on input "FT 0.5g Vape Cart Distillate" at bounding box center [196, 50] width 322 height 12
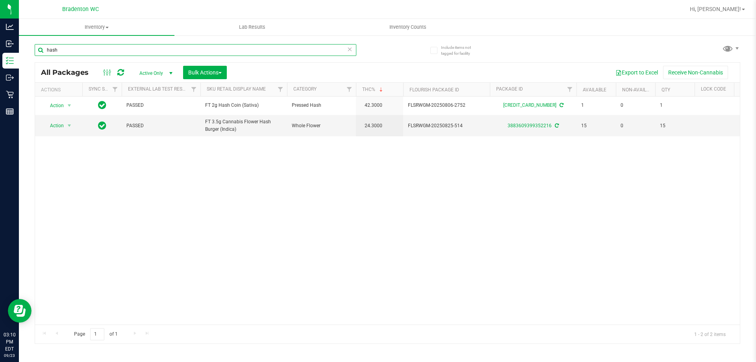
click at [138, 50] on input "hash" at bounding box center [196, 50] width 322 height 12
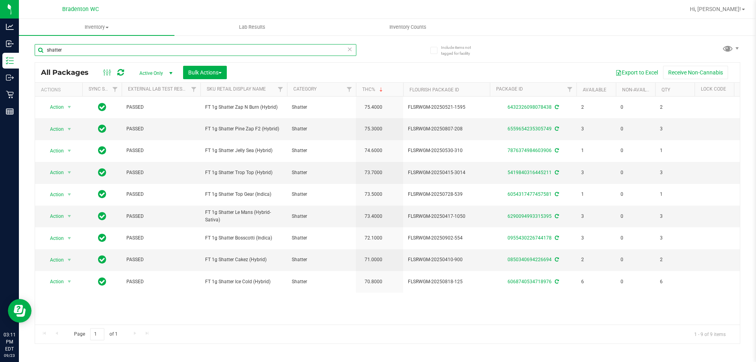
click at [198, 48] on input "shatter" at bounding box center [196, 50] width 322 height 12
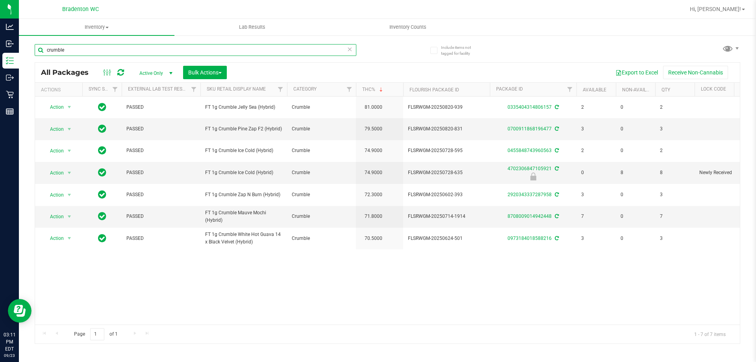
click at [104, 46] on input "crumble" at bounding box center [196, 50] width 322 height 12
click at [104, 47] on input "crumble" at bounding box center [196, 50] width 322 height 12
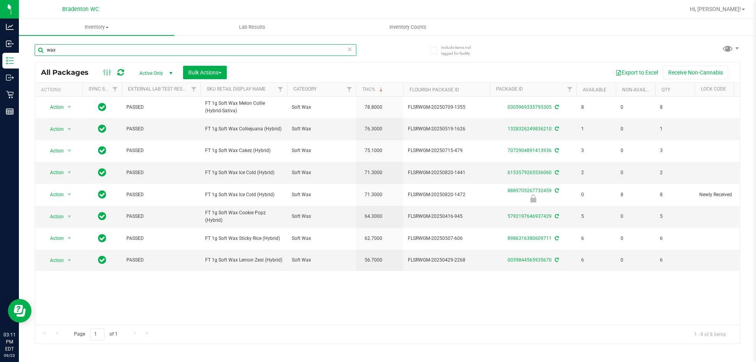
click at [152, 52] on input "wax" at bounding box center [196, 50] width 322 height 12
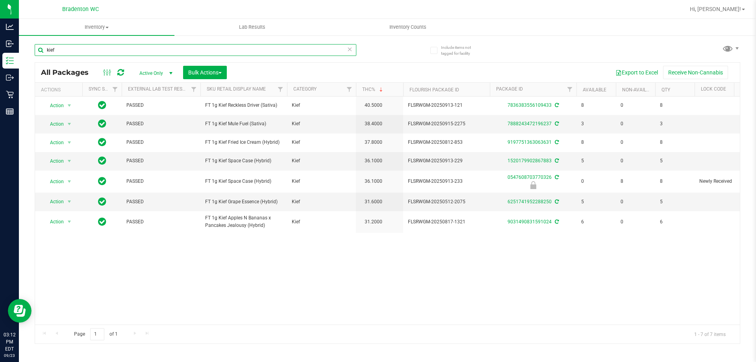
click at [83, 45] on input "kief" at bounding box center [196, 50] width 322 height 12
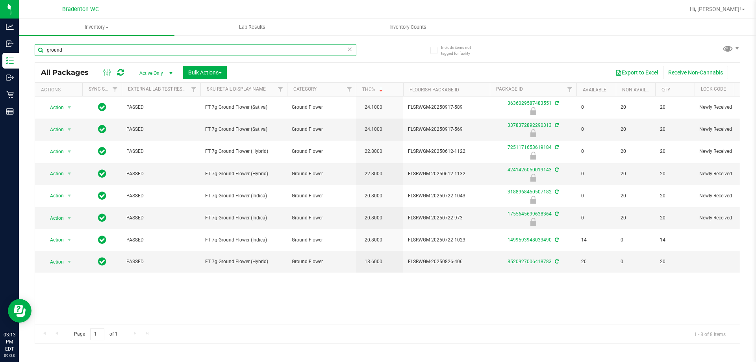
click at [114, 44] on input "ground" at bounding box center [196, 50] width 322 height 12
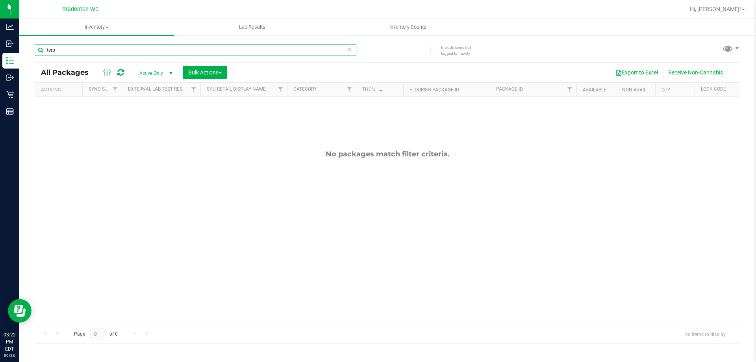
click at [68, 50] on input "terp" at bounding box center [196, 50] width 322 height 12
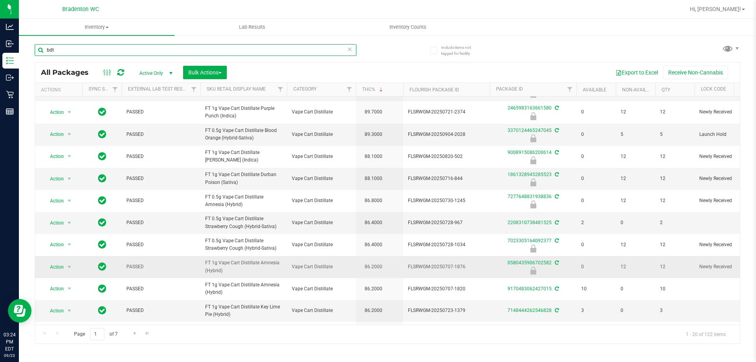
scroll to position [79, 0]
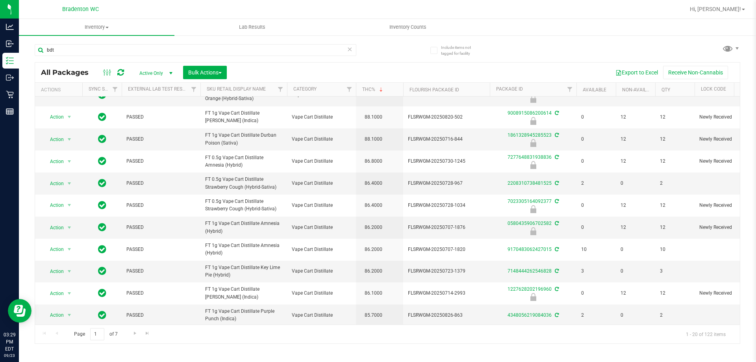
click at [325, 9] on div at bounding box center [413, 9] width 544 height 15
click at [270, 93] on th "Sku Retail Display Name" at bounding box center [243, 90] width 87 height 14
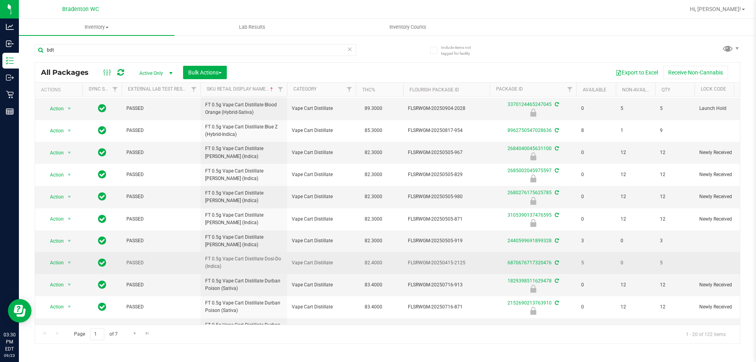
scroll to position [218, 0]
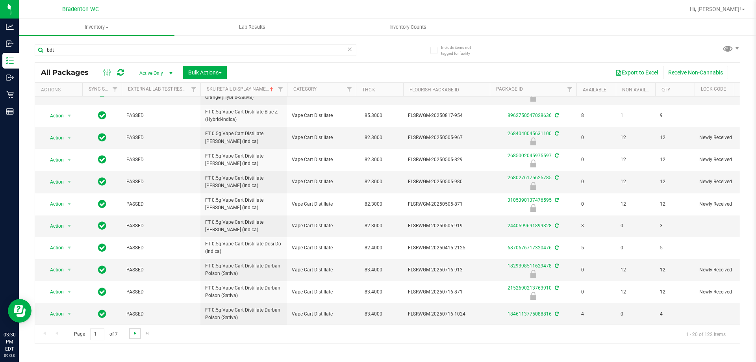
click at [132, 332] on span "Go to the next page" at bounding box center [135, 333] width 6 height 6
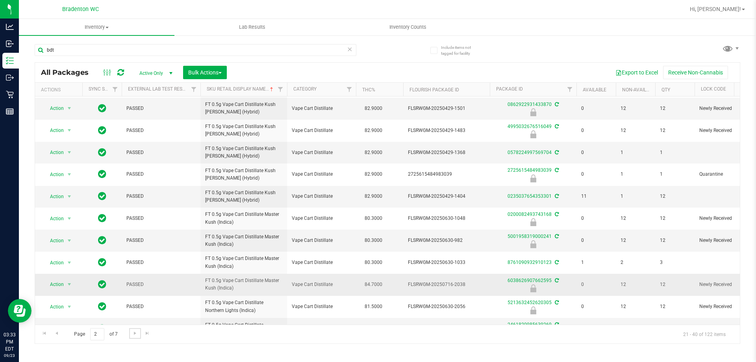
scroll to position [218, 0]
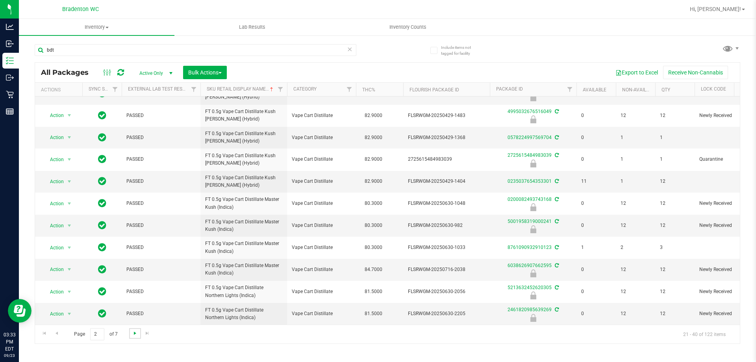
click at [136, 334] on span "Go to the next page" at bounding box center [135, 333] width 6 height 6
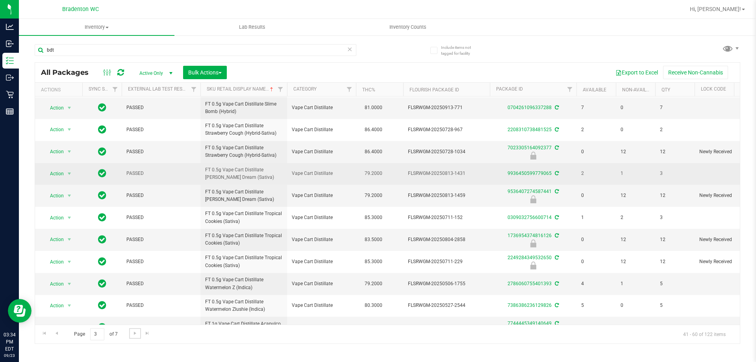
scroll to position [217, 0]
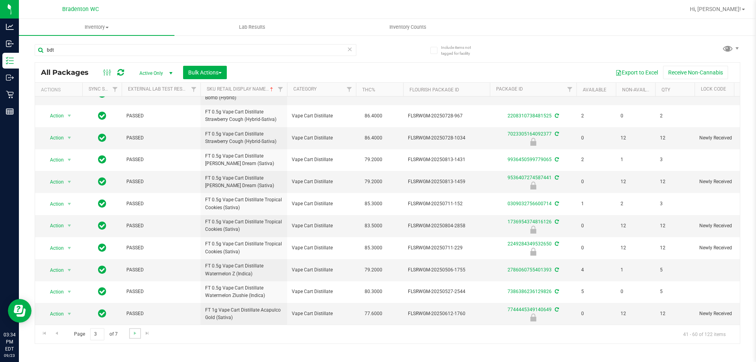
click at [138, 333] on link "Go to the next page" at bounding box center [134, 333] width 11 height 11
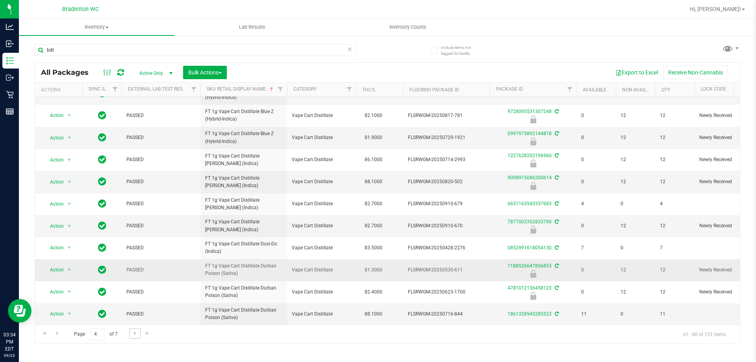
scroll to position [218, 0]
click at [135, 331] on span "Go to the next page" at bounding box center [135, 333] width 6 height 6
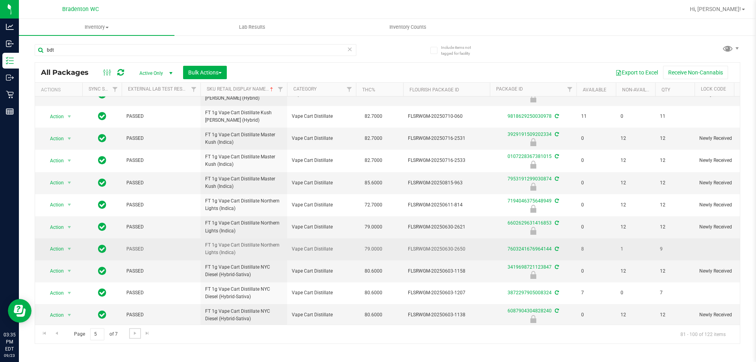
scroll to position [218, 0]
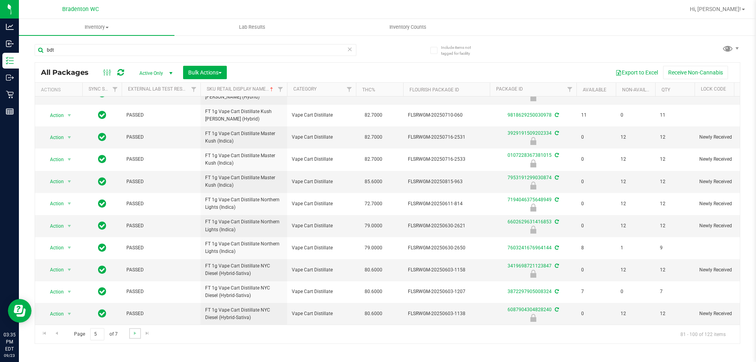
click at [139, 334] on link "Go to the next page" at bounding box center [134, 333] width 11 height 11
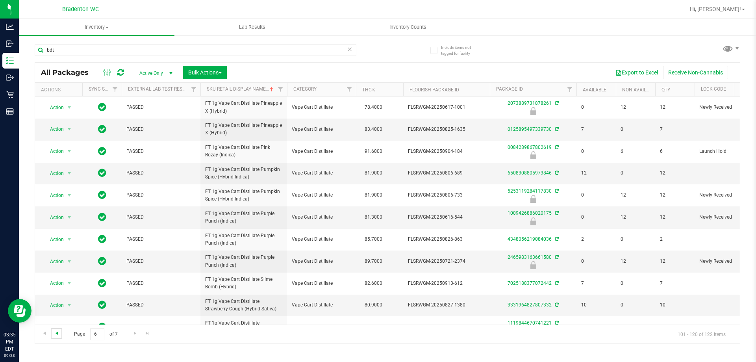
click at [56, 330] on span "Go to the previous page" at bounding box center [57, 333] width 6 height 6
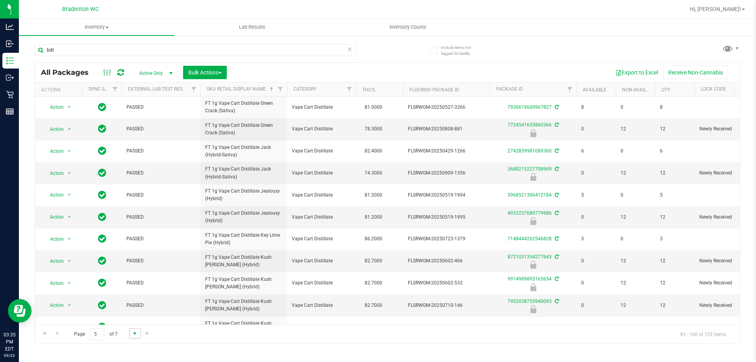
click at [135, 334] on span "Go to the next page" at bounding box center [135, 333] width 6 height 6
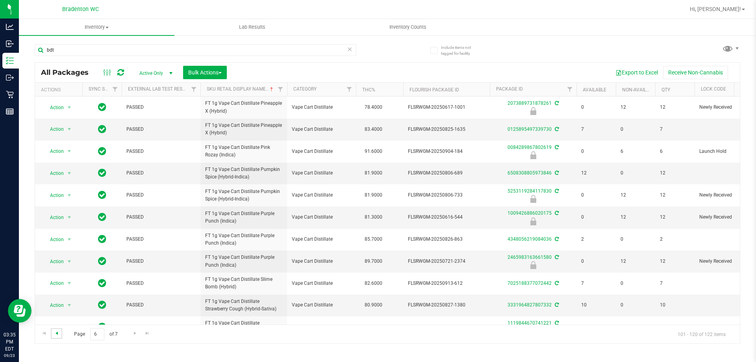
click at [58, 332] on span "Go to the previous page" at bounding box center [57, 333] width 6 height 6
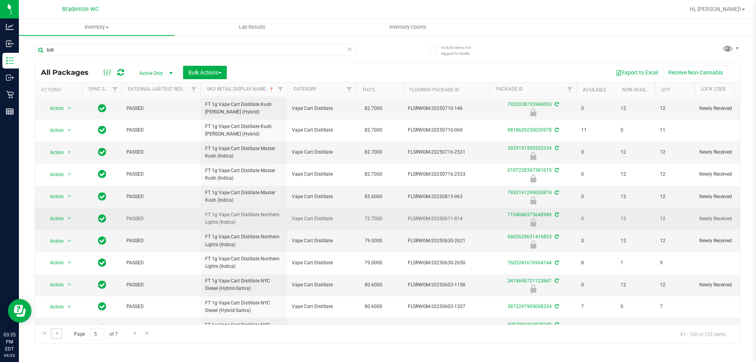
scroll to position [218, 0]
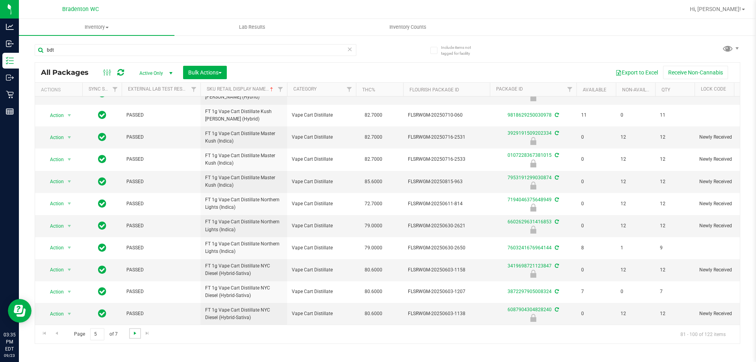
click at [132, 333] on span "Go to the next page" at bounding box center [135, 333] width 6 height 6
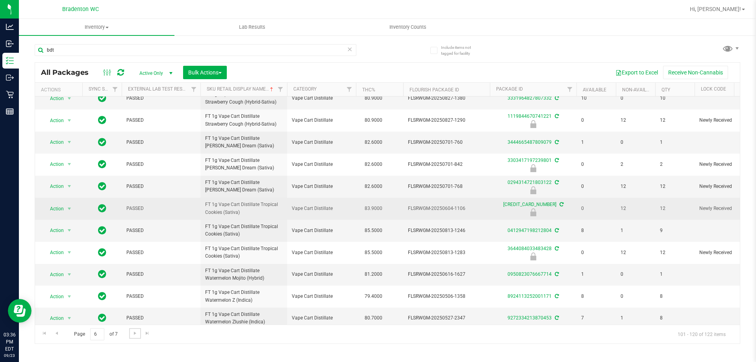
scroll to position [217, 0]
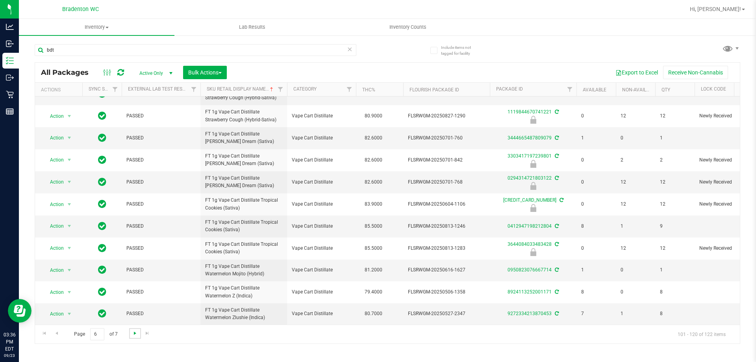
click at [137, 334] on span "Go to the next page" at bounding box center [135, 333] width 6 height 6
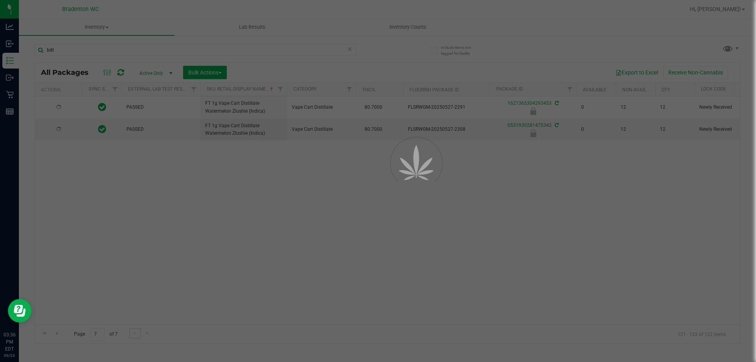
scroll to position [0, 0]
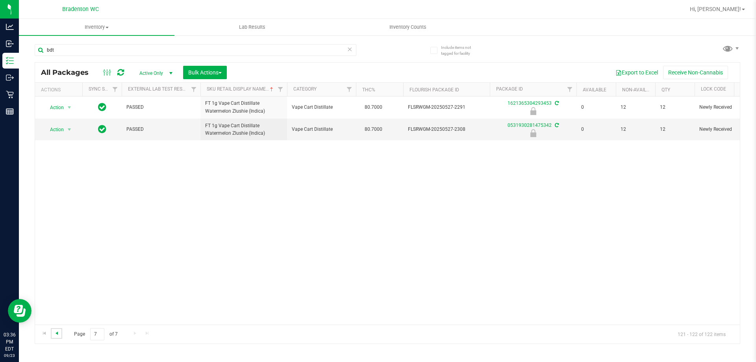
click at [59, 334] on span "Go to the previous page" at bounding box center [57, 333] width 6 height 6
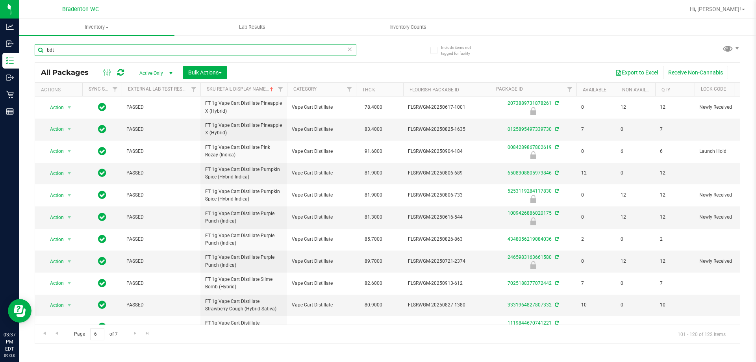
click at [115, 50] on input "bdt" at bounding box center [196, 50] width 322 height 12
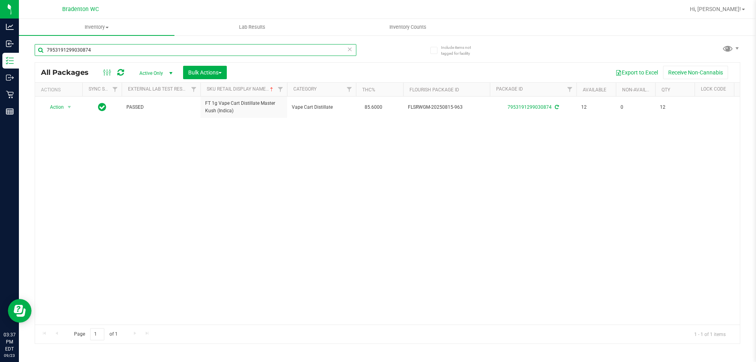
click at [132, 53] on input "7953191299030874" at bounding box center [196, 50] width 322 height 12
click at [124, 55] on input "2719721772468186" at bounding box center [196, 50] width 322 height 12
click at [106, 47] on input "2719721772468186" at bounding box center [196, 50] width 322 height 12
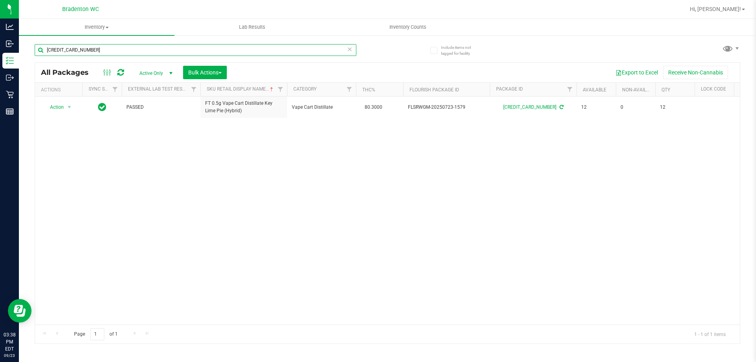
click at [106, 47] on input "2719721772468186" at bounding box center [196, 50] width 322 height 12
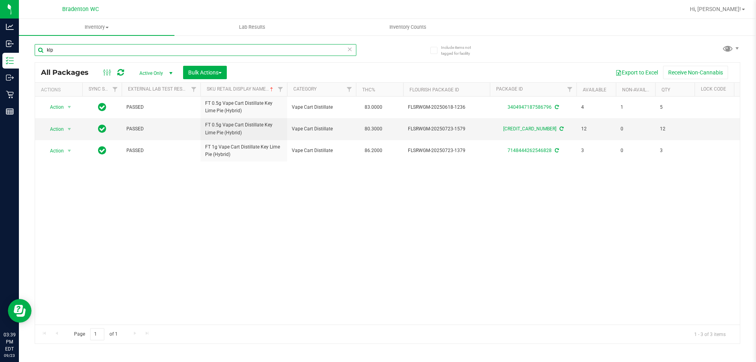
click at [252, 52] on input "klp" at bounding box center [196, 50] width 322 height 12
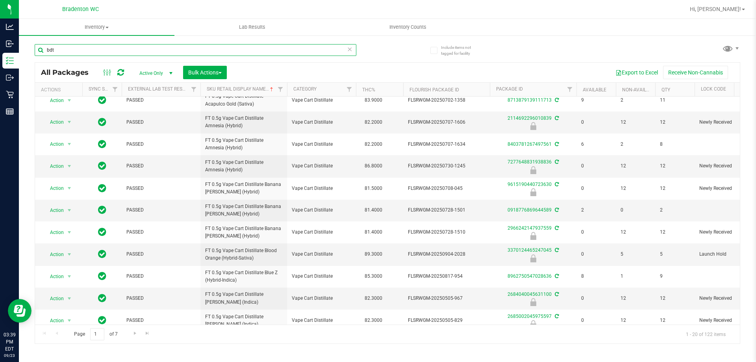
scroll to position [218, 0]
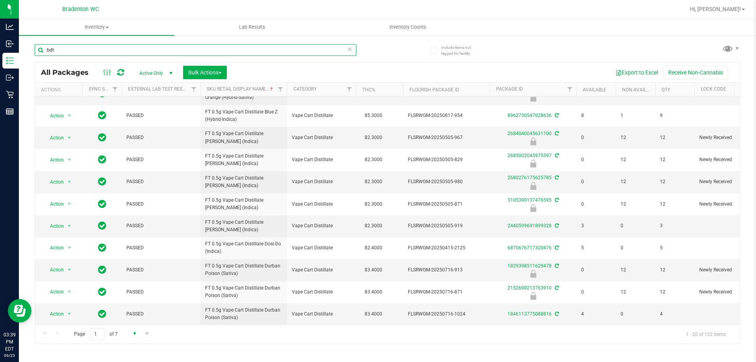
type input "bdt"
click at [136, 334] on span "Go to the next page" at bounding box center [135, 333] width 6 height 6
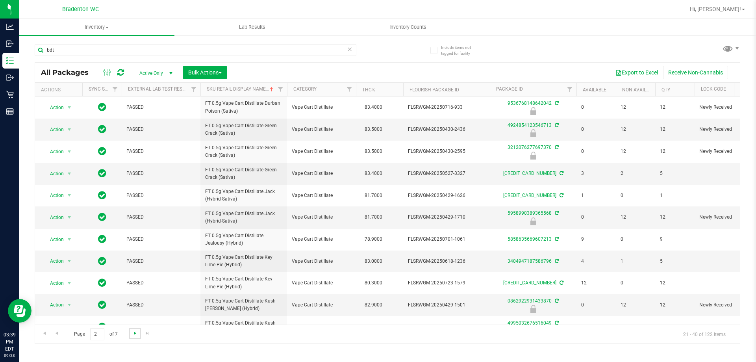
click at [136, 334] on span "Go to the next page" at bounding box center [135, 333] width 6 height 6
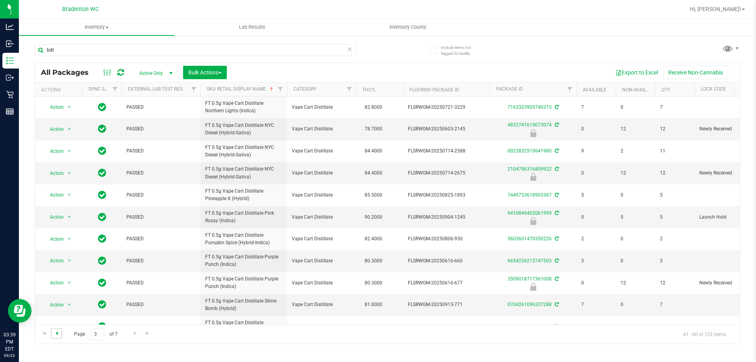
click at [55, 332] on span "Go to the previous page" at bounding box center [57, 333] width 6 height 6
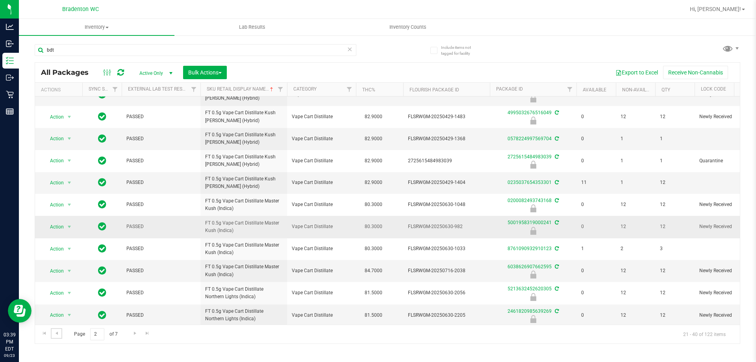
scroll to position [218, 0]
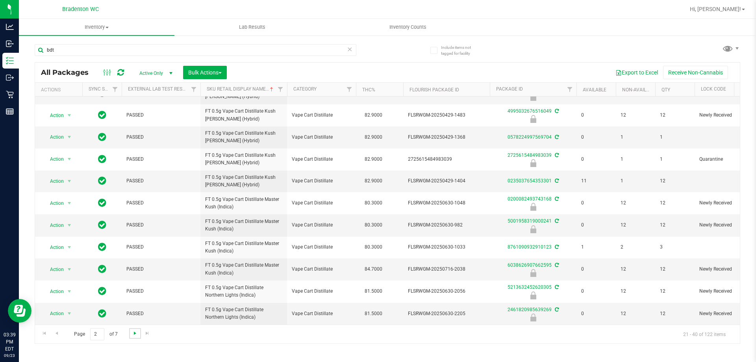
click at [135, 335] on span "Go to the next page" at bounding box center [135, 333] width 6 height 6
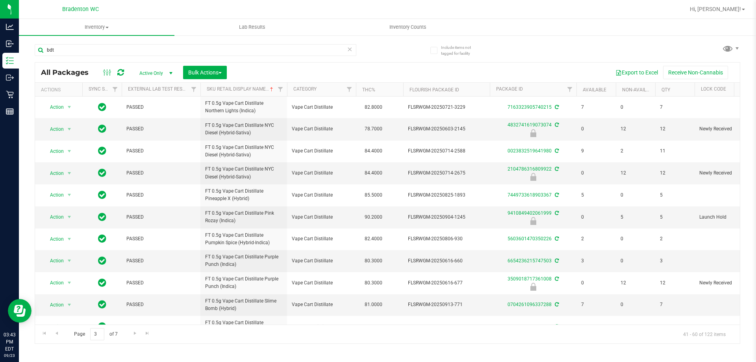
click at [562, 44] on div "bdt All Packages Active Only Active Only Lab Samples Locked All External Intern…" at bounding box center [388, 190] width 706 height 307
click at [605, 53] on div "bdt All Packages Active Only Active Only Lab Samples Locked All External Intern…" at bounding box center [388, 190] width 706 height 307
click at [310, 7] on div at bounding box center [413, 9] width 544 height 15
click at [151, 49] on input "bdt" at bounding box center [196, 50] width 322 height 12
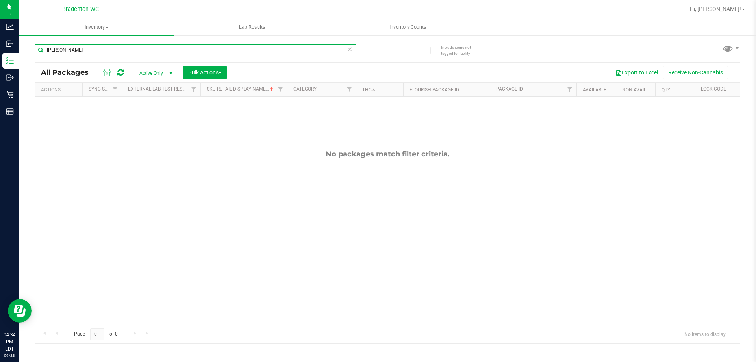
click at [178, 52] on input "pilgram" at bounding box center [196, 50] width 322 height 12
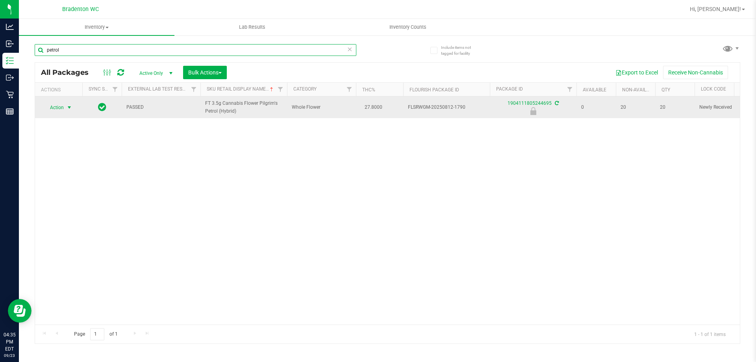
type input "petrol"
click at [63, 108] on span "Action" at bounding box center [53, 107] width 21 height 11
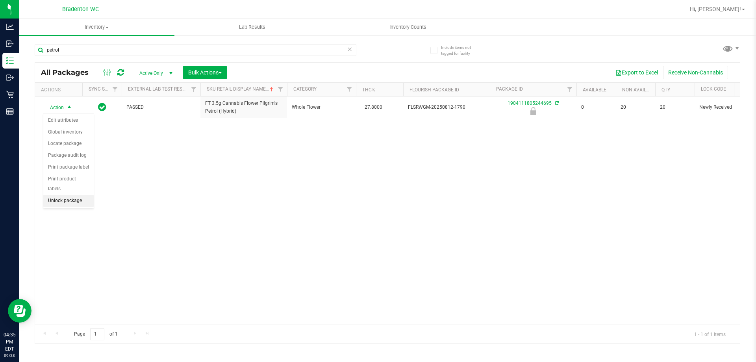
click at [80, 195] on li "Unlock package" at bounding box center [68, 201] width 50 height 12
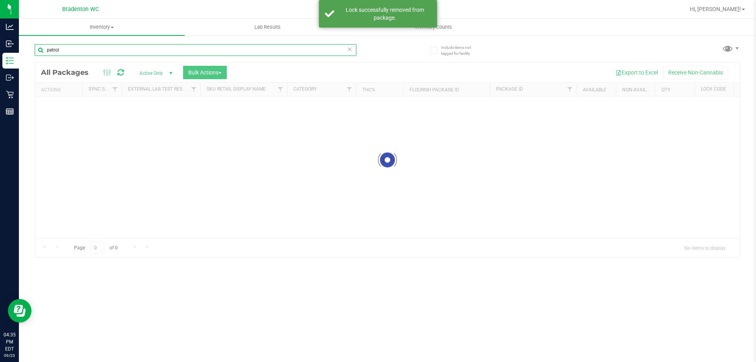
click at [92, 51] on div "Inventory All packages All inventory Waste log Create inventory Lab Results Inv…" at bounding box center [387, 190] width 737 height 343
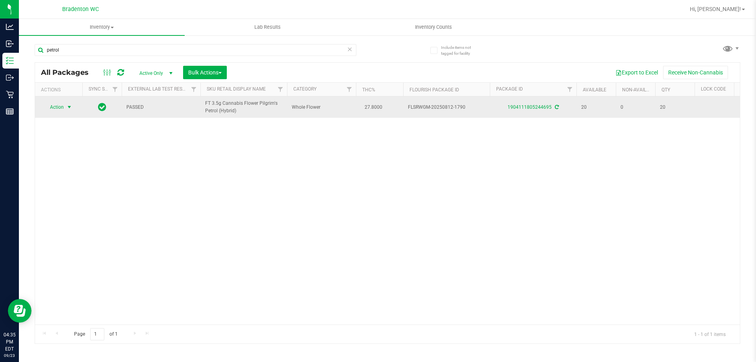
click at [67, 110] on span "select" at bounding box center [69, 107] width 6 height 6
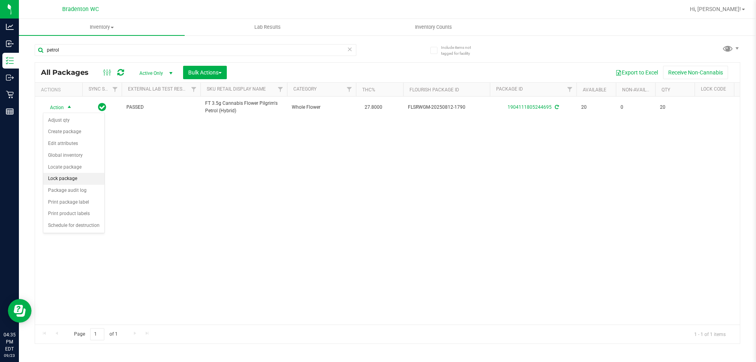
click at [87, 175] on li "Lock package" at bounding box center [73, 179] width 61 height 12
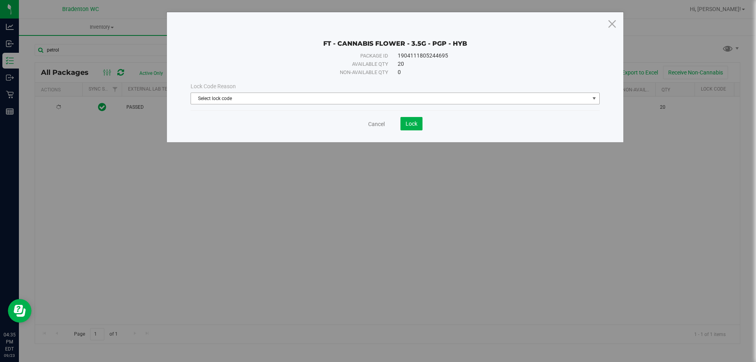
click at [260, 100] on span "Select lock code" at bounding box center [390, 98] width 399 height 11
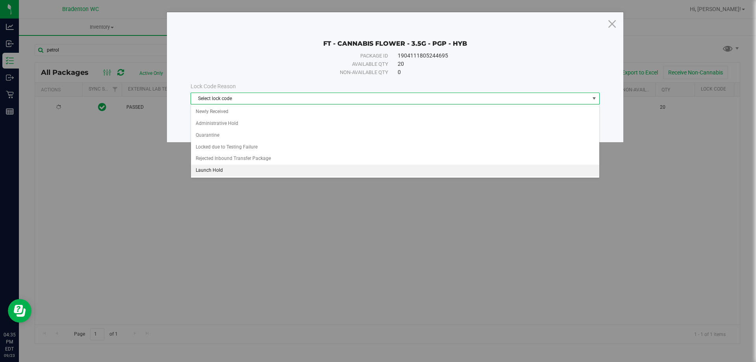
click at [249, 166] on li "Launch Hold" at bounding box center [395, 171] width 408 height 12
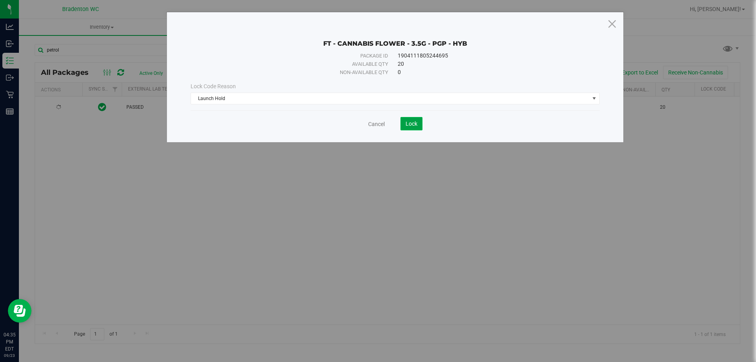
click at [416, 125] on span "Lock" at bounding box center [412, 124] width 12 height 6
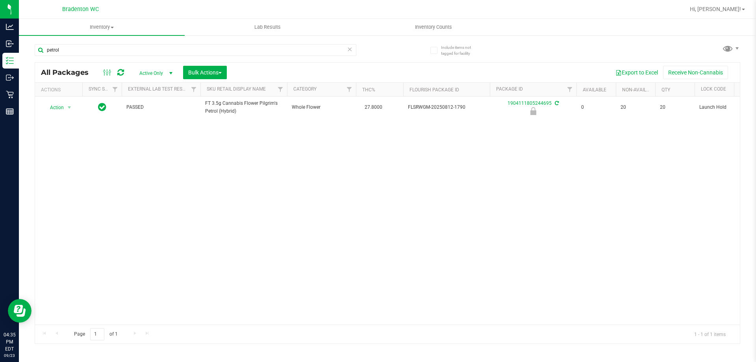
drag, startPoint x: 177, startPoint y: 163, endPoint x: 150, endPoint y: 149, distance: 30.8
click at [177, 163] on div "Action Action Edit attributes Global inventory Locate package Package audit log…" at bounding box center [387, 210] width 705 height 228
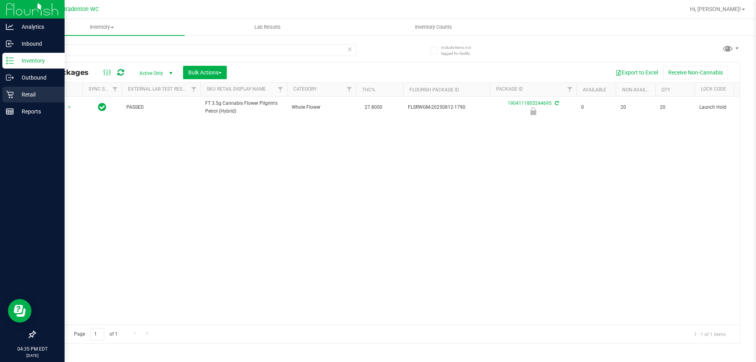
click at [17, 94] on p "Retail" at bounding box center [37, 94] width 47 height 9
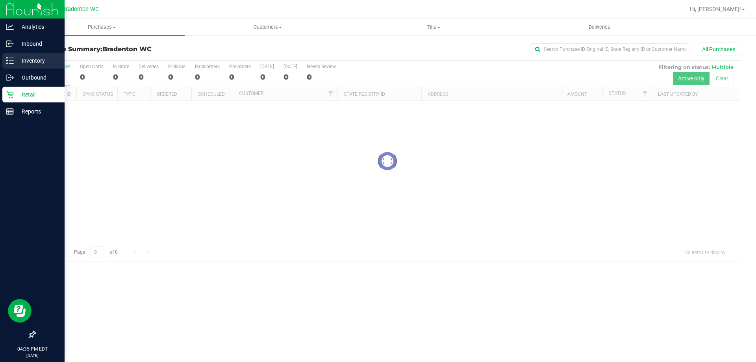
click at [16, 63] on p "Inventory" at bounding box center [37, 60] width 47 height 9
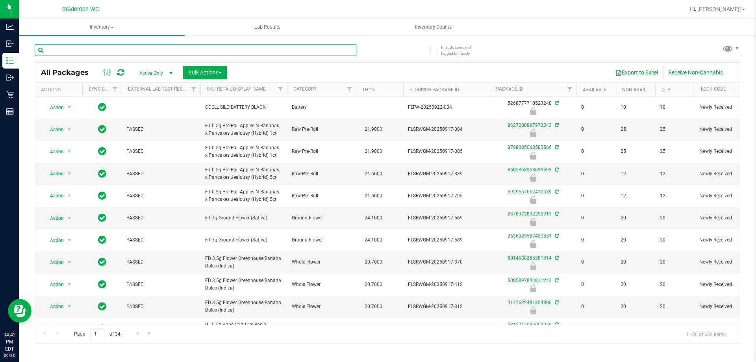
click at [96, 46] on input "text" at bounding box center [196, 50] width 322 height 12
paste input "SN250728DC1-0804"
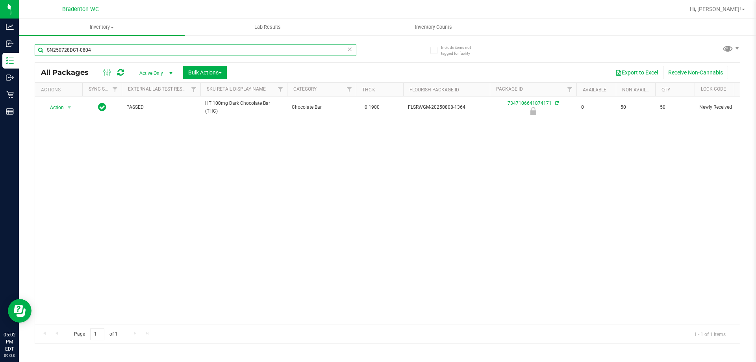
click at [109, 45] on input "SN250728DC1-0804" at bounding box center [196, 50] width 322 height 12
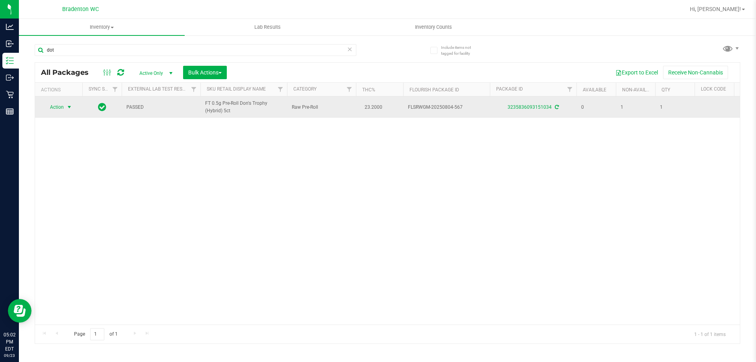
click at [53, 108] on span "Action" at bounding box center [53, 107] width 21 height 11
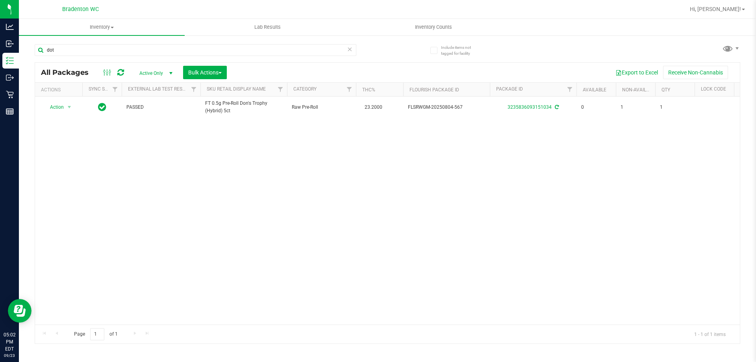
click at [183, 198] on div "Action Action Adjust qty Create package Edit attributes Global inventory Locate…" at bounding box center [387, 210] width 705 height 228
click at [135, 49] on input "dot" at bounding box center [196, 50] width 322 height 12
click at [136, 47] on input "dot" at bounding box center [196, 50] width 322 height 12
click at [142, 50] on input "dot" at bounding box center [196, 50] width 322 height 12
click at [141, 48] on input "dot" at bounding box center [196, 50] width 322 height 12
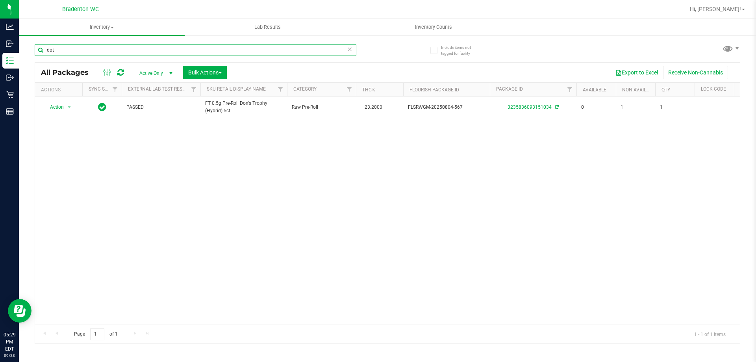
click at [138, 48] on input "dot" at bounding box center [196, 50] width 322 height 12
click at [137, 51] on input "dot" at bounding box center [196, 50] width 322 height 12
click at [152, 48] on input "petrol" at bounding box center [196, 50] width 322 height 12
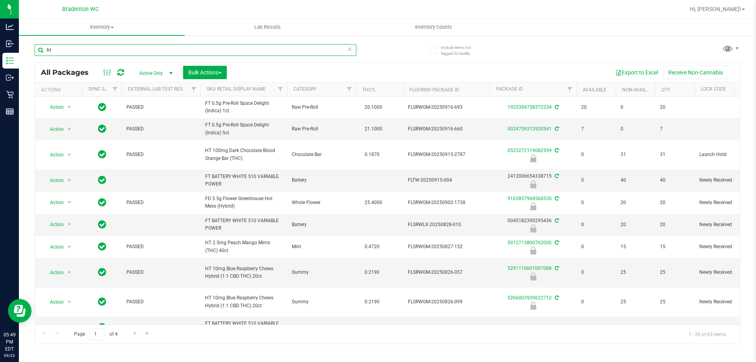
type input "h"
type input "chews"
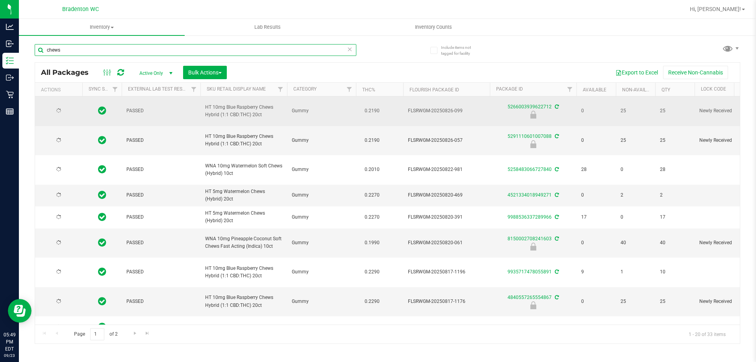
type input "2025-08-19"
type input "2025-08-04"
type input "2025-08-07"
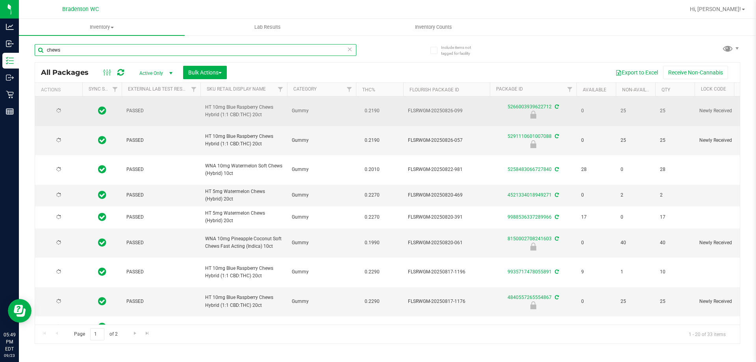
type input "2025-07-30"
type input "2025-07-28"
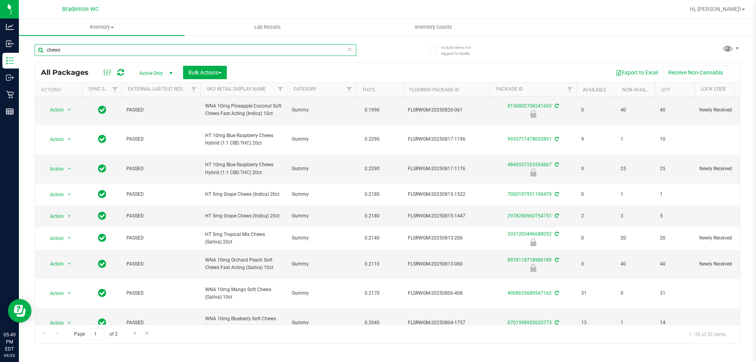
scroll to position [158, 0]
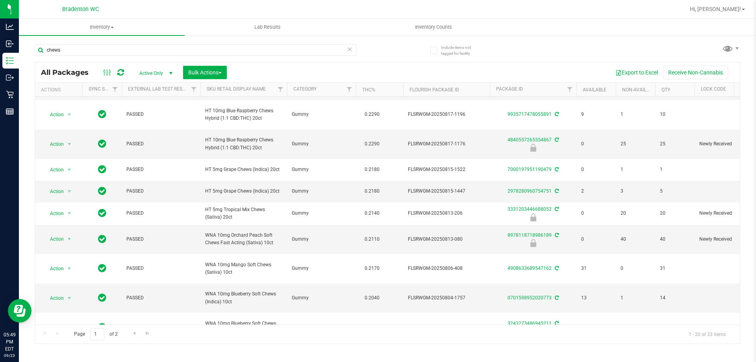
click at [267, 94] on th "Sku Retail Display Name" at bounding box center [243, 90] width 87 height 14
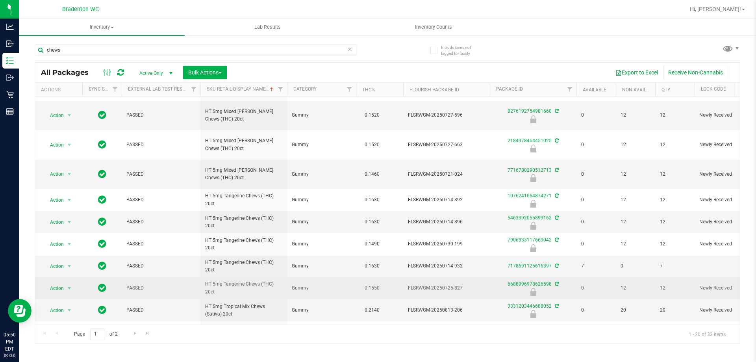
scroll to position [247, 0]
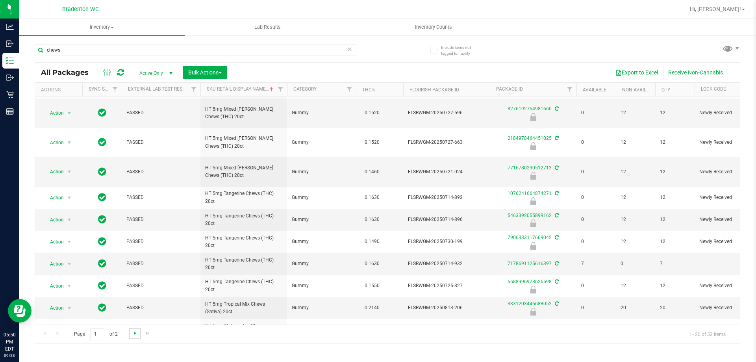
click at [133, 336] on span "Go to the next page" at bounding box center [135, 333] width 6 height 6
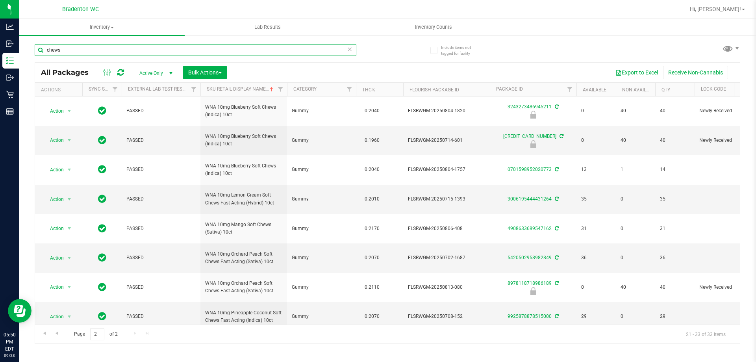
click at [168, 54] on input "chews" at bounding box center [196, 50] width 322 height 12
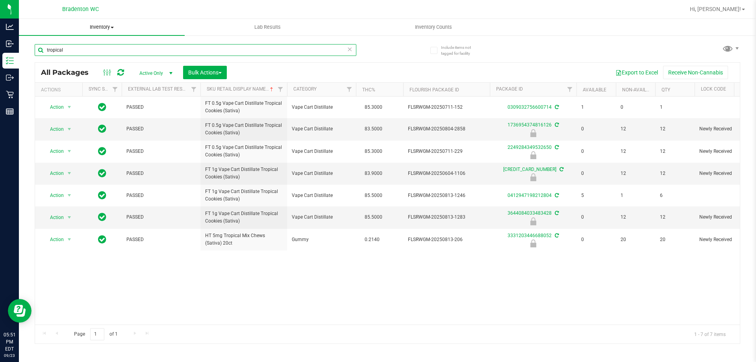
type input "tropical"
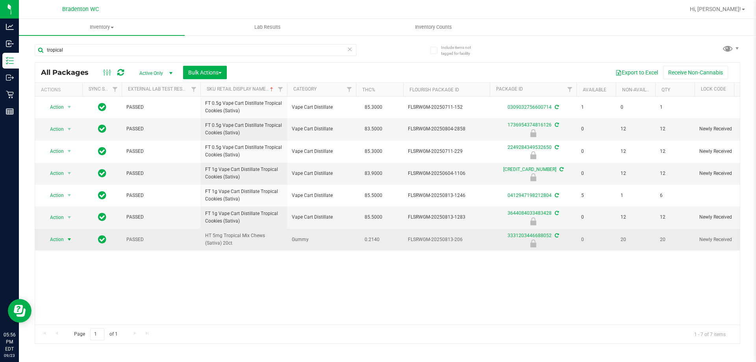
click at [67, 239] on span "select" at bounding box center [69, 239] width 6 height 6
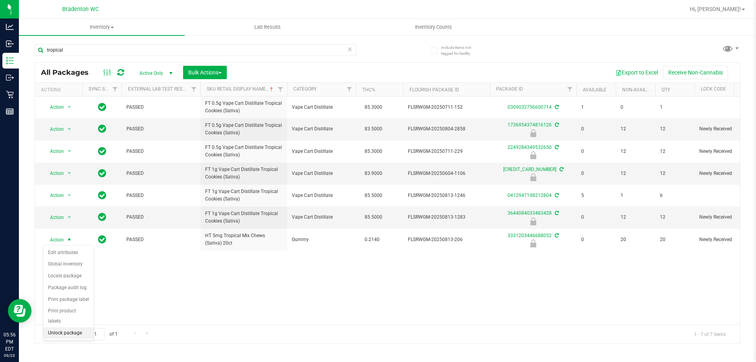
click at [70, 327] on li "Unlock package" at bounding box center [68, 333] width 50 height 12
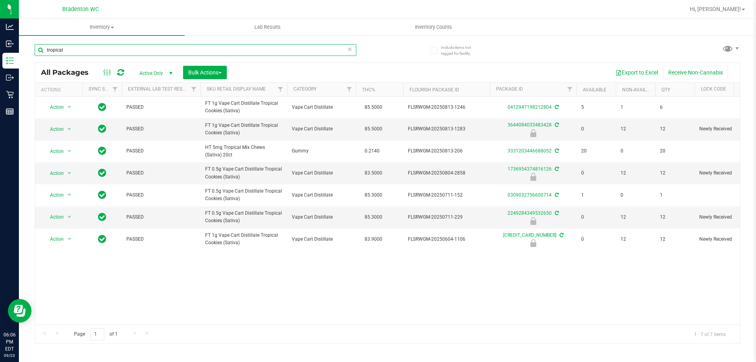
click at [174, 46] on input "tropical" at bounding box center [196, 50] width 322 height 12
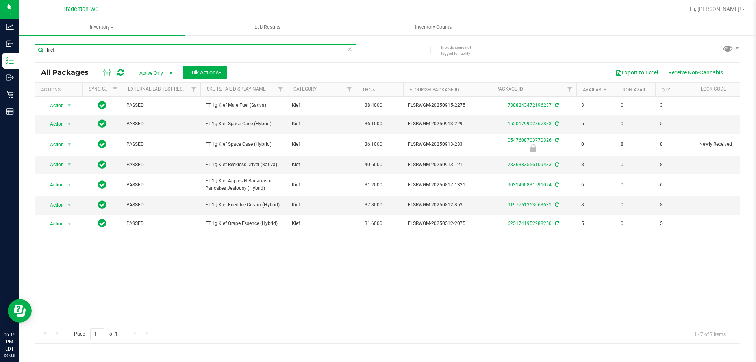
click at [151, 54] on input "kief" at bounding box center [196, 50] width 322 height 12
click at [150, 54] on input "kief" at bounding box center [196, 50] width 322 height 12
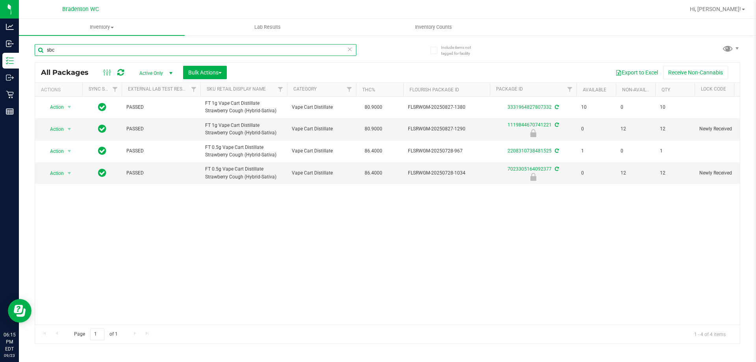
click at [133, 49] on input "sbc" at bounding box center [196, 50] width 322 height 12
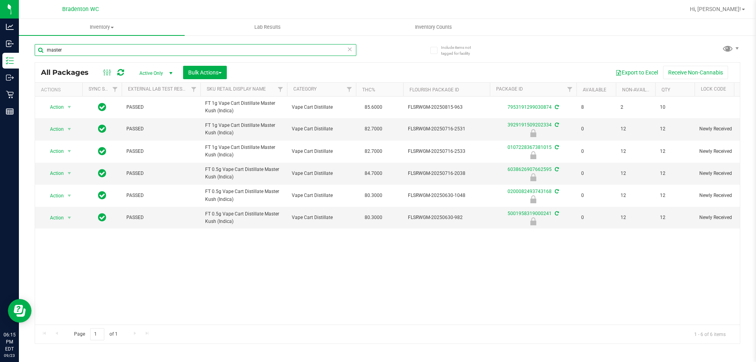
click at [183, 46] on input "master" at bounding box center [196, 50] width 322 height 12
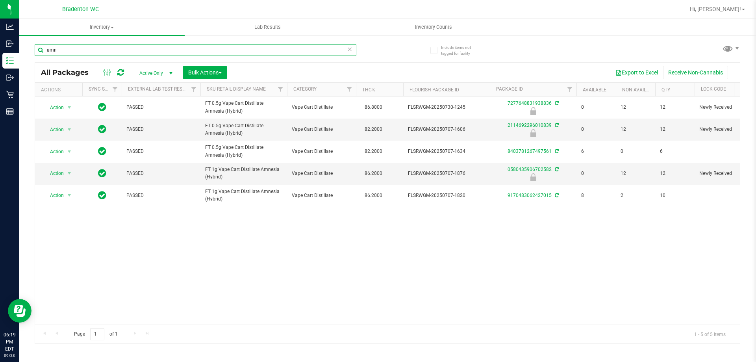
click at [213, 50] on input "amn" at bounding box center [196, 50] width 322 height 12
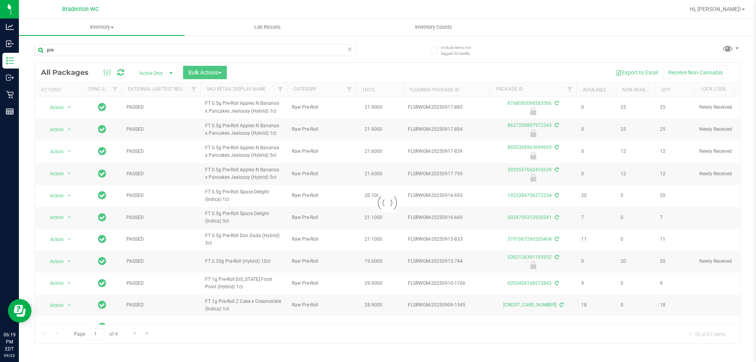
click at [270, 94] on th "Sku Retail Display Name" at bounding box center [243, 90] width 87 height 14
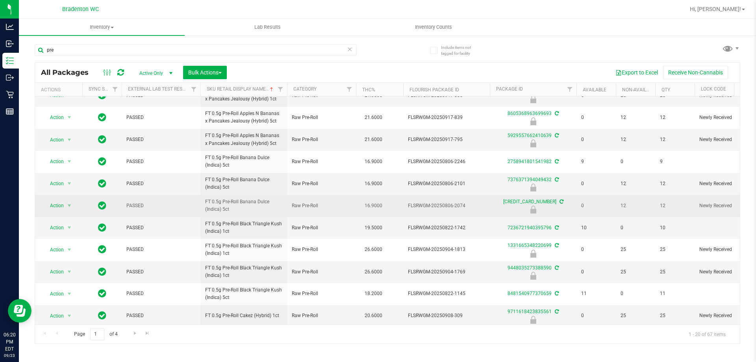
scroll to position [218, 0]
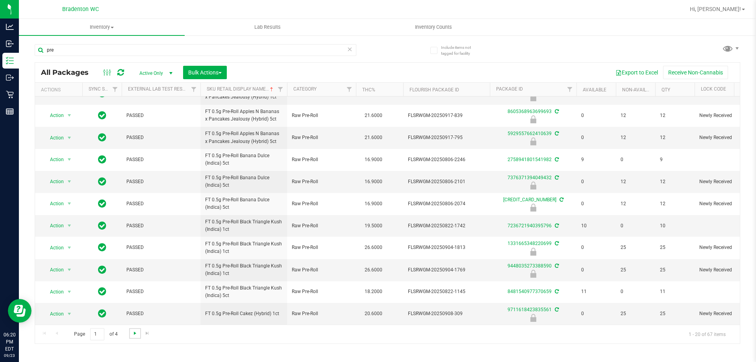
click at [133, 335] on span "Go to the next page" at bounding box center [135, 333] width 6 height 6
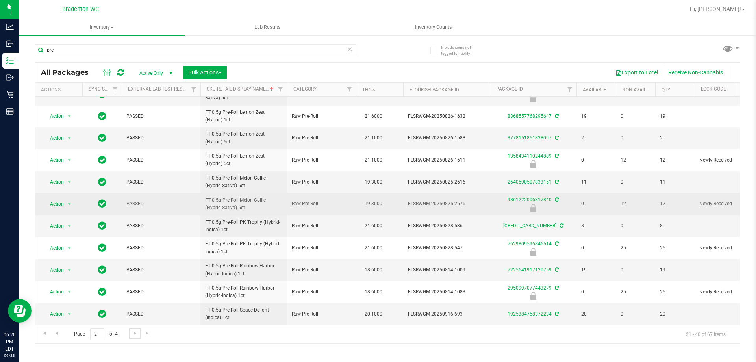
scroll to position [217, 0]
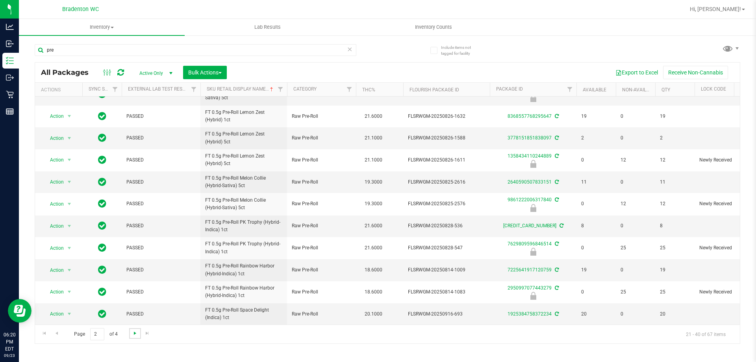
click at [135, 335] on span "Go to the next page" at bounding box center [135, 333] width 6 height 6
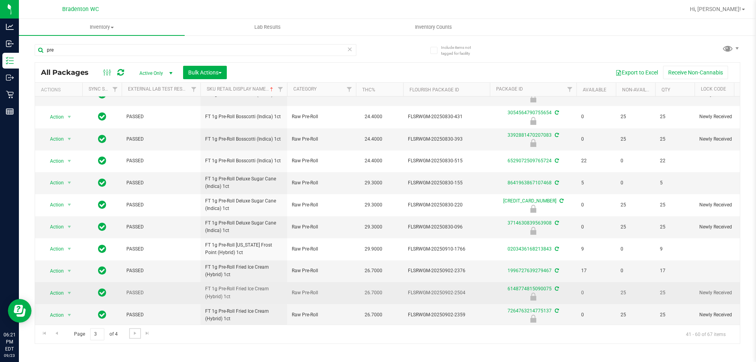
scroll to position [217, 0]
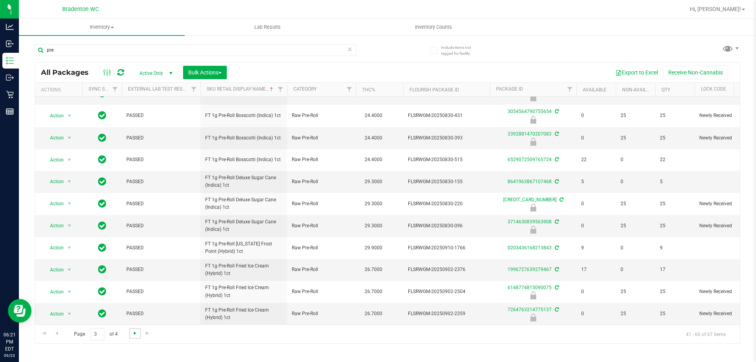
click at [133, 333] on span "Go to the next page" at bounding box center [135, 333] width 6 height 6
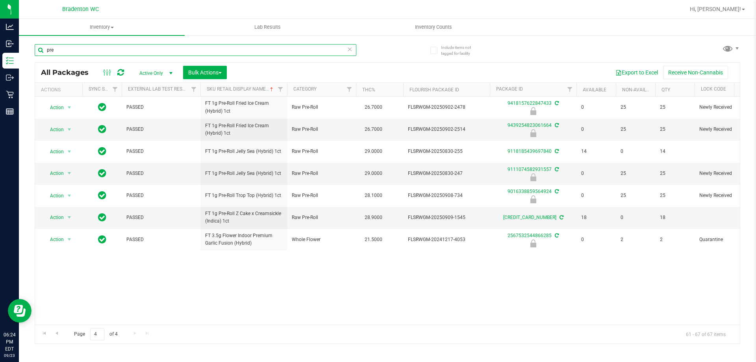
click at [73, 47] on input "pre" at bounding box center [196, 50] width 322 height 12
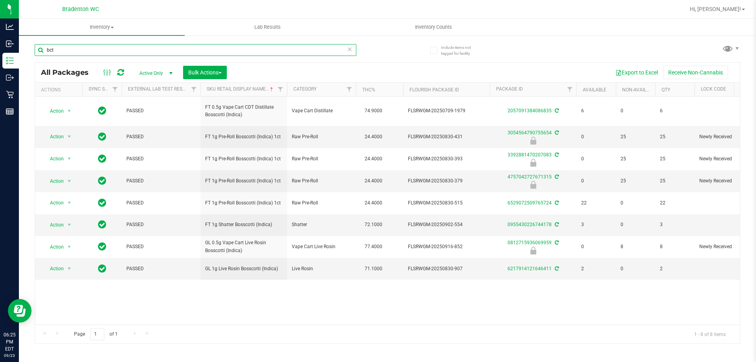
click at [133, 48] on input "bct" at bounding box center [196, 50] width 322 height 12
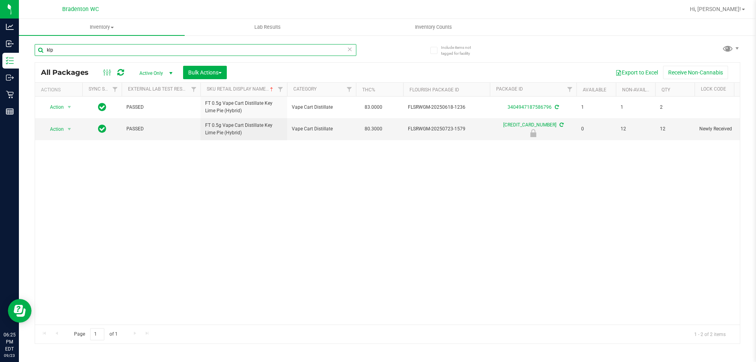
click at [133, 48] on input "klp" at bounding box center [196, 50] width 322 height 12
type input "klp"
